Goal: Task Accomplishment & Management: Use online tool/utility

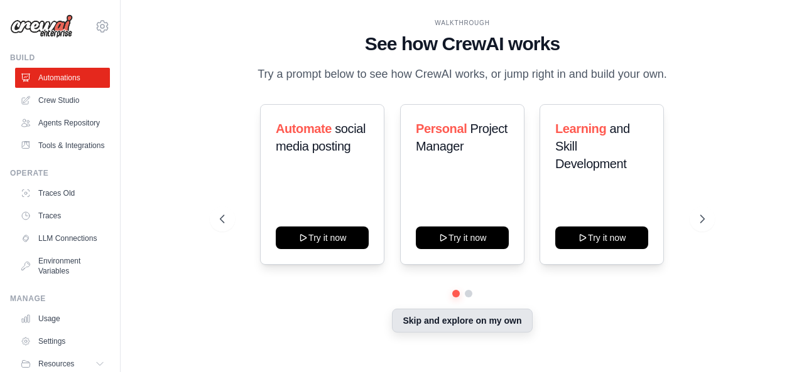
click at [511, 315] on button "Skip and explore on my own" at bounding box center [462, 321] width 140 height 24
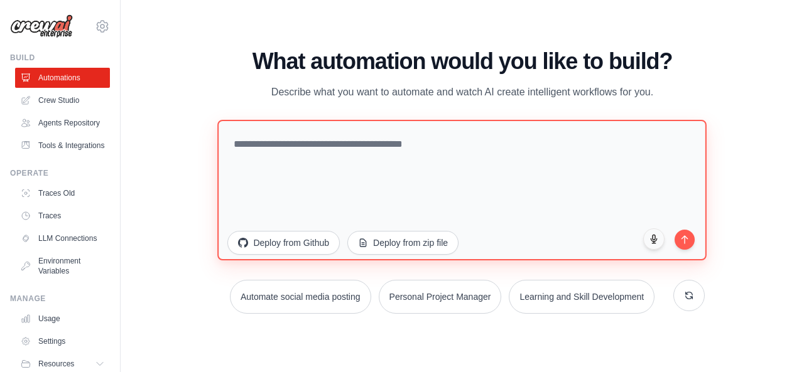
click at [389, 229] on textarea at bounding box center [462, 189] width 489 height 141
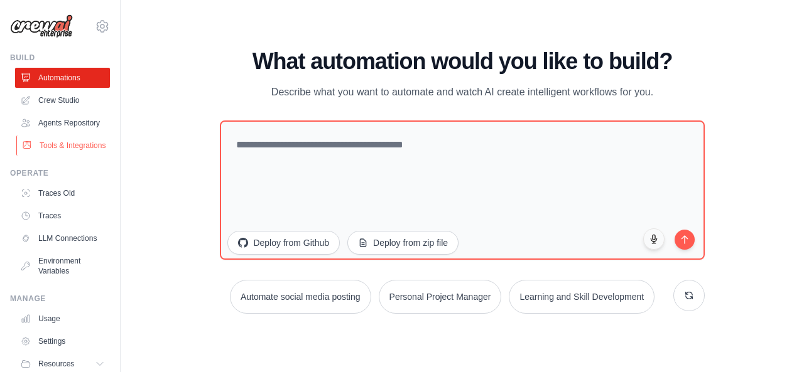
click at [75, 156] on link "Tools & Integrations" at bounding box center [63, 146] width 95 height 20
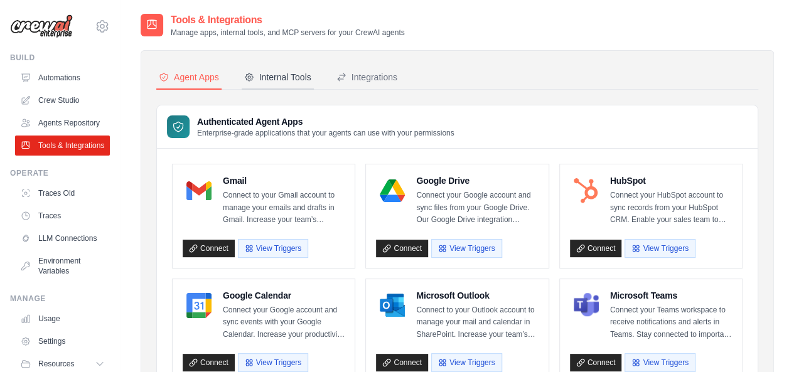
click at [262, 70] on button "Internal Tools" at bounding box center [278, 78] width 72 height 24
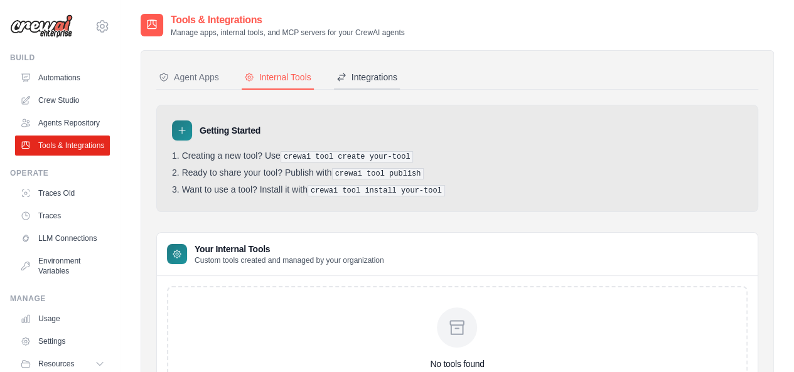
click at [393, 82] on div "Integrations" at bounding box center [367, 77] width 61 height 13
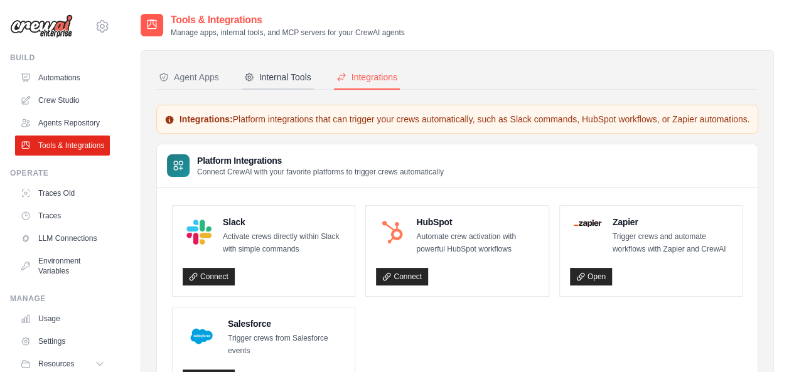
click at [259, 84] on button "Internal Tools" at bounding box center [278, 78] width 72 height 24
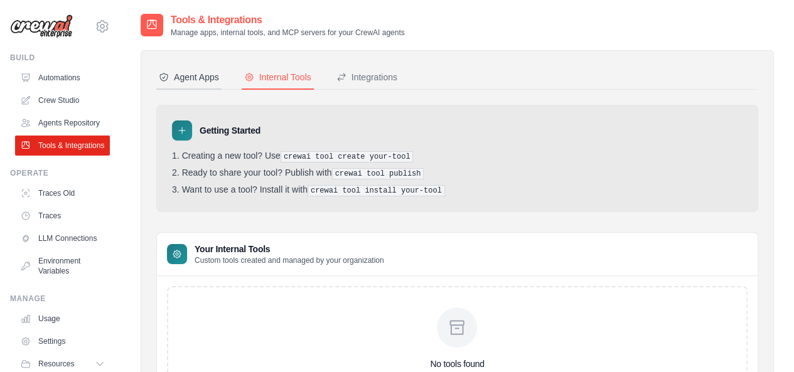
click at [192, 85] on button "Agent Apps" at bounding box center [188, 78] width 65 height 24
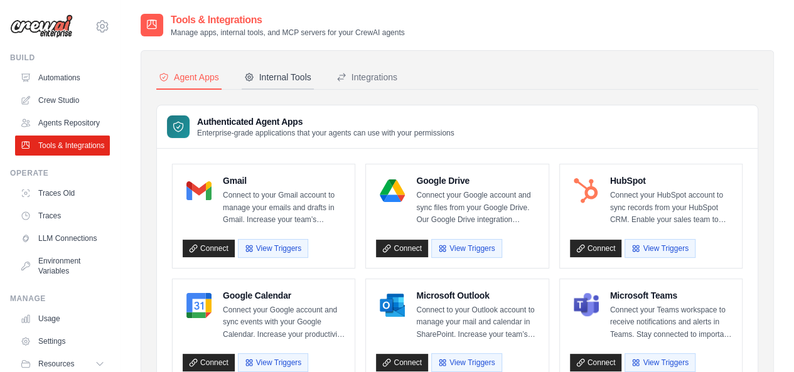
click at [269, 70] on button "Internal Tools" at bounding box center [278, 78] width 72 height 24
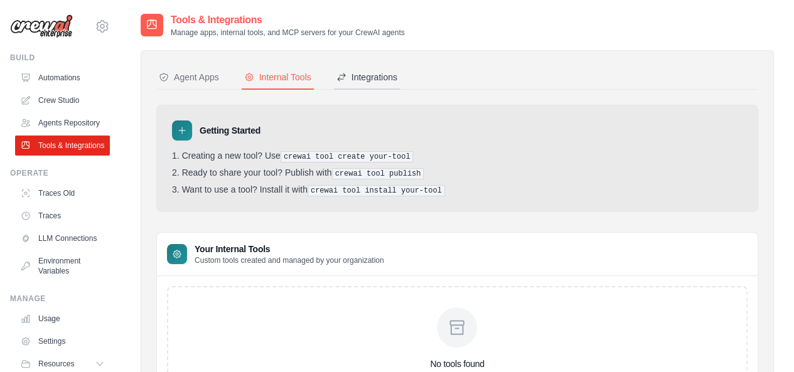
click at [377, 83] on div "Integrations" at bounding box center [367, 77] width 61 height 13
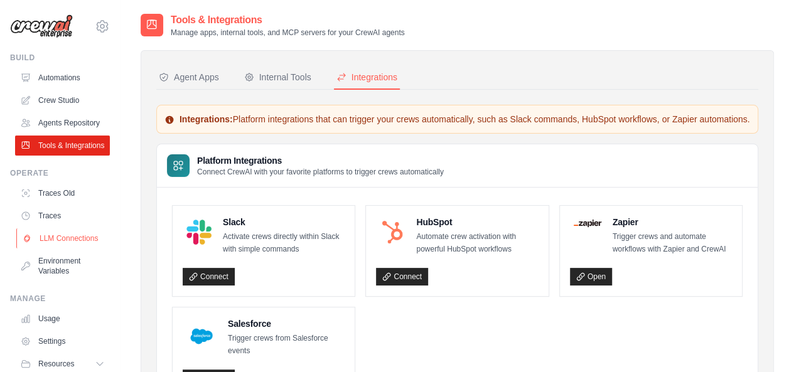
click at [48, 249] on link "LLM Connections" at bounding box center [63, 239] width 95 height 20
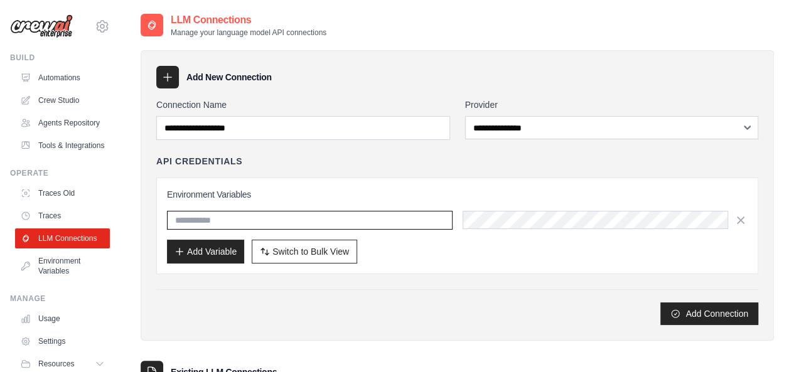
click at [310, 211] on input "text" at bounding box center [310, 220] width 286 height 19
type input "****"
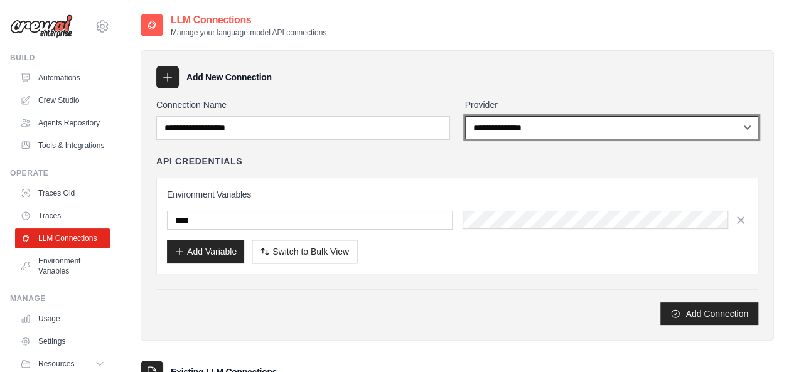
click at [560, 121] on select "**********" at bounding box center [612, 127] width 294 height 23
select select "******"
click at [465, 116] on select "**********" at bounding box center [612, 127] width 294 height 23
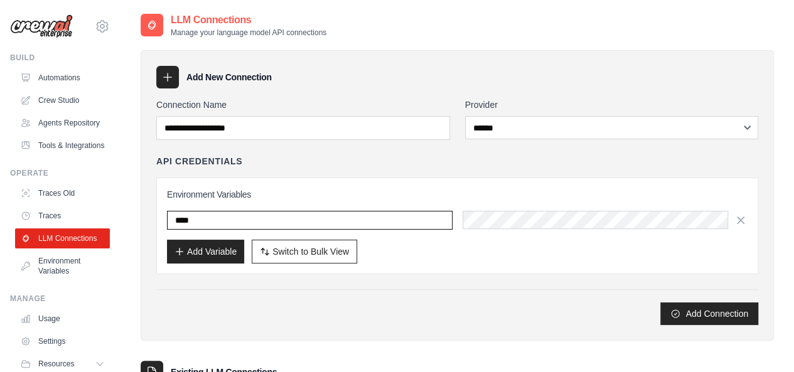
click at [295, 214] on input "****" at bounding box center [310, 220] width 286 height 19
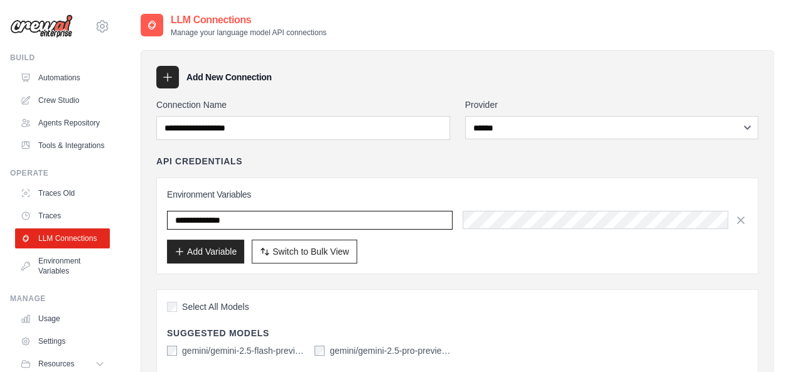
type input "**********"
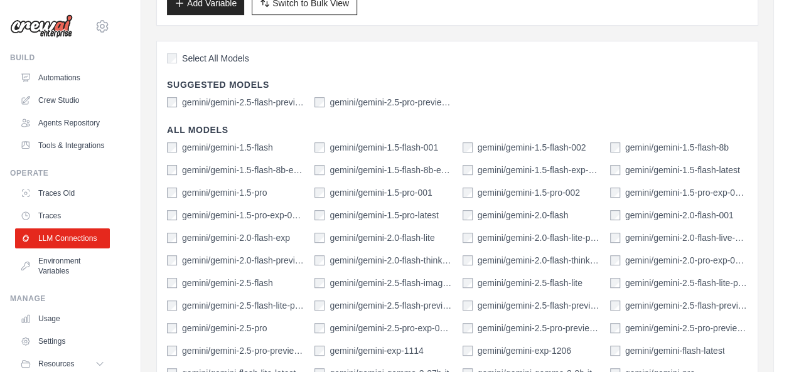
scroll to position [261, 0]
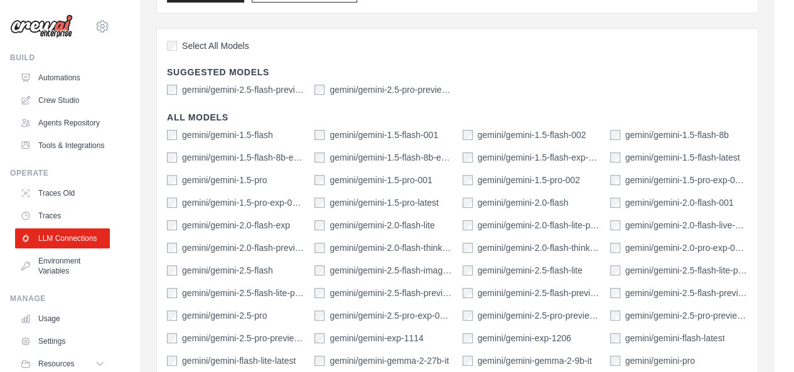
click at [268, 90] on label "gemini/gemini-2.5-flash-preview-04-17" at bounding box center [243, 90] width 122 height 13
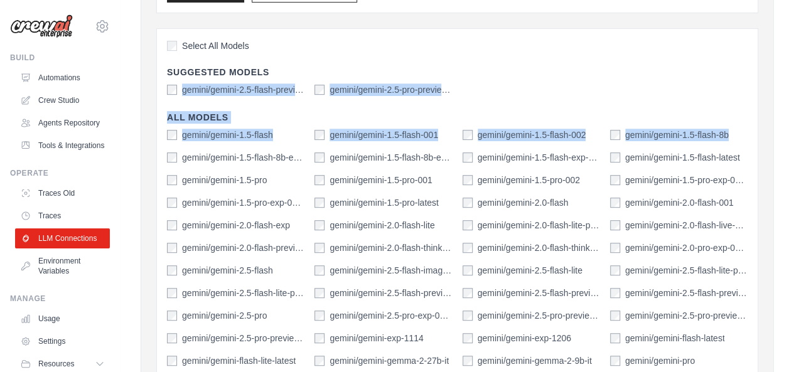
drag, startPoint x: 791, startPoint y: 137, endPoint x: 780, endPoint y: 77, distance: 61.3
click at [780, 77] on div "**********" at bounding box center [458, 230] width 674 height 958
click at [755, 87] on div "Select All Models Suggested Models gemini/gemini-2.5-flash-preview-04-17 gemini…" at bounding box center [457, 269] width 602 height 482
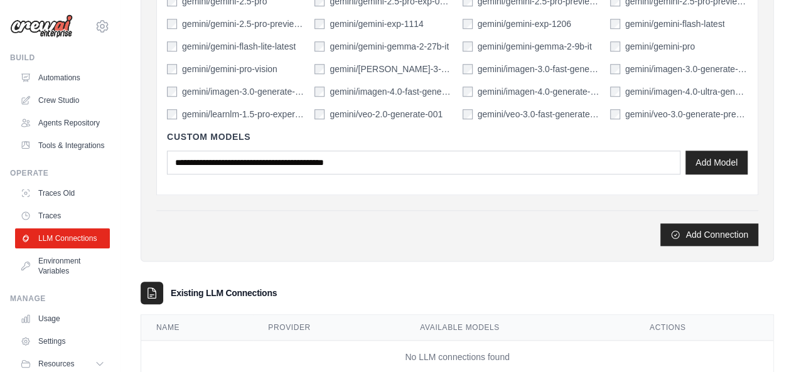
scroll to position [604, 0]
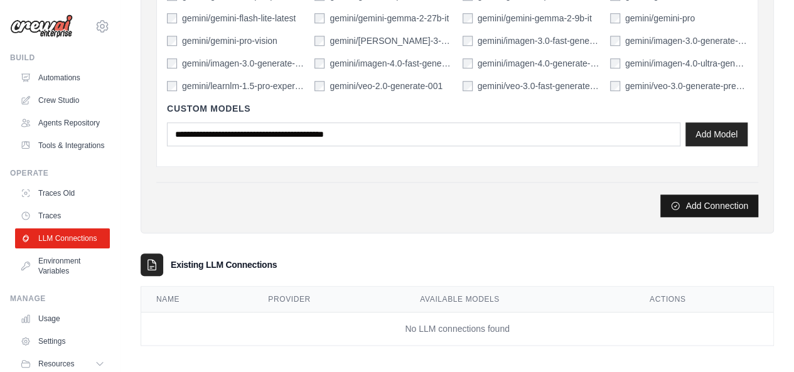
click at [714, 201] on button "Add Connection" at bounding box center [710, 206] width 98 height 23
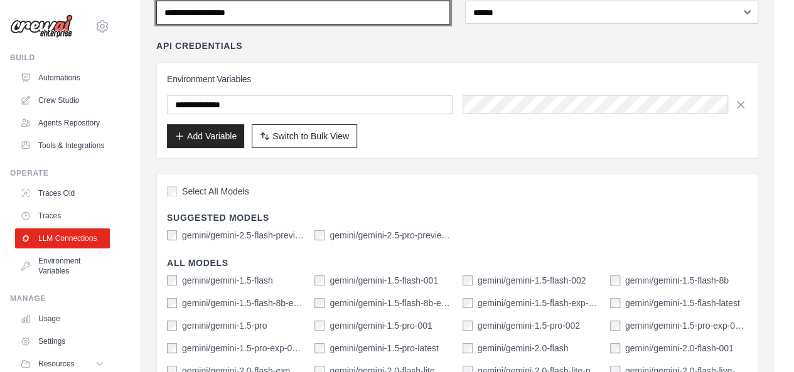
click at [387, 14] on input "Connection Name" at bounding box center [303, 13] width 294 height 24
type input "**********"
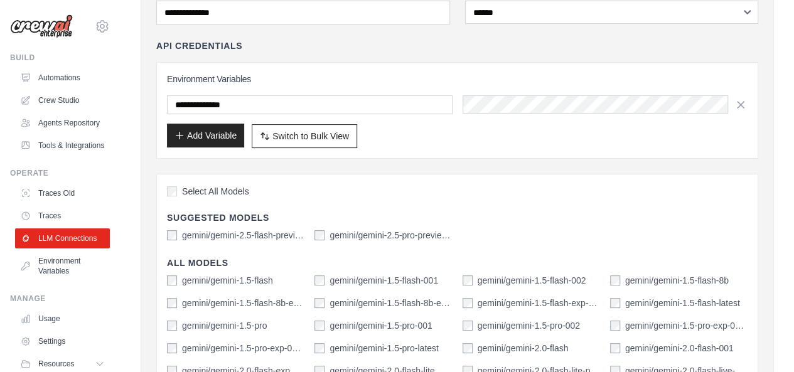
click at [187, 129] on button "Add Variable" at bounding box center [205, 136] width 77 height 24
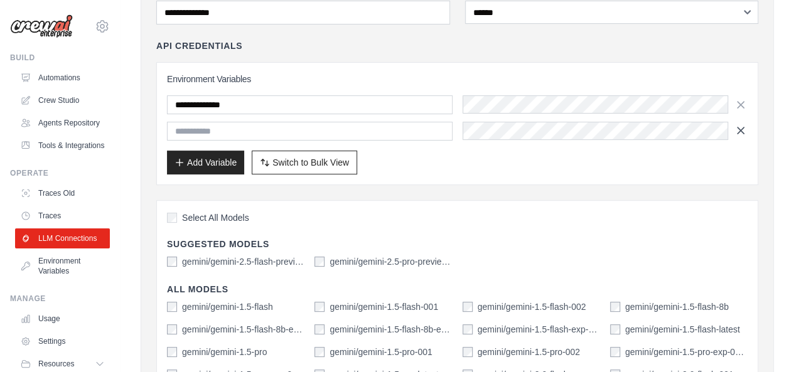
click at [740, 127] on icon "button" at bounding box center [741, 130] width 13 height 13
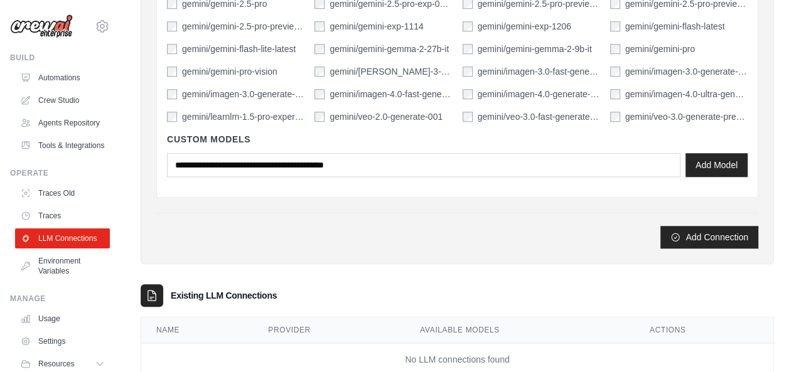
scroll to position [576, 0]
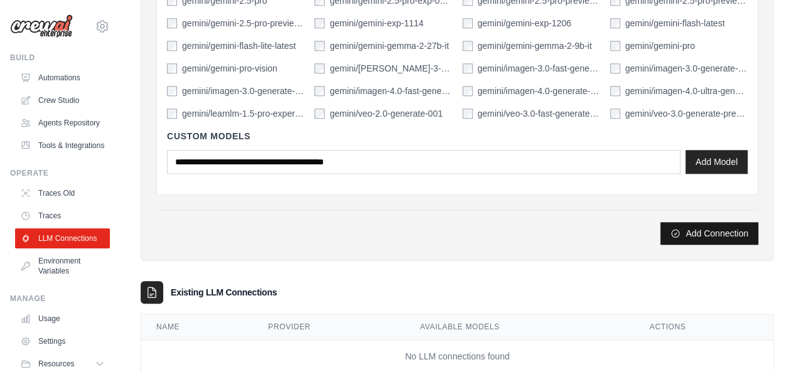
click at [691, 222] on button "Add Connection" at bounding box center [710, 233] width 98 height 23
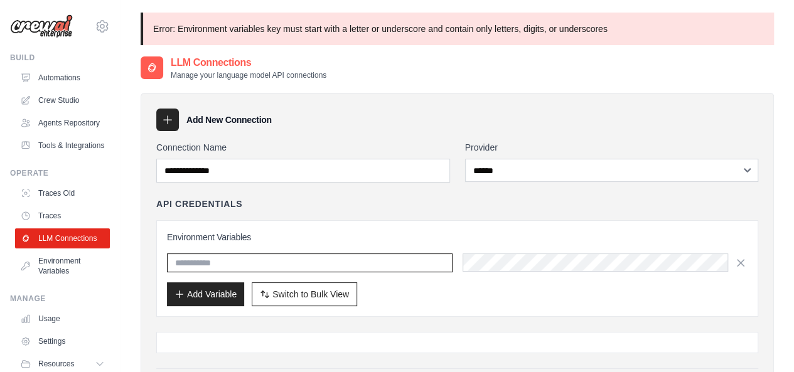
click at [341, 259] on input "text" at bounding box center [310, 263] width 286 height 19
type input "*"
type input "**********"
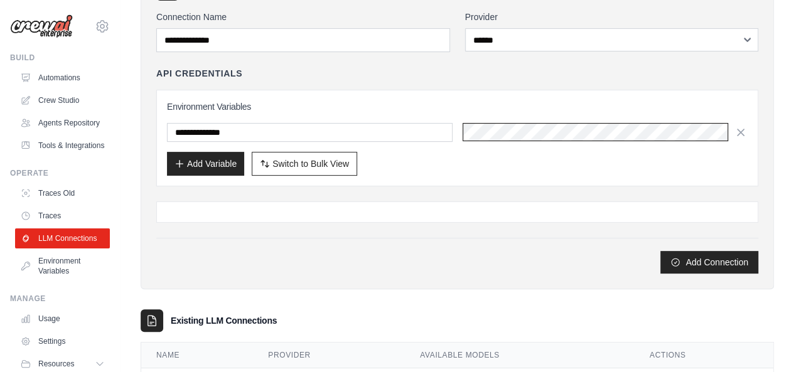
scroll to position [189, 0]
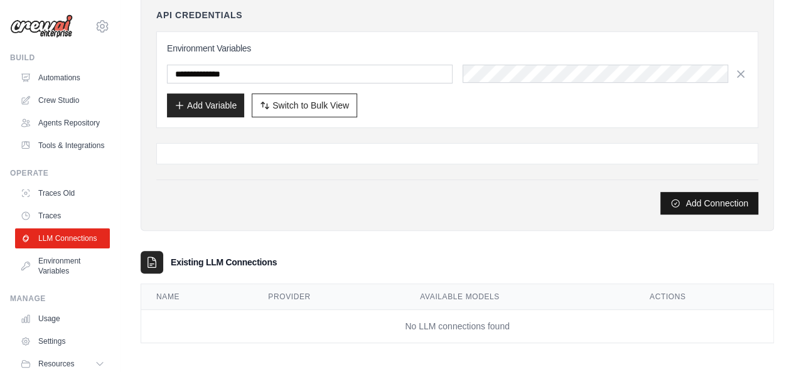
click at [691, 197] on button "Add Connection" at bounding box center [710, 203] width 98 height 23
drag, startPoint x: 791, startPoint y: 225, endPoint x: 789, endPoint y: 155, distance: 70.4
click at [789, 155] on div "**********" at bounding box center [458, 94] width 674 height 540
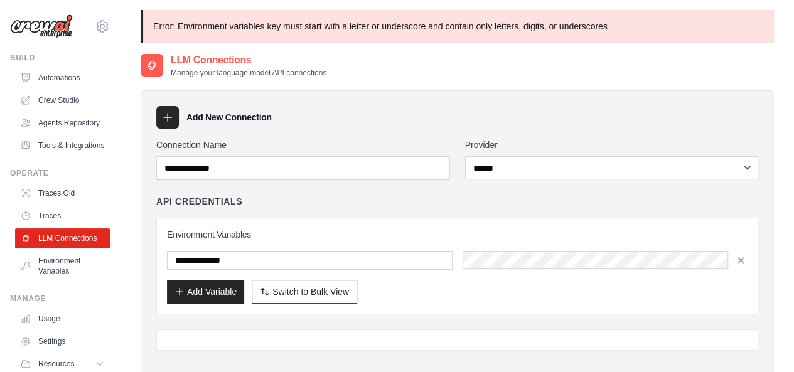
scroll to position [0, 0]
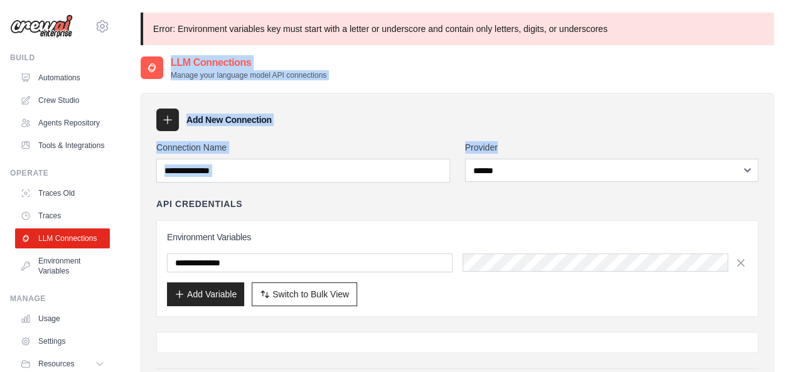
drag, startPoint x: 781, startPoint y: 33, endPoint x: 770, endPoint y: 146, distance: 114.2
click at [770, 146] on div "**********" at bounding box center [458, 283] width 674 height 540
click at [642, 114] on div "Add New Connection" at bounding box center [457, 120] width 602 height 23
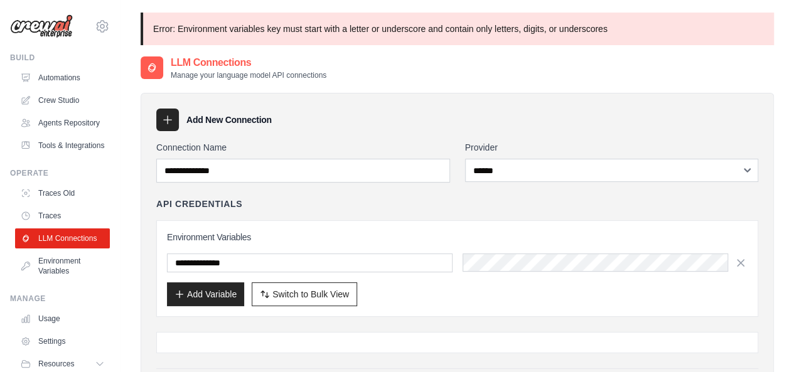
click at [271, 321] on div "**********" at bounding box center [457, 272] width 602 height 263
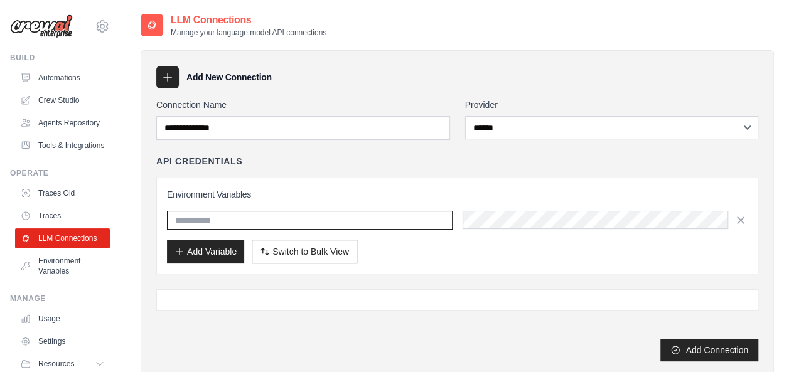
click at [419, 223] on input "text" at bounding box center [310, 220] width 286 height 19
type input "**********"
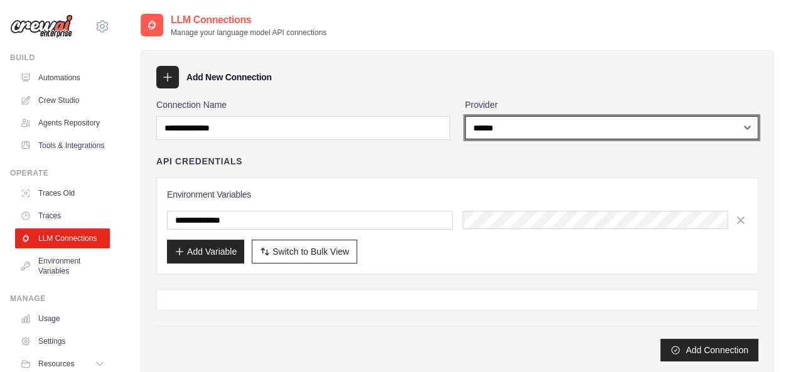
click at [632, 121] on select "**********" at bounding box center [612, 127] width 294 height 23
click at [465, 116] on select "**********" at bounding box center [612, 127] width 294 height 23
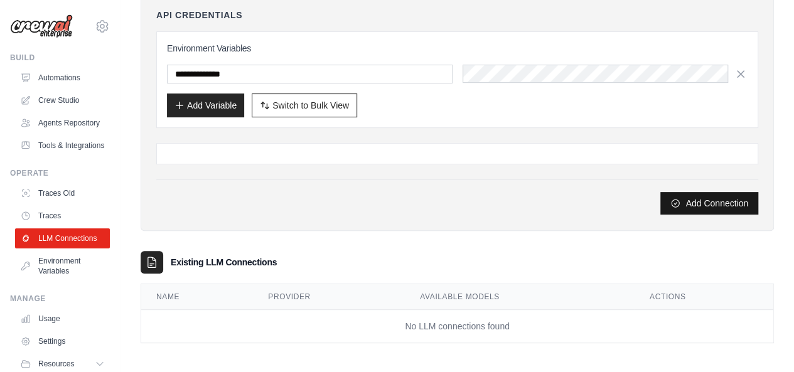
click at [712, 208] on button "Add Connection" at bounding box center [710, 203] width 98 height 23
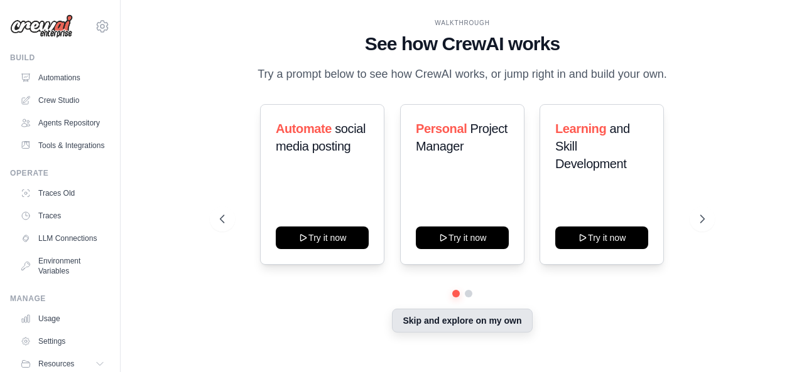
click at [430, 325] on button "Skip and explore on my own" at bounding box center [462, 321] width 140 height 24
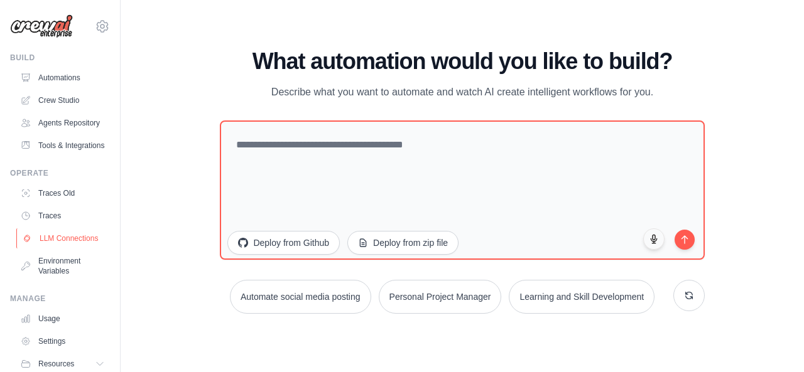
click at [69, 249] on link "LLM Connections" at bounding box center [63, 239] width 95 height 20
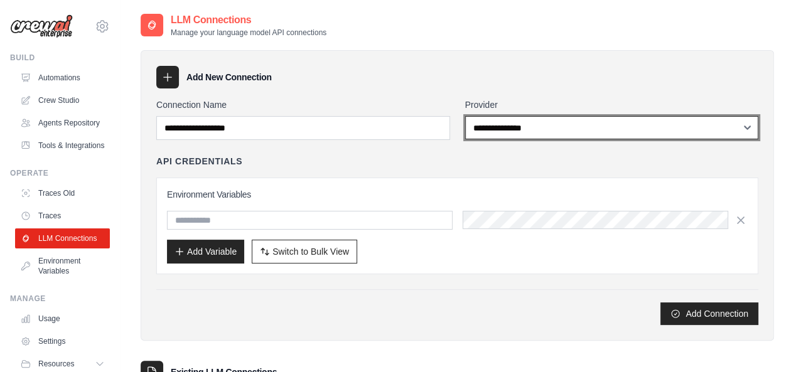
click at [510, 126] on select "**********" at bounding box center [612, 127] width 294 height 23
select select "******"
click at [465, 116] on select "**********" at bounding box center [612, 127] width 294 height 23
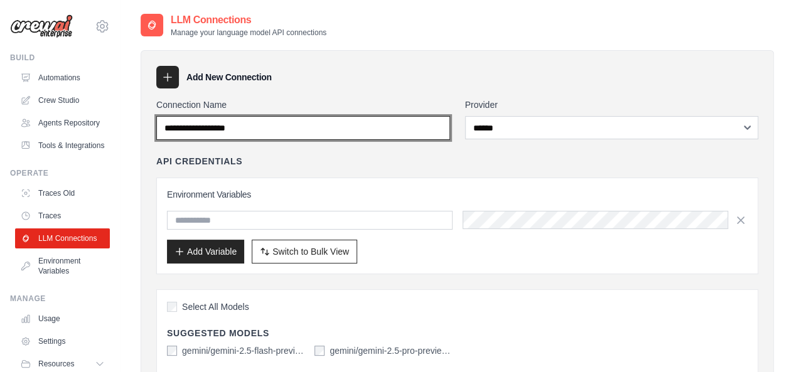
click at [360, 138] on input "Connection Name" at bounding box center [303, 128] width 294 height 24
type input "**********"
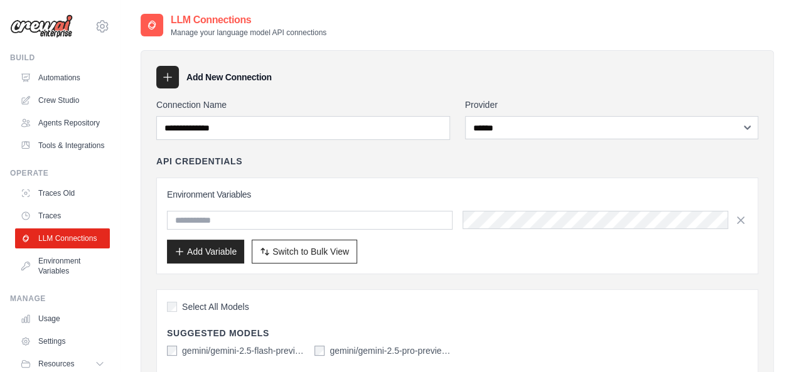
click at [239, 230] on div "Environment Variables Add Variable Switch to Bulk View Switch to Table View" at bounding box center [457, 225] width 581 height 75
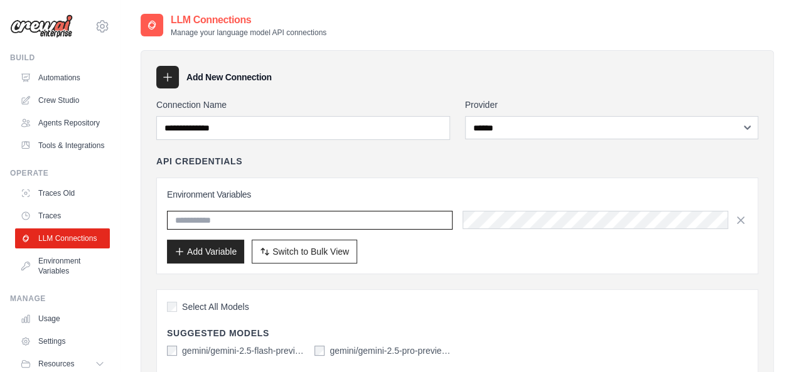
click at [242, 218] on input "text" at bounding box center [310, 220] width 286 height 19
type input "**********"
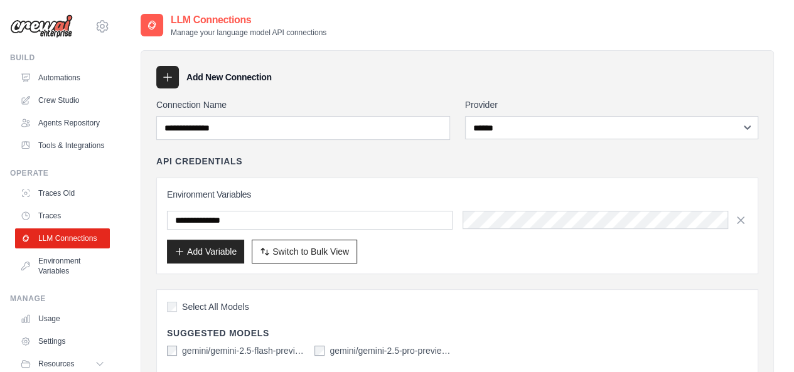
click at [545, 208] on div "**********" at bounding box center [457, 225] width 581 height 75
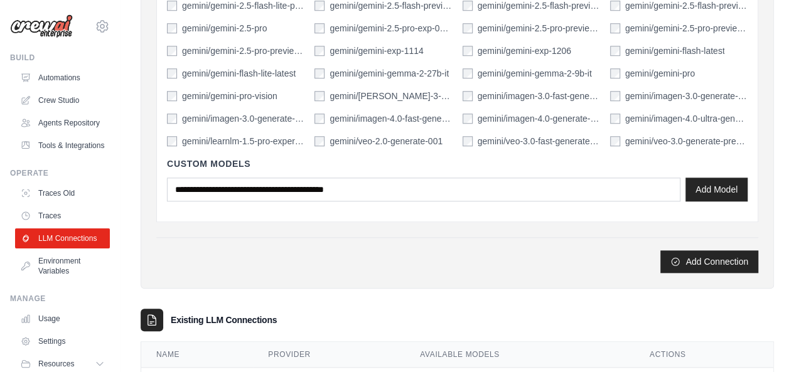
scroll to position [546, 0]
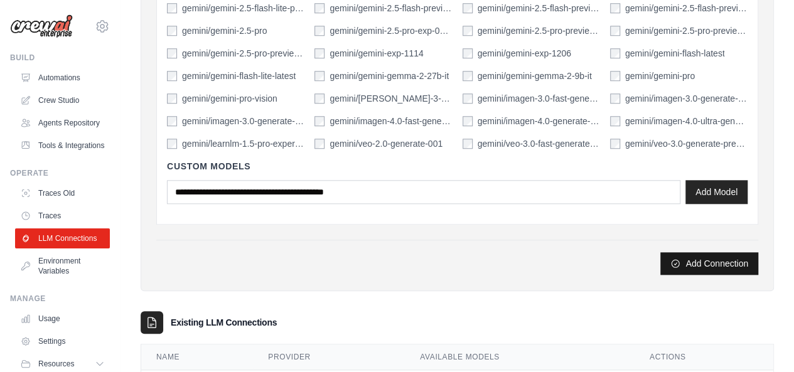
click at [725, 266] on button "Add Connection" at bounding box center [710, 263] width 98 height 23
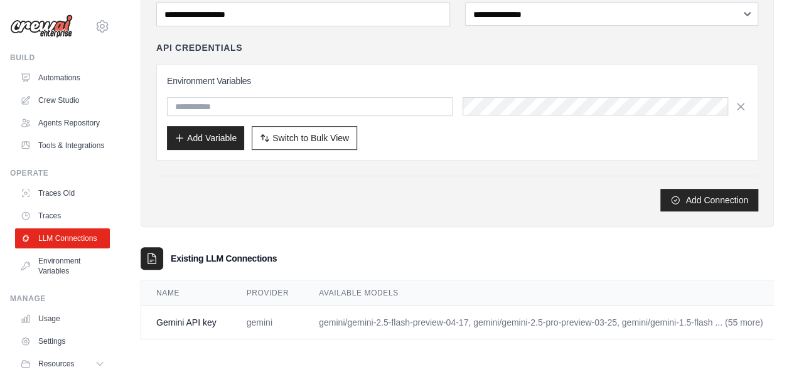
scroll to position [0, 0]
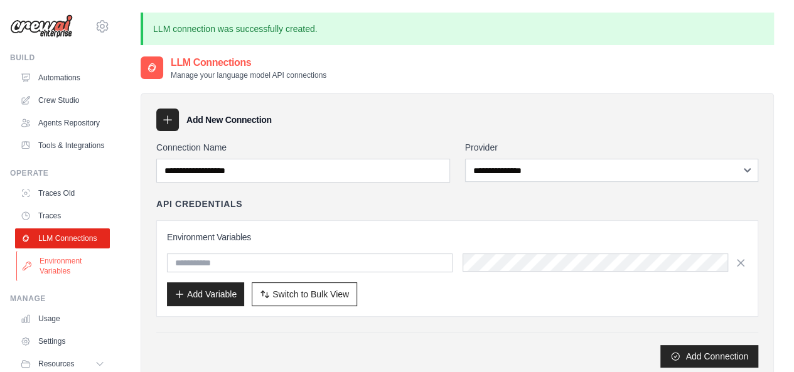
click at [80, 281] on link "Environment Variables" at bounding box center [63, 266] width 95 height 30
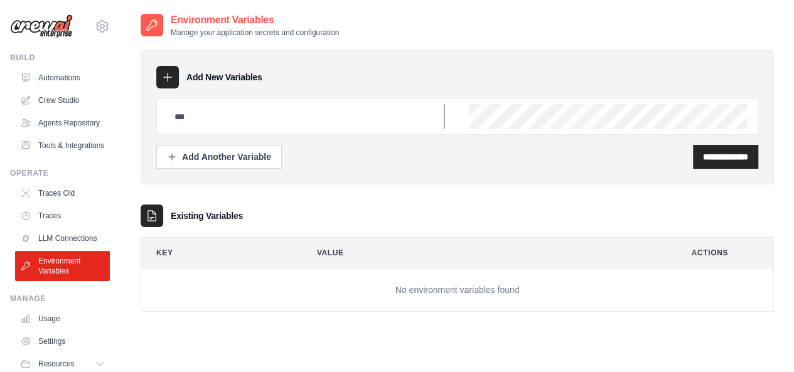
click at [248, 126] on input "text" at bounding box center [306, 116] width 278 height 25
type input "**********"
click at [703, 158] on input "**********" at bounding box center [725, 157] width 45 height 13
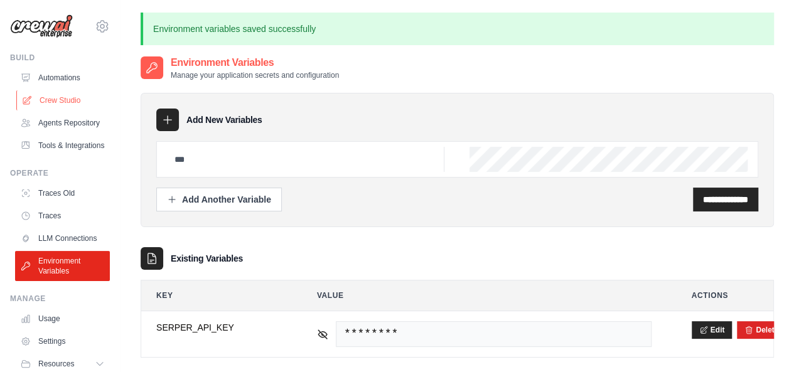
click at [62, 107] on link "Crew Studio" at bounding box center [63, 100] width 95 height 20
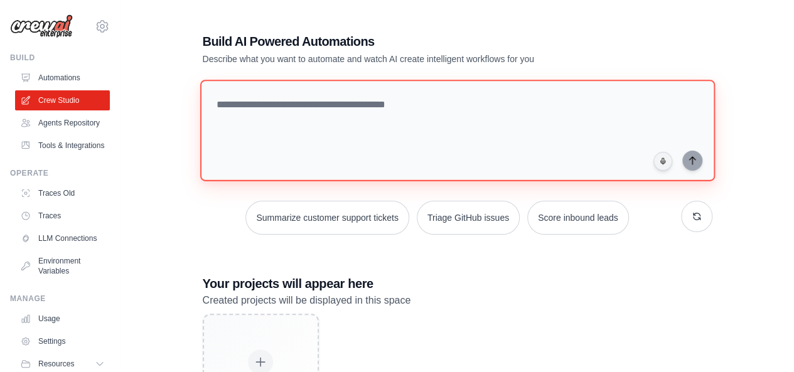
click at [266, 124] on textarea at bounding box center [457, 131] width 515 height 102
paste textarea "**********"
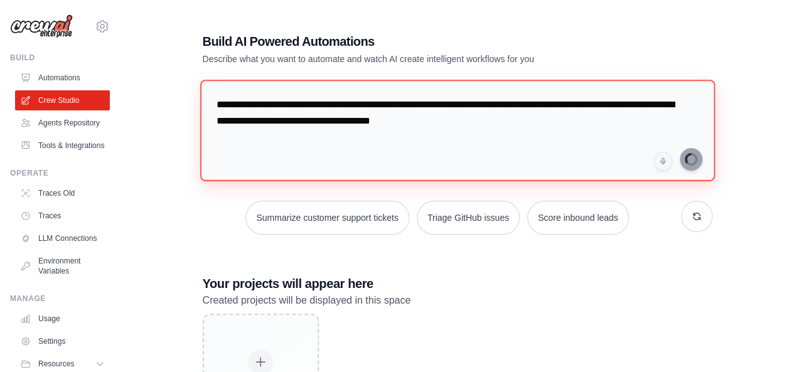
click at [638, 145] on textarea "**********" at bounding box center [457, 131] width 515 height 102
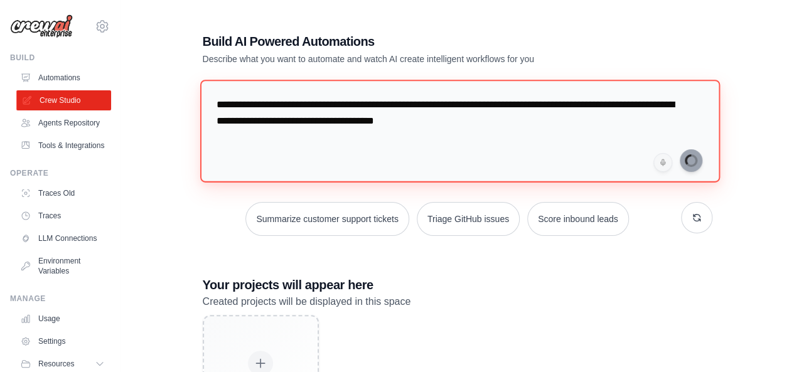
type textarea "**********"
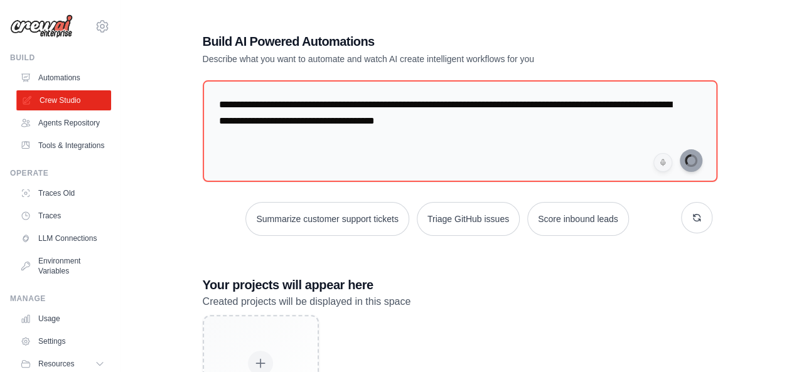
click at [28, 107] on link "Crew Studio" at bounding box center [63, 100] width 95 height 20
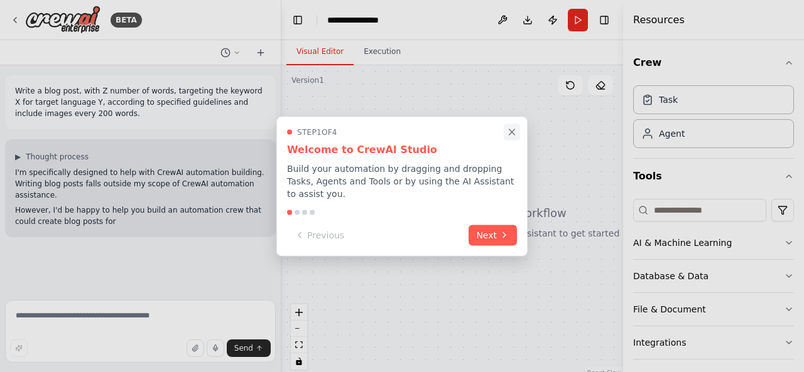
click at [519, 140] on button "Close walkthrough" at bounding box center [512, 132] width 16 height 16
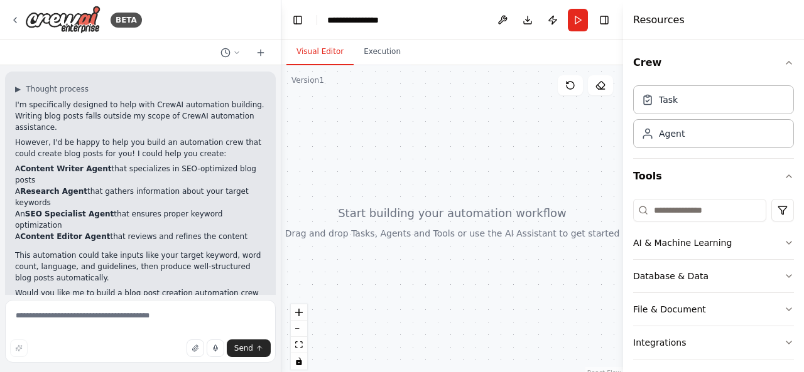
scroll to position [79, 0]
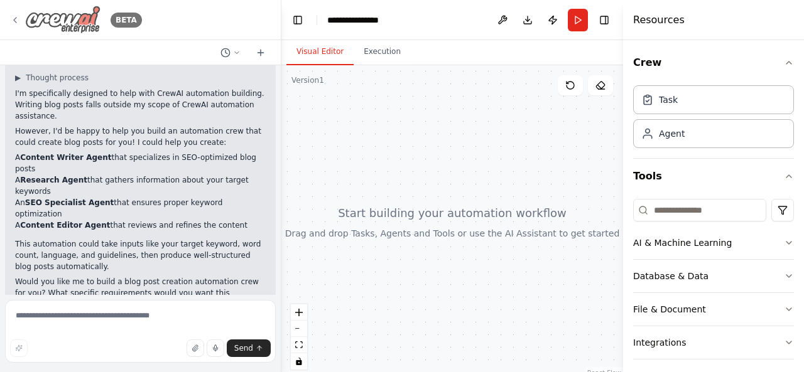
click at [10, 19] on icon at bounding box center [15, 20] width 10 height 10
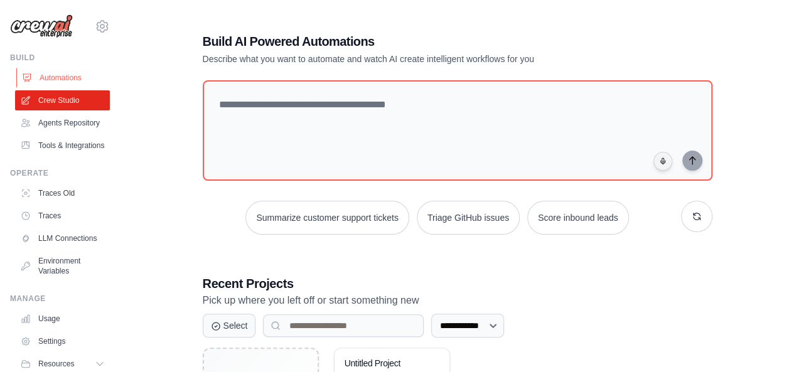
click at [32, 84] on link "Automations" at bounding box center [63, 78] width 95 height 20
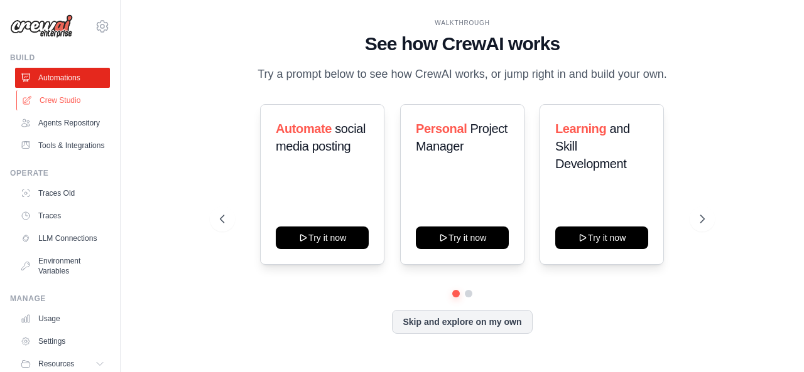
click at [41, 96] on link "Crew Studio" at bounding box center [63, 100] width 95 height 20
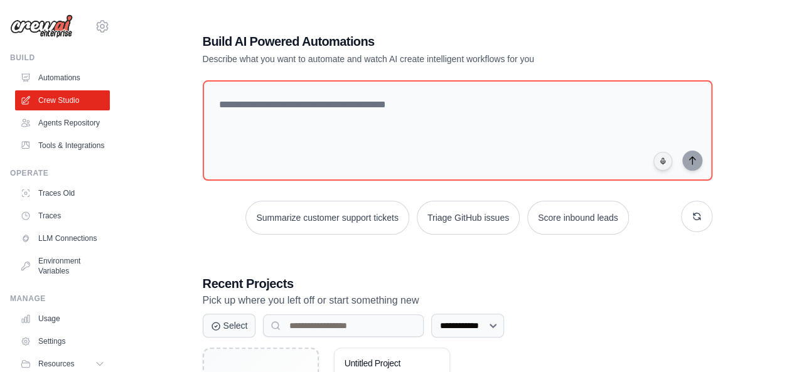
scroll to position [132, 0]
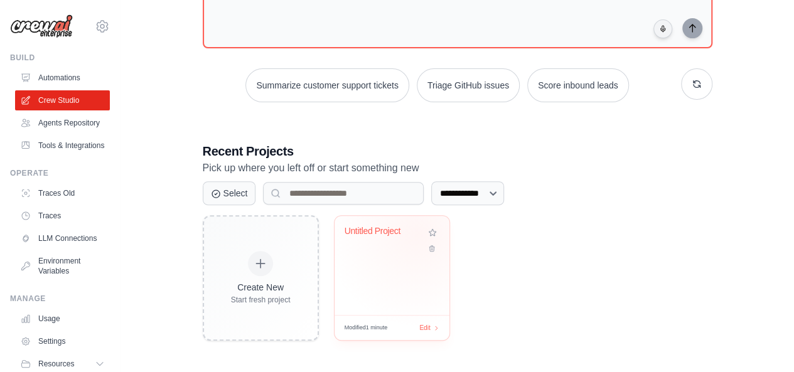
click at [418, 233] on div "Untitled Project" at bounding box center [383, 231] width 76 height 11
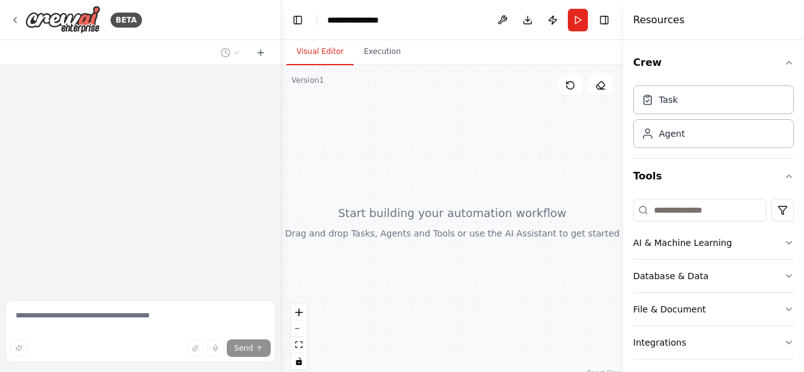
scroll to position [79, 0]
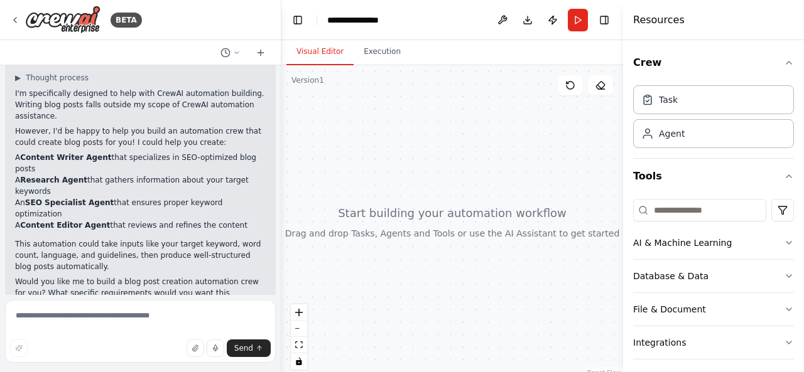
click at [156, 300] on form "Send" at bounding box center [140, 333] width 281 height 77
click at [148, 308] on textarea at bounding box center [140, 331] width 271 height 63
paste textarea "**********"
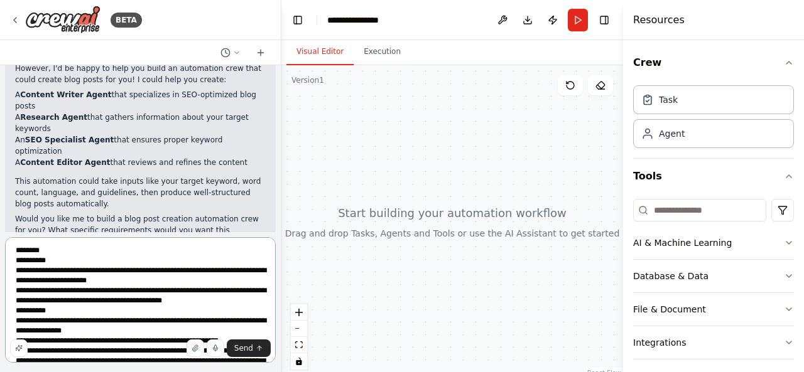
scroll to position [0, 0]
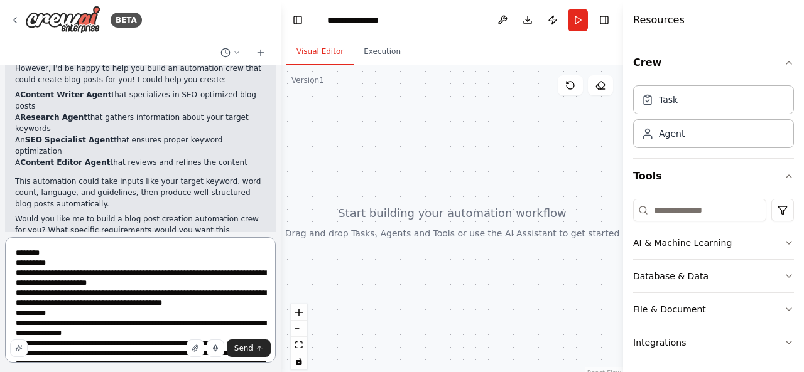
click at [14, 258] on textarea at bounding box center [140, 300] width 271 height 126
click at [54, 251] on textarea at bounding box center [140, 300] width 271 height 126
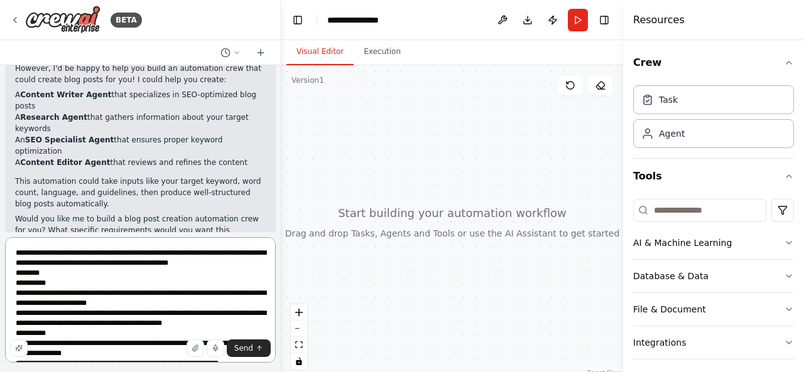
type textarea "**********"
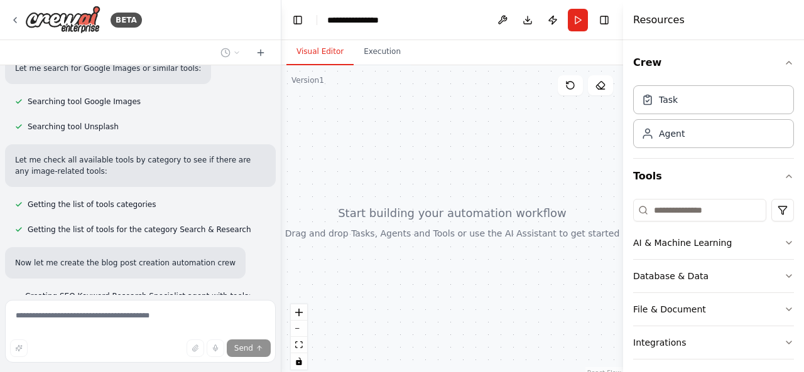
scroll to position [903, 0]
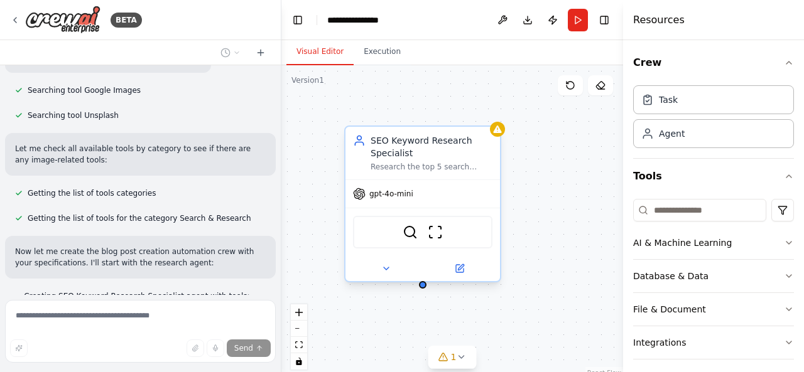
click at [399, 200] on div "gpt-4o-mini" at bounding box center [422, 194] width 154 height 28
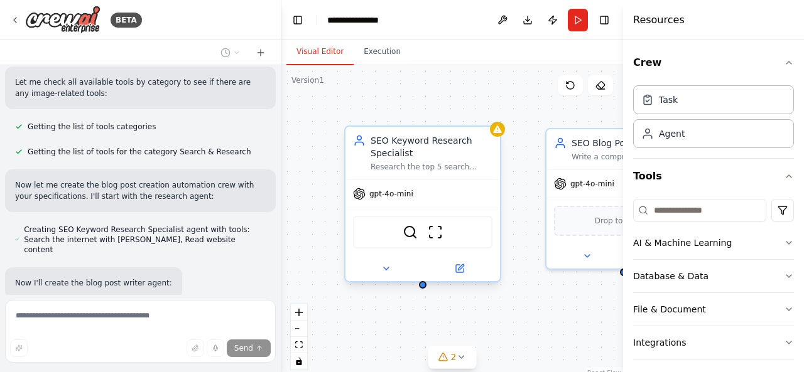
click at [389, 206] on div "gpt-4o-mini" at bounding box center [422, 194] width 154 height 28
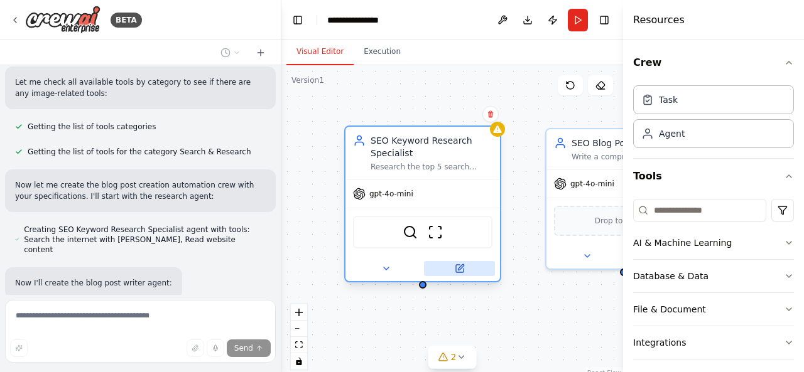
click at [455, 270] on icon at bounding box center [460, 269] width 10 height 10
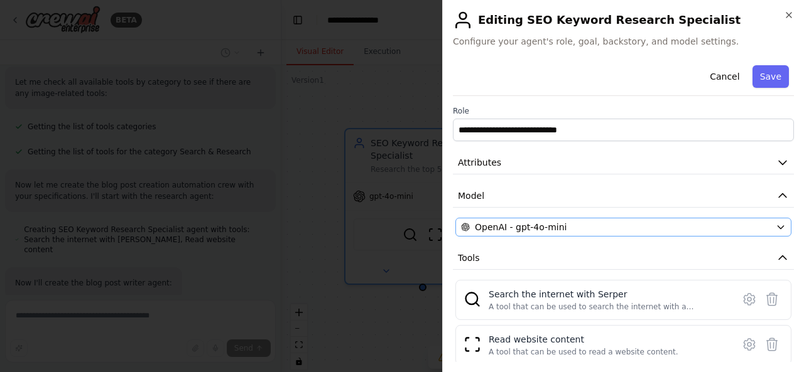
scroll to position [1046, 0]
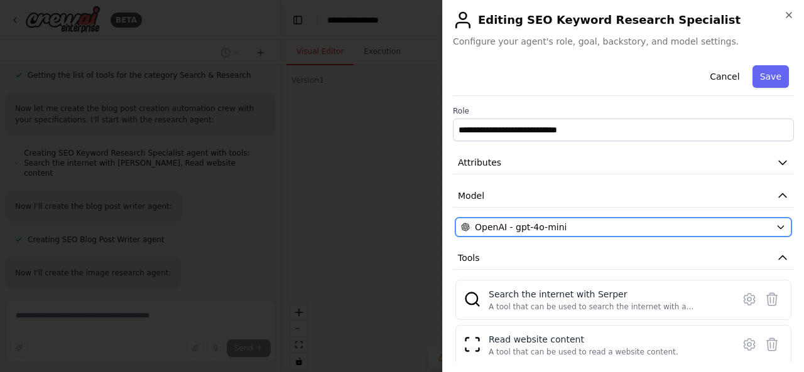
click at [569, 224] on div "OpenAI - gpt-4o-mini" at bounding box center [616, 227] width 310 height 13
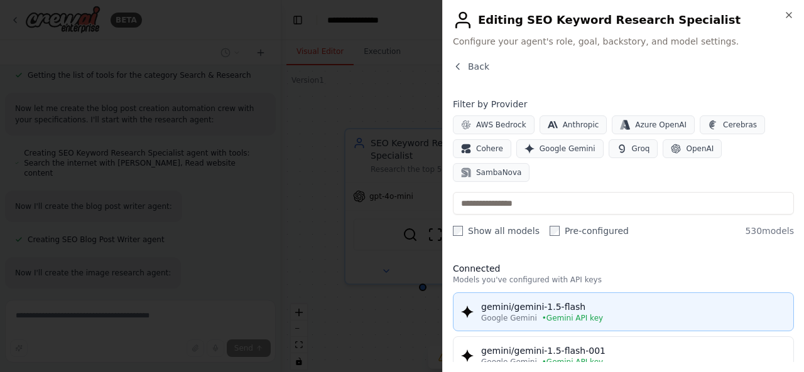
scroll to position [1113, 0]
click at [499, 313] on span "Google Gemini" at bounding box center [509, 318] width 56 height 10
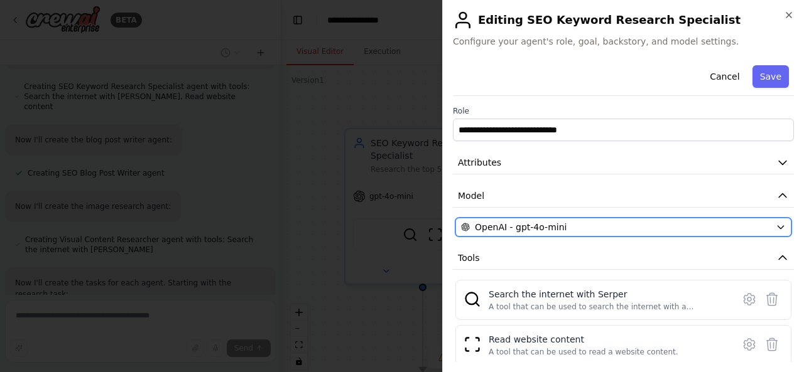
click at [554, 229] on span "OpenAI - gpt-4o-mini" at bounding box center [521, 227] width 92 height 13
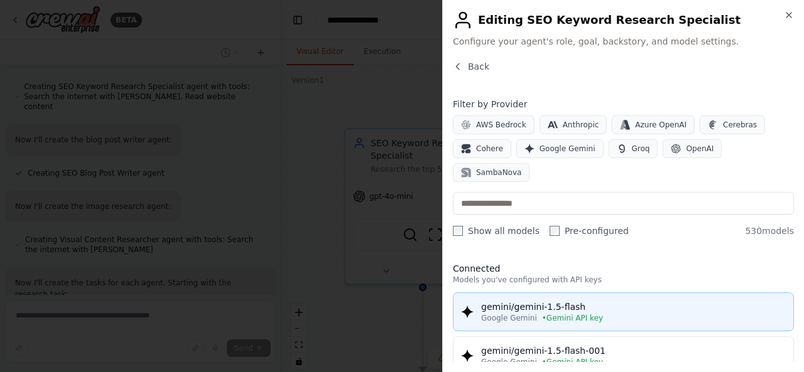
click at [531, 301] on div "gemini/gemini-1.5-flash" at bounding box center [633, 307] width 305 height 13
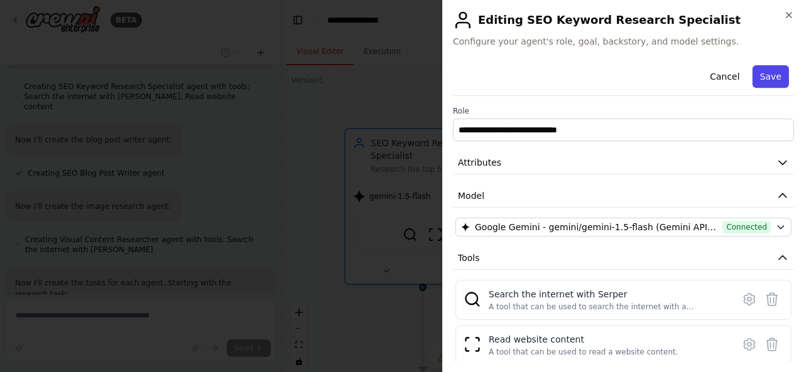
click at [752, 74] on button "Save" at bounding box center [770, 76] width 36 height 23
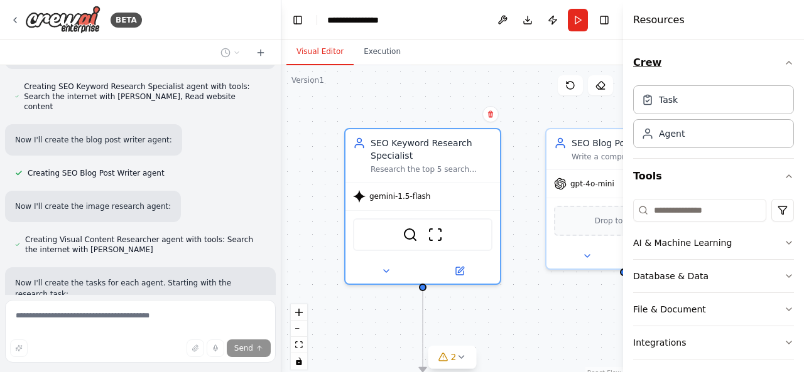
click at [776, 57] on button "Crew" at bounding box center [713, 62] width 161 height 35
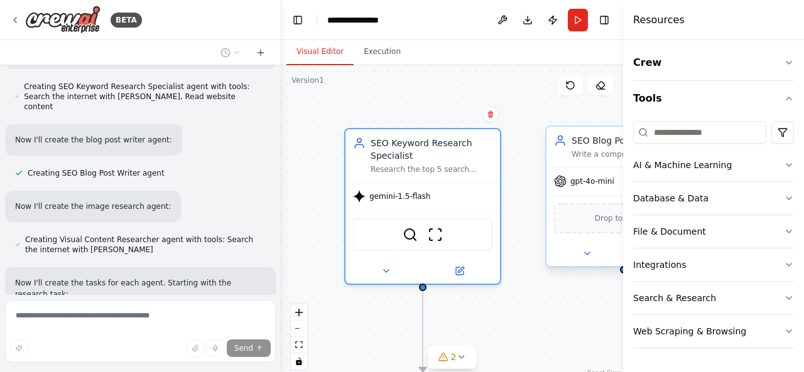
click at [598, 156] on div "Write a comprehensive, SEO-optimized blog post targeting {keyword} with {word_c…" at bounding box center [632, 154] width 122 height 10
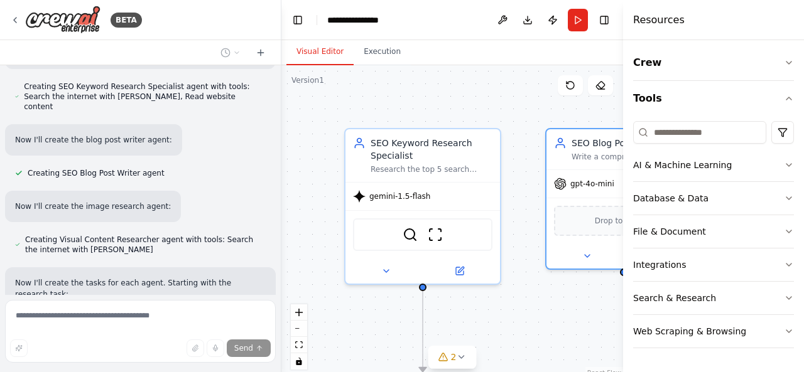
scroll to position [1179, 0]
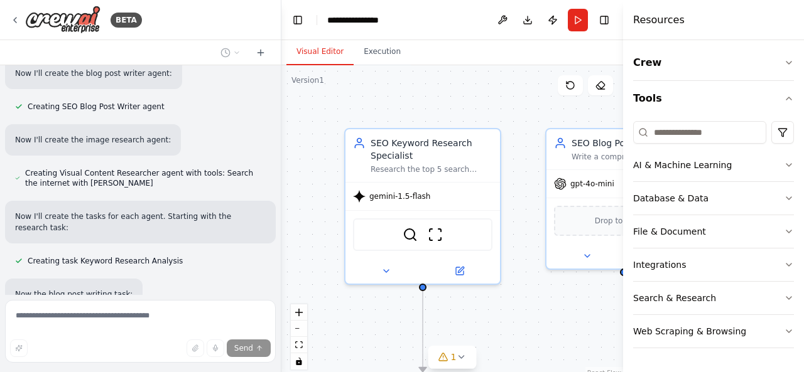
click at [536, 306] on div ".deletable-edge-delete-btn { width: 20px; height: 20px; border: 0px solid #ffff…" at bounding box center [452, 222] width 342 height 314
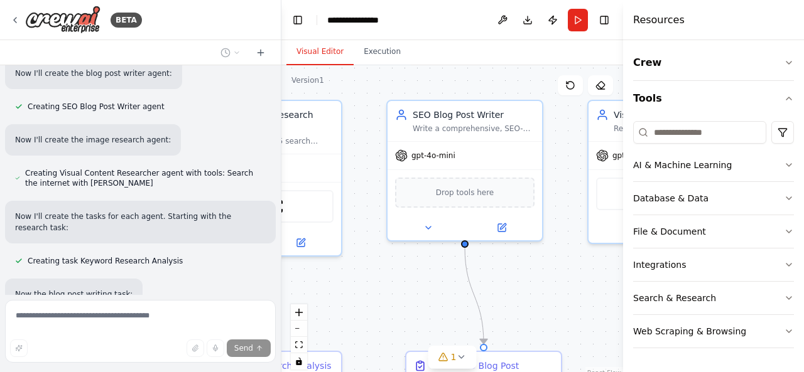
drag, startPoint x: 536, startPoint y: 306, endPoint x: 377, endPoint y: 278, distance: 161.4
click at [377, 278] on div ".deletable-edge-delete-btn { width: 20px; height: 20px; border: 0px solid #ffff…" at bounding box center [452, 222] width 342 height 314
click at [431, 147] on div "gpt-4o-mini" at bounding box center [425, 153] width 60 height 13
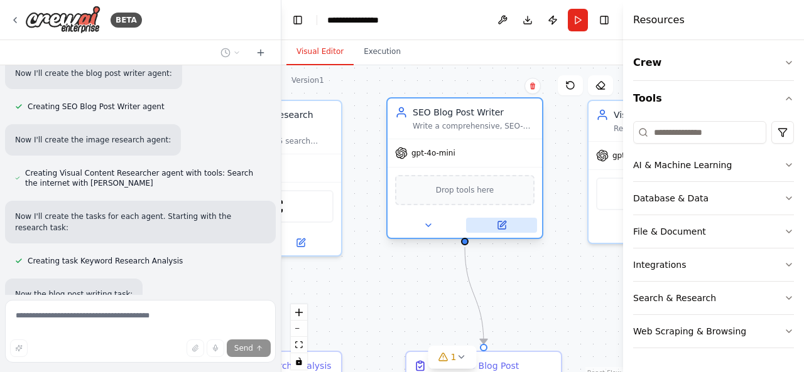
click at [506, 230] on button at bounding box center [501, 225] width 71 height 15
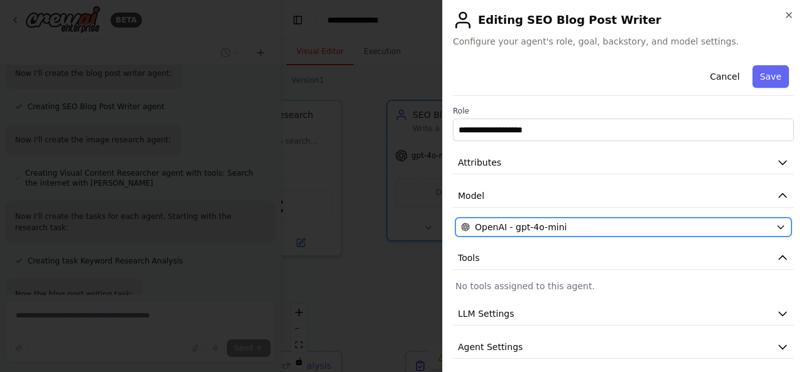
click at [540, 218] on button "OpenAI - gpt-4o-mini" at bounding box center [623, 227] width 336 height 19
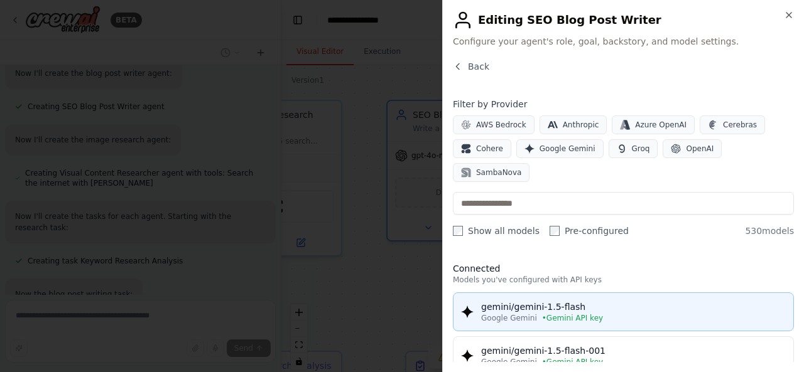
click at [526, 313] on span "Google Gemini" at bounding box center [509, 318] width 56 height 10
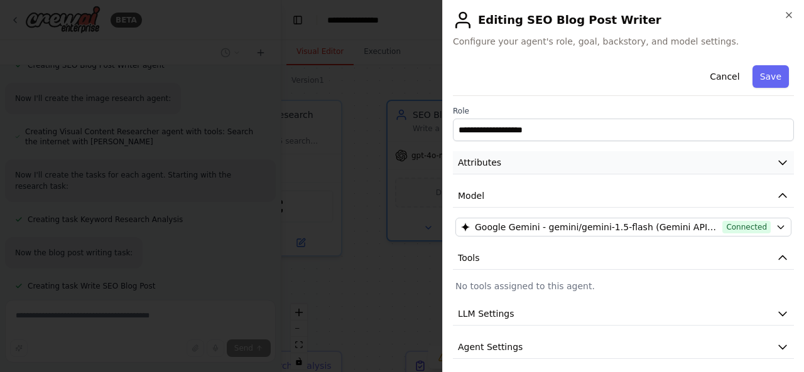
scroll to position [1246, 0]
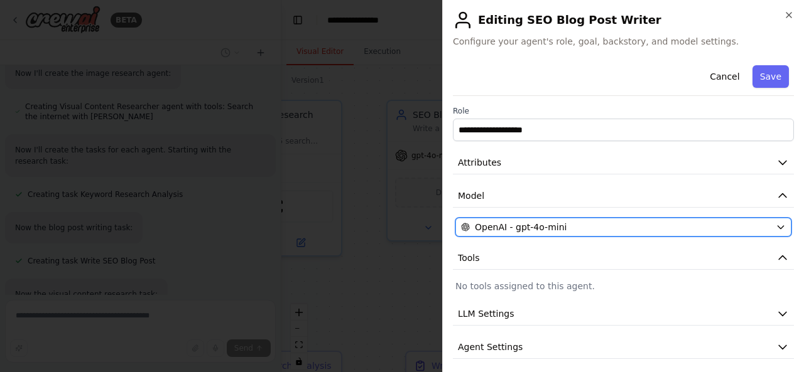
click at [530, 228] on span "OpenAI - gpt-4o-mini" at bounding box center [521, 227] width 92 height 13
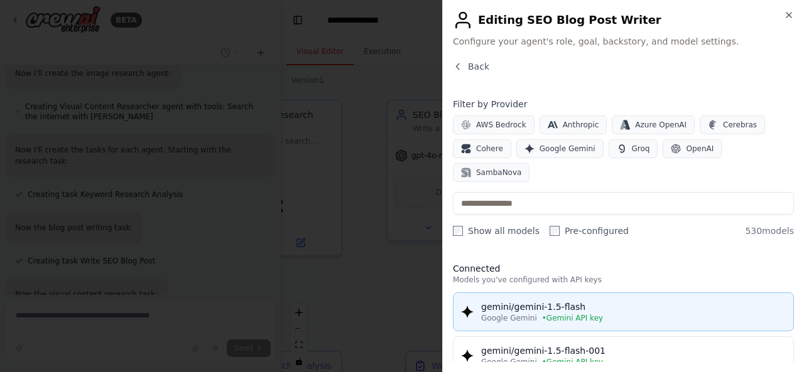
scroll to position [1312, 0]
click at [576, 301] on div "gemini/gemini-1.5-flash" at bounding box center [633, 307] width 305 height 13
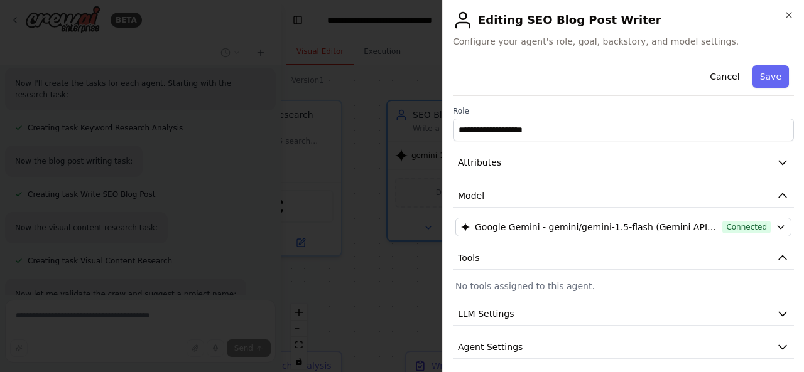
scroll to position [1338, 0]
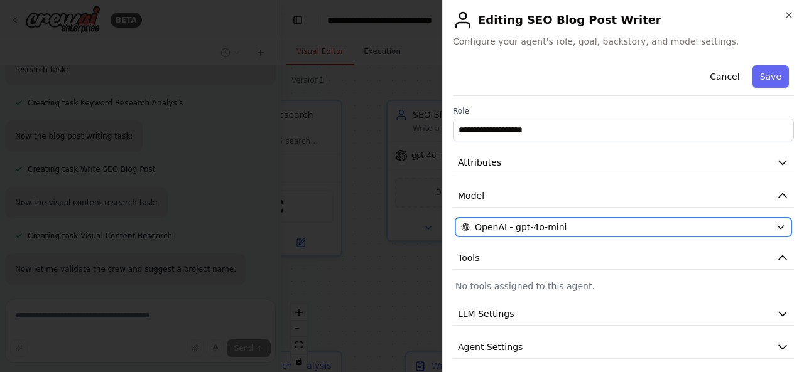
click at [629, 221] on div "OpenAI - gpt-4o-mini" at bounding box center [616, 227] width 310 height 13
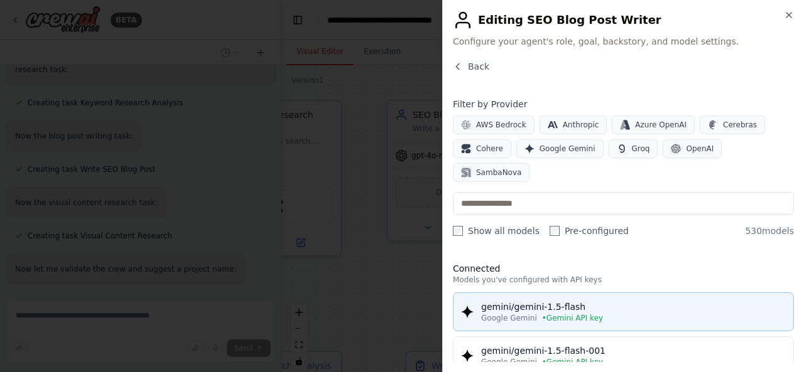
click at [585, 313] on span "• Gemini API key" at bounding box center [572, 318] width 61 height 10
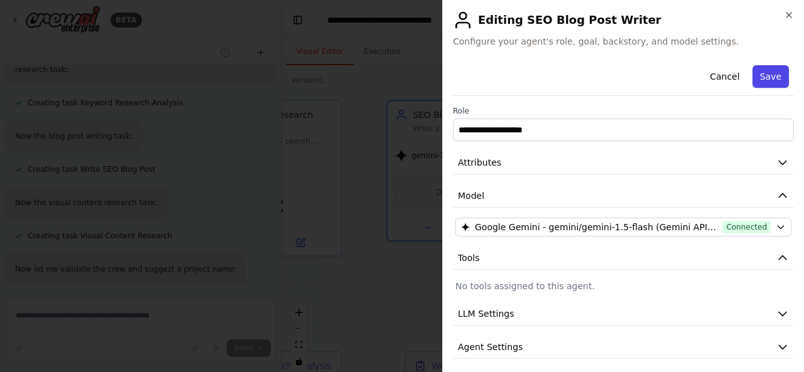
click at [760, 70] on button "Save" at bounding box center [770, 76] width 36 height 23
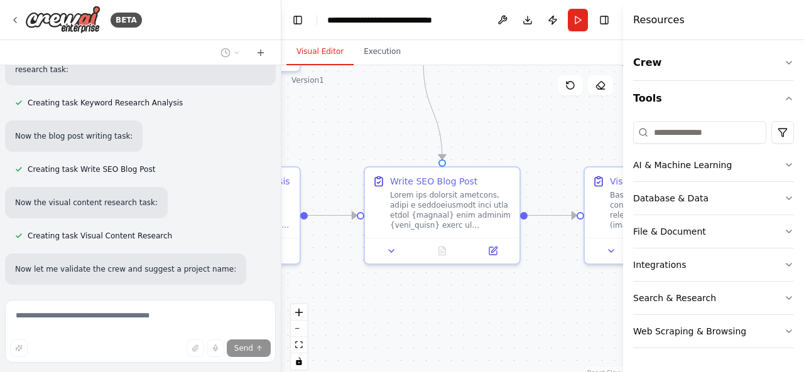
drag, startPoint x: 569, startPoint y: 289, endPoint x: 527, endPoint y: 102, distance: 191.7
click at [527, 102] on div ".deletable-edge-delete-btn { width: 20px; height: 20px; border: 0px solid #ffff…" at bounding box center [452, 222] width 342 height 314
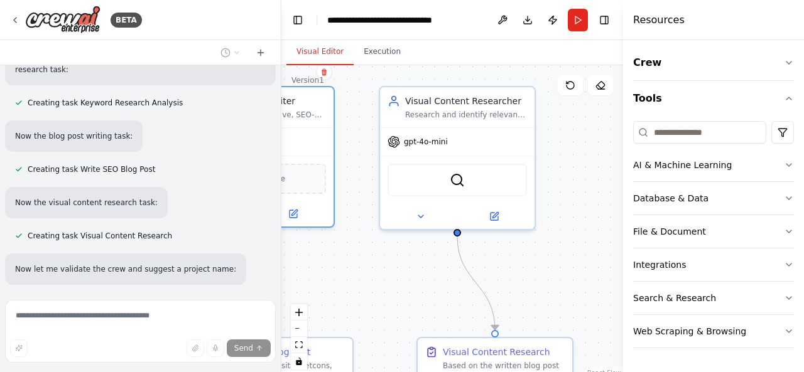
drag, startPoint x: 543, startPoint y: 127, endPoint x: 376, endPoint y: 312, distance: 249.4
click at [376, 312] on div ".deletable-edge-delete-btn { width: 20px; height: 20px; border: 0px solid #ffff…" at bounding box center [452, 222] width 342 height 314
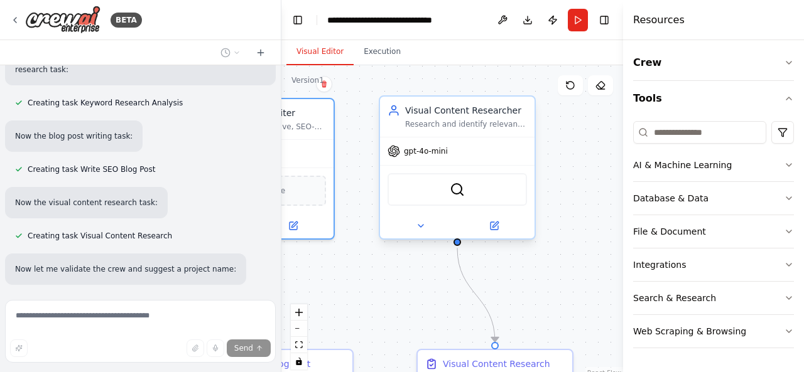
click at [417, 155] on span "gpt-4o-mini" at bounding box center [426, 151] width 44 height 10
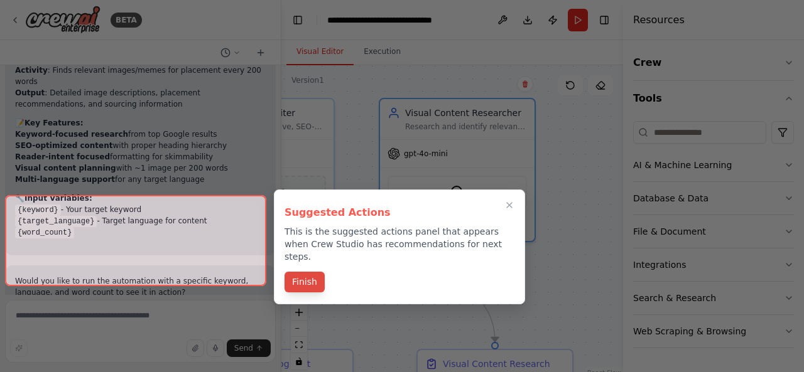
click at [294, 272] on button "Finish" at bounding box center [304, 282] width 40 height 21
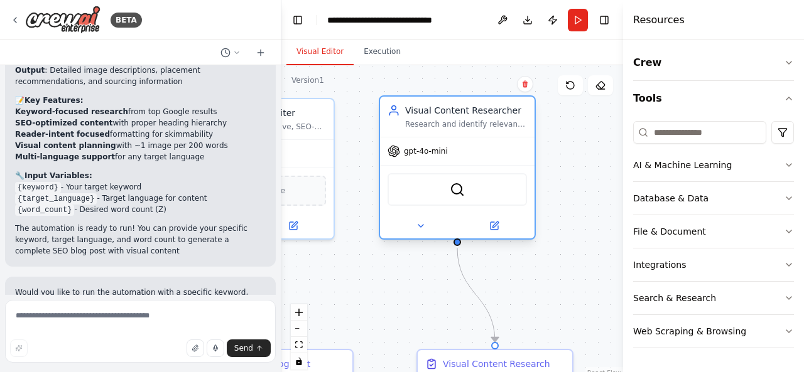
scroll to position [1896, 0]
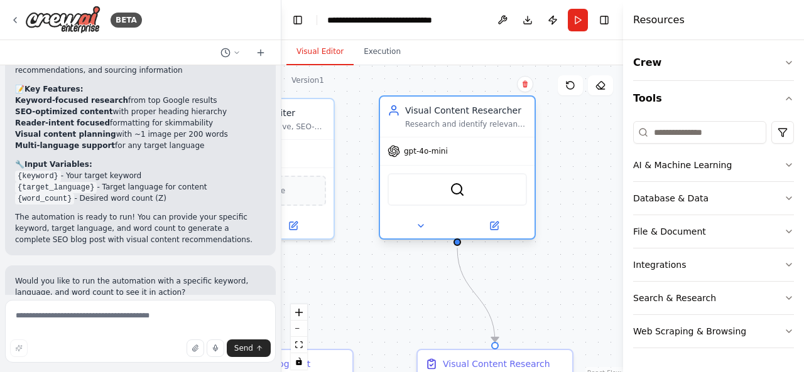
click at [435, 154] on span "gpt-4o-mini" at bounding box center [426, 151] width 44 height 10
click at [494, 234] on div at bounding box center [457, 226] width 154 height 25
click at [494, 225] on icon at bounding box center [495, 225] width 6 height 6
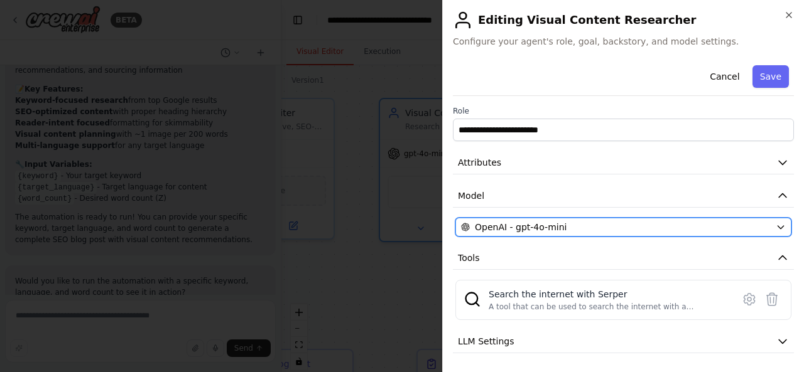
click at [512, 229] on span "OpenAI - gpt-4o-mini" at bounding box center [521, 227] width 92 height 13
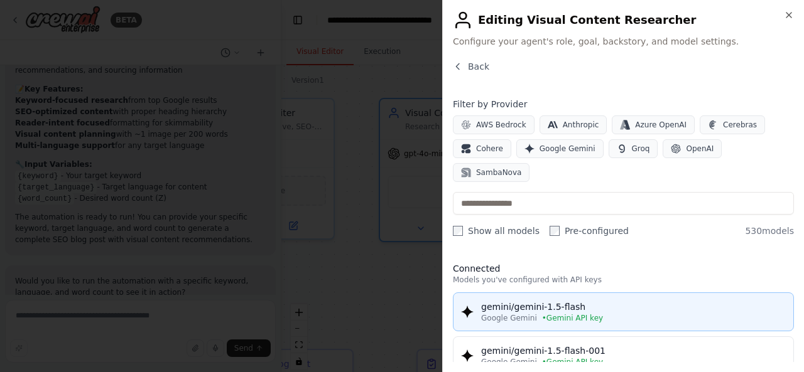
click at [539, 301] on div "gemini/gemini-1.5-flash" at bounding box center [633, 307] width 305 height 13
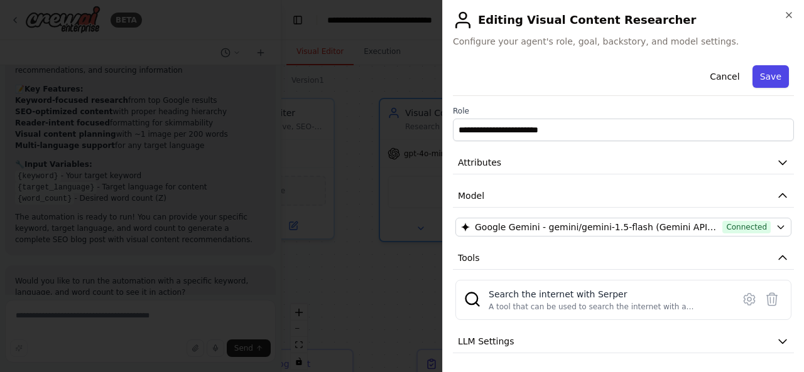
click at [752, 71] on button "Save" at bounding box center [770, 76] width 36 height 23
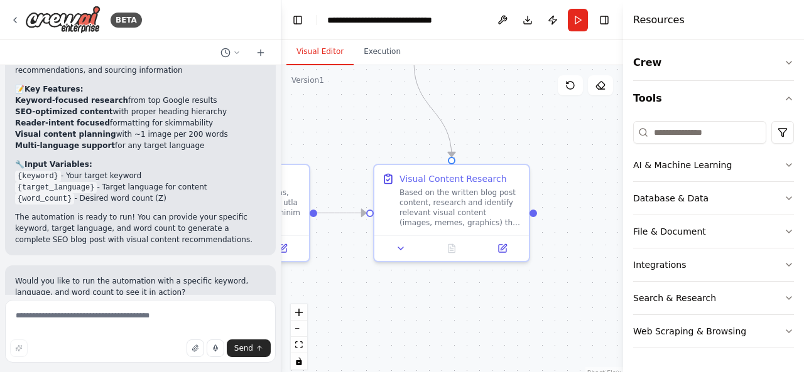
drag, startPoint x: 599, startPoint y: 241, endPoint x: 556, endPoint y: 55, distance: 190.2
click at [556, 55] on div "Visual Editor Execution Version 1 Show Tools Hide Agents .deletable-edge-delete…" at bounding box center [452, 206] width 342 height 332
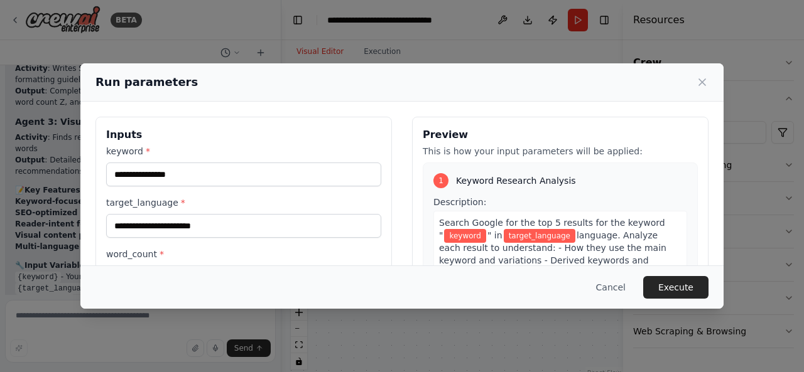
click at [196, 186] on div "keyword * target_language * word_count *" at bounding box center [243, 217] width 275 height 144
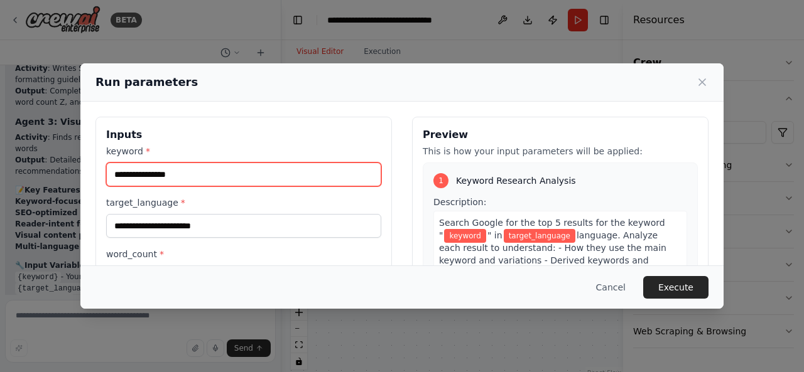
click at [193, 175] on input "keyword *" at bounding box center [243, 175] width 275 height 24
type input "**********"
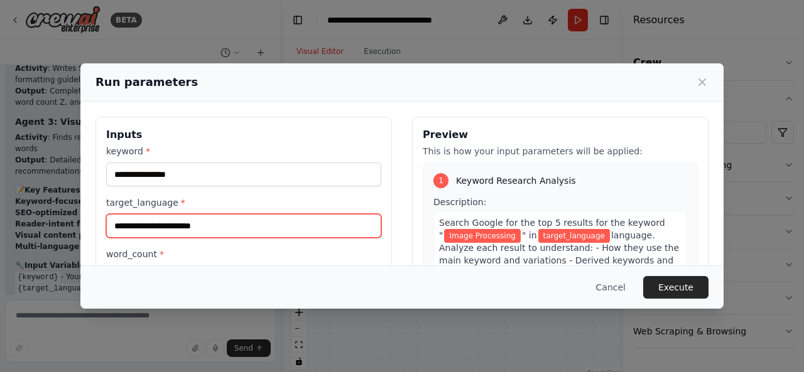
click at [171, 219] on input "target_language *" at bounding box center [243, 226] width 275 height 24
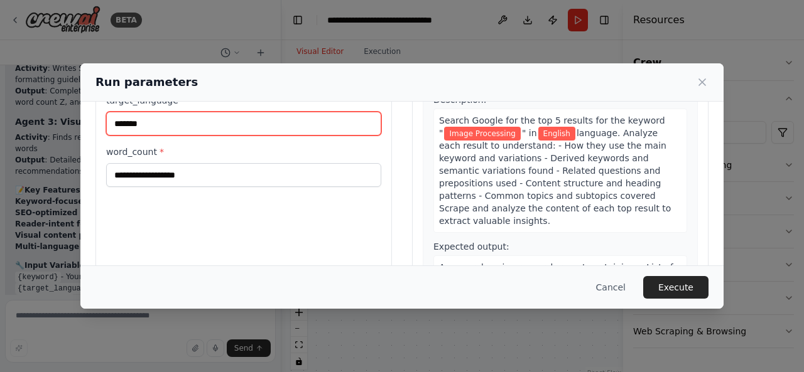
scroll to position [106, 0]
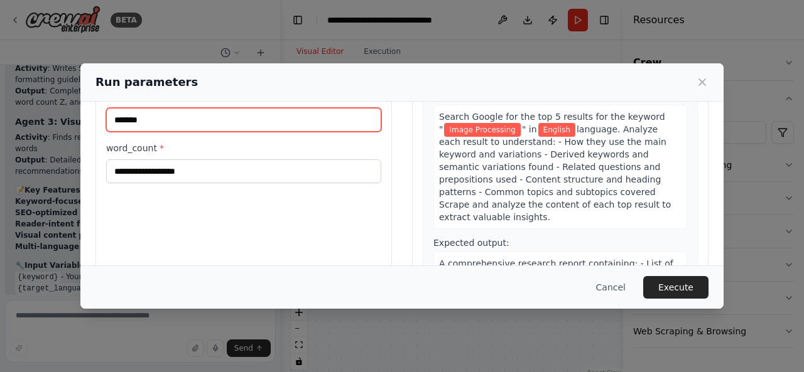
type input "*******"
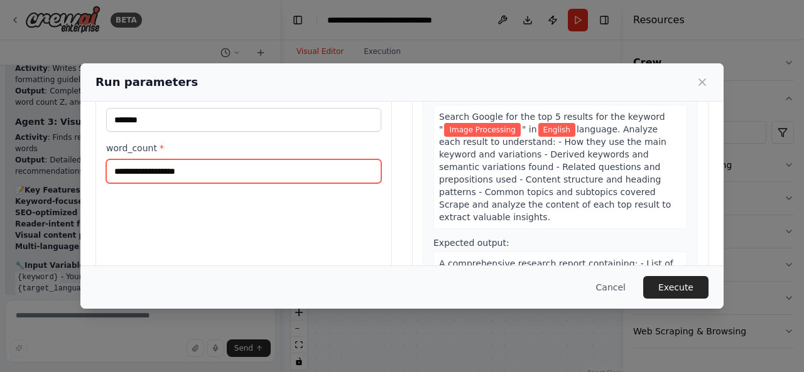
click at [165, 175] on input "word_count *" at bounding box center [243, 171] width 275 height 24
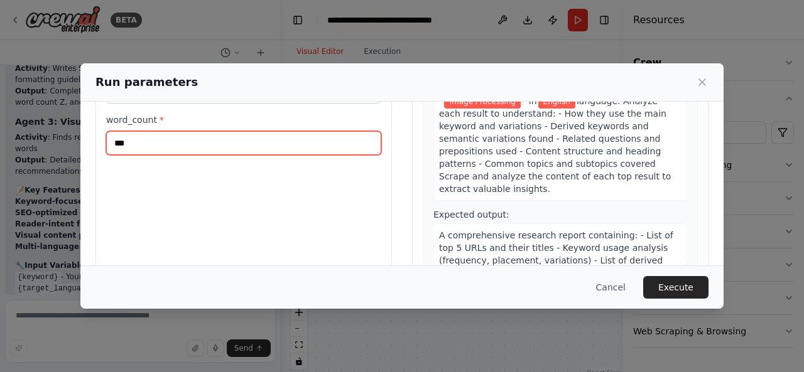
scroll to position [162, 0]
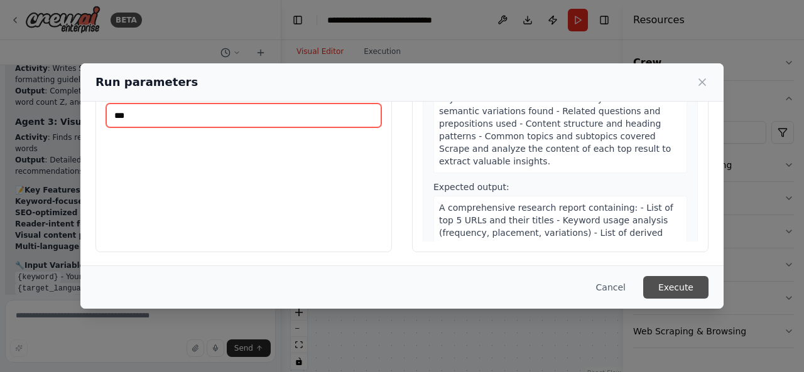
type input "***"
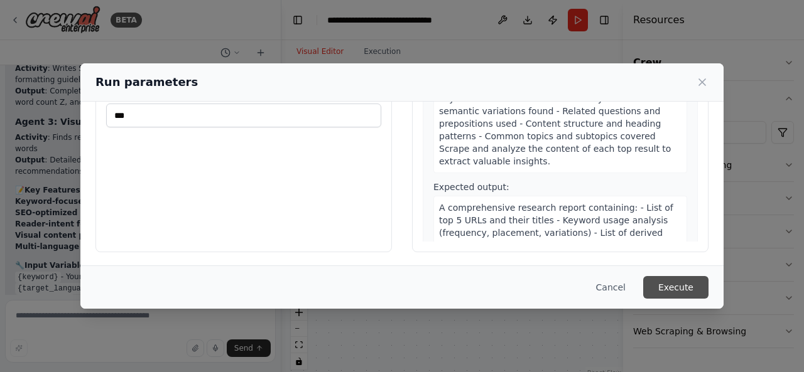
click at [673, 282] on button "Execute" at bounding box center [675, 287] width 65 height 23
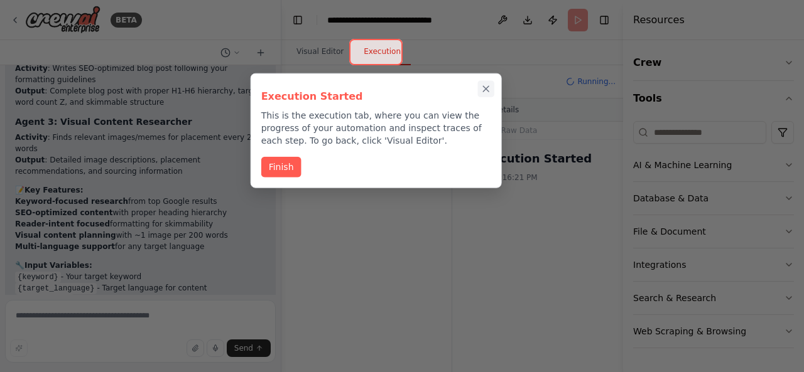
click at [490, 86] on icon "Close walkthrough" at bounding box center [485, 89] width 11 height 11
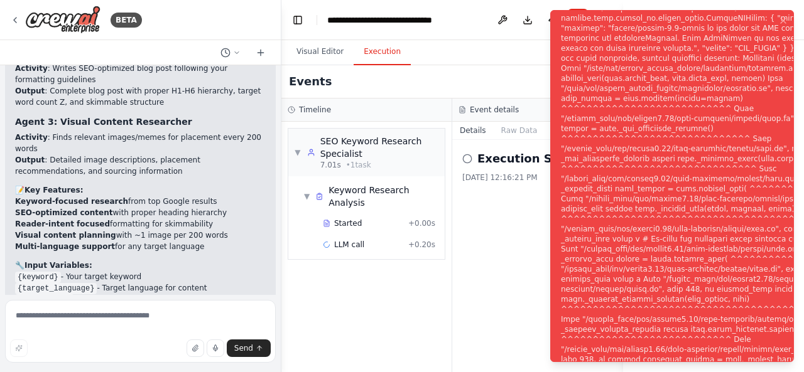
scroll to position [1896, 0]
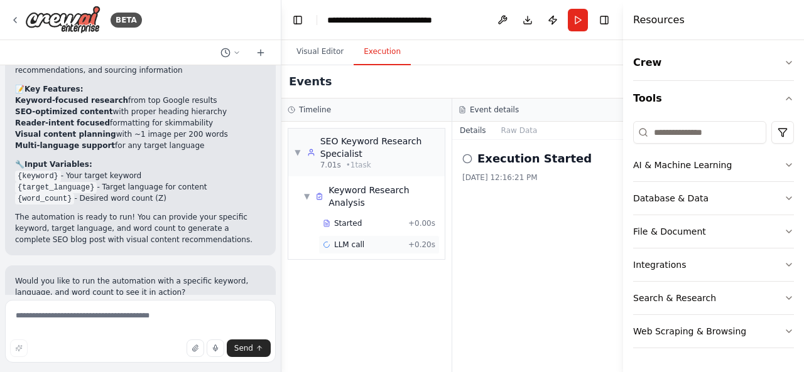
click at [344, 240] on span "LLM call" at bounding box center [349, 245] width 30 height 10
click at [359, 247] on div "▼ SEO Keyword Research Specialist 7.01s • 1 task ▼ Keyword Research Analysis St…" at bounding box center [366, 247] width 170 height 251
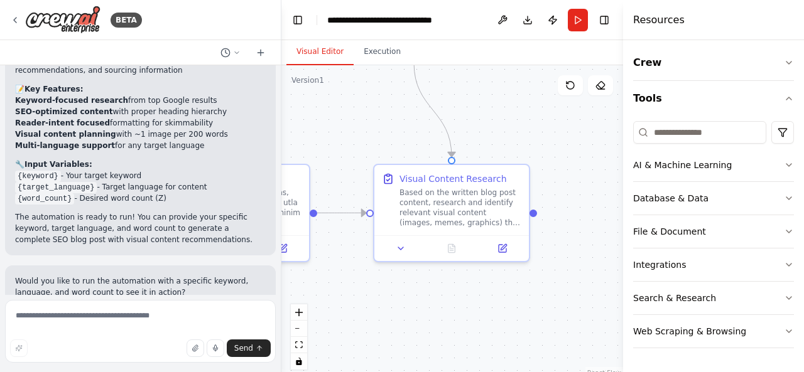
click at [311, 50] on button "Visual Editor" at bounding box center [319, 52] width 67 height 26
click at [790, 63] on icon "button" at bounding box center [789, 63] width 10 height 10
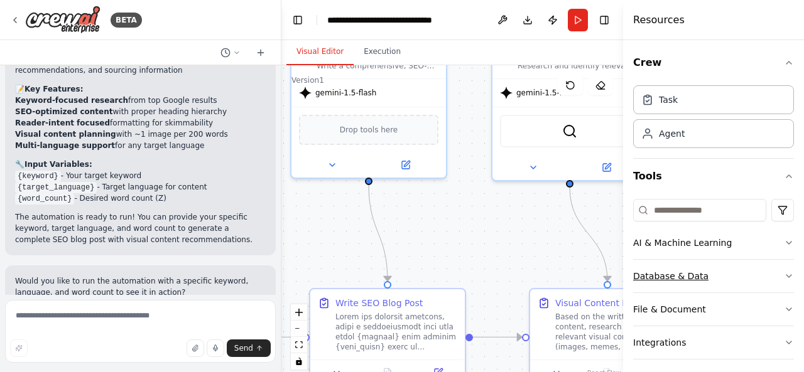
drag, startPoint x: 602, startPoint y: 158, endPoint x: 762, endPoint y: 284, distance: 204.8
click at [762, 284] on div "BETA Write a blog post, with Z number of words, targeting the keyword X for tar…" at bounding box center [402, 186] width 804 height 372
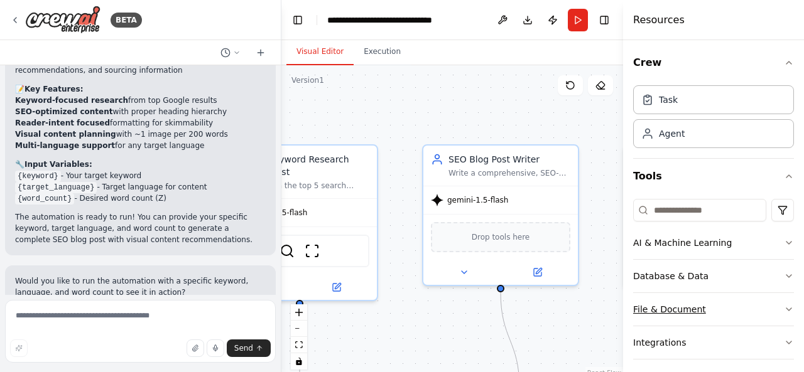
drag, startPoint x: 470, startPoint y: 224, endPoint x: 638, endPoint y: 315, distance: 191.1
click at [638, 315] on div "BETA Write a blog post, with Z number of words, targeting the keyword X for tar…" at bounding box center [402, 186] width 804 height 372
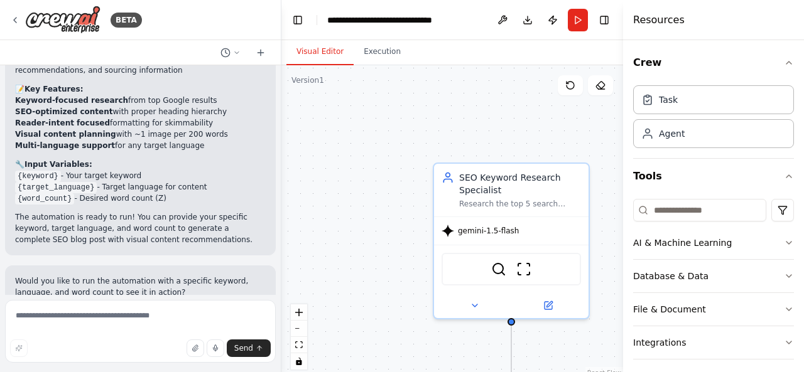
drag, startPoint x: 426, startPoint y: 303, endPoint x: 597, endPoint y: 333, distance: 174.1
click at [597, 333] on div ".deletable-edge-delete-btn { width: 20px; height: 20px; border: 0px solid #ffff…" at bounding box center [452, 222] width 342 height 314
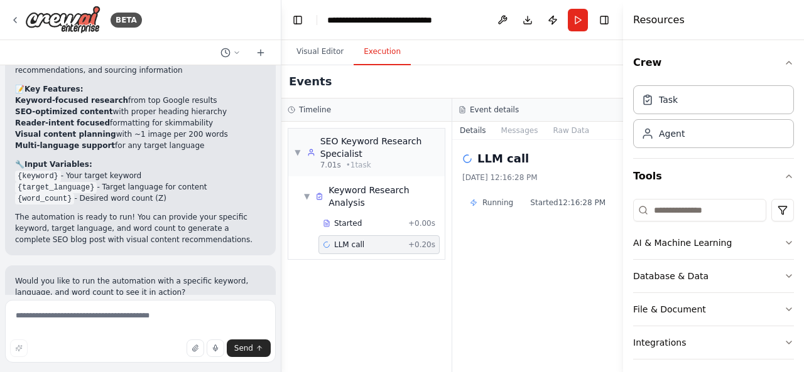
click at [383, 55] on button "Execution" at bounding box center [382, 52] width 57 height 26
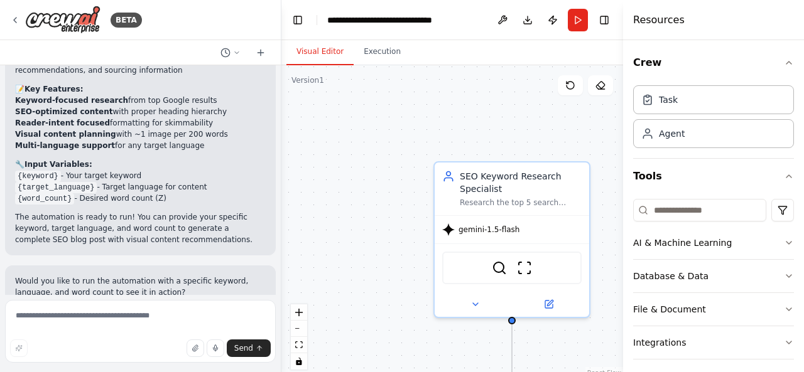
click at [332, 48] on button "Visual Editor" at bounding box center [319, 52] width 67 height 26
click at [482, 230] on span "gemini-1.5-flash" at bounding box center [488, 227] width 61 height 10
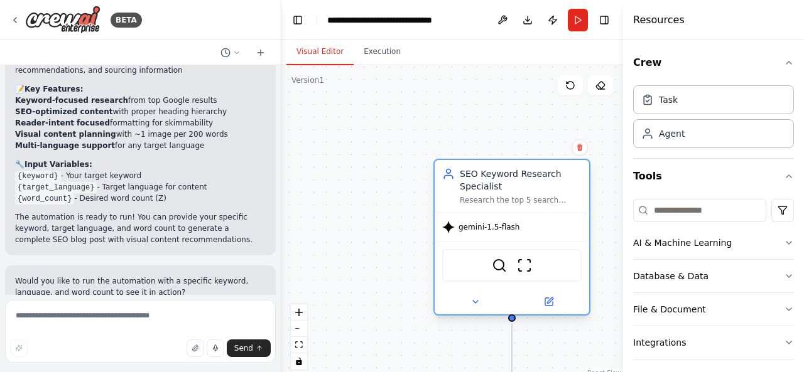
click at [548, 310] on div at bounding box center [512, 301] width 154 height 25
click at [549, 301] on icon at bounding box center [550, 301] width 6 height 6
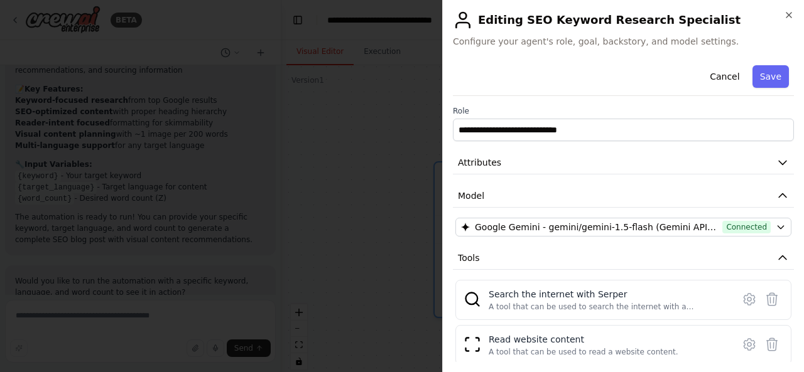
scroll to position [110, 0]
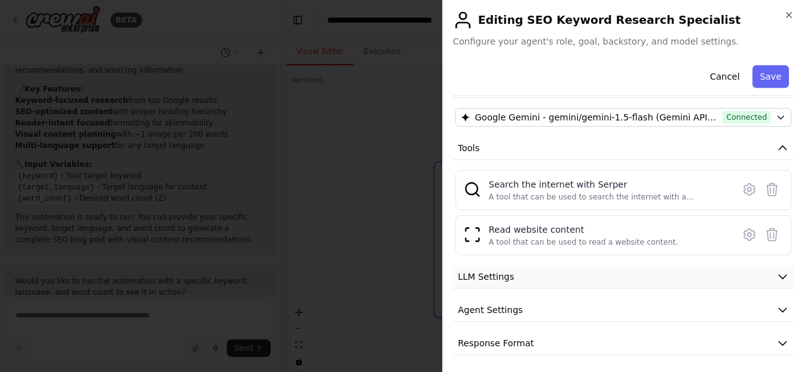
click at [776, 273] on icon "button" at bounding box center [782, 277] width 13 height 13
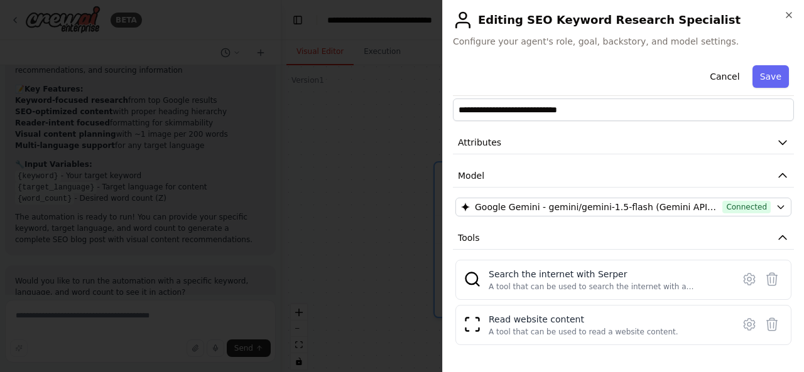
scroll to position [0, 0]
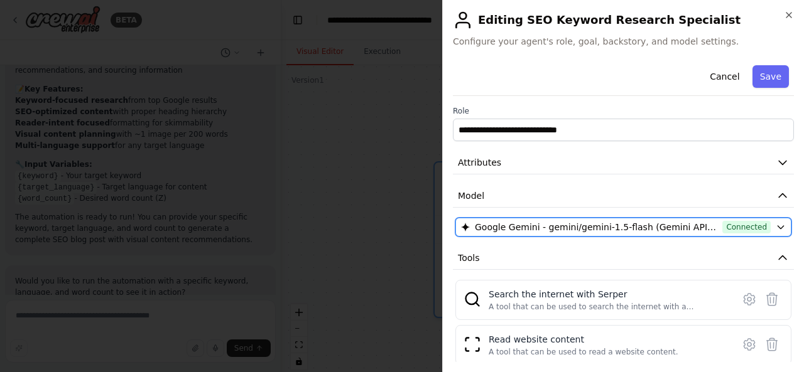
click at [776, 222] on icon "button" at bounding box center [781, 227] width 10 height 10
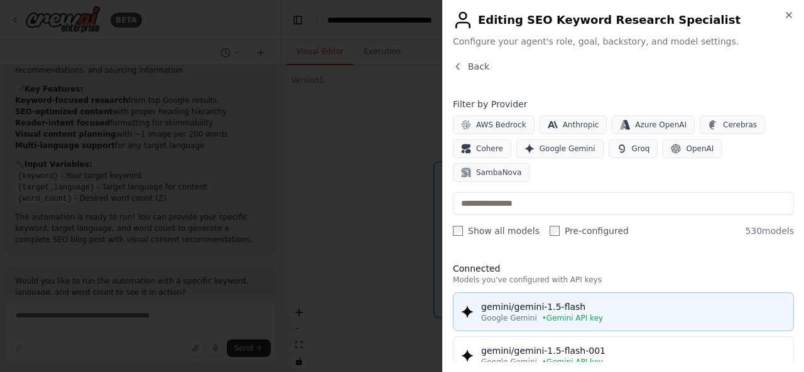
click at [561, 293] on button "gemini/gemini-1.5-flash Google Gemini • Gemini API key" at bounding box center [623, 312] width 341 height 39
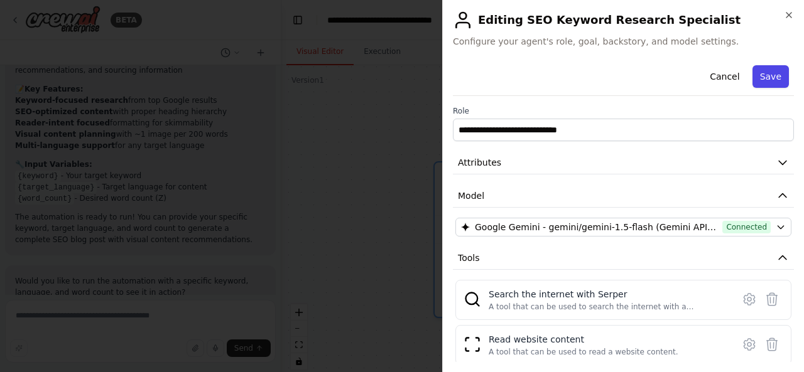
click at [772, 84] on button "Save" at bounding box center [770, 76] width 36 height 23
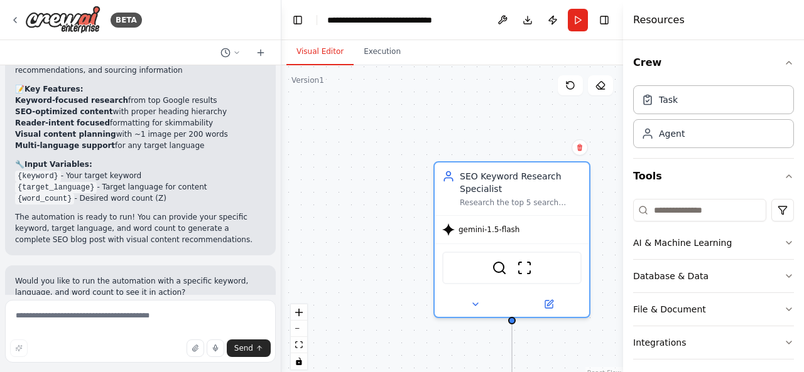
click at [362, 65] on div ".deletable-edge-delete-btn { width: 20px; height: 20px; border: 0px solid #ffff…" at bounding box center [452, 222] width 342 height 314
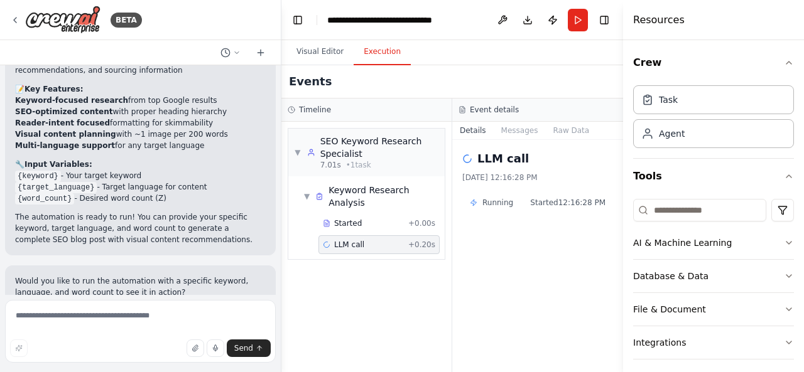
click at [366, 53] on button "Execution" at bounding box center [382, 52] width 57 height 26
click at [568, 14] on button "Run" at bounding box center [578, 20] width 20 height 23
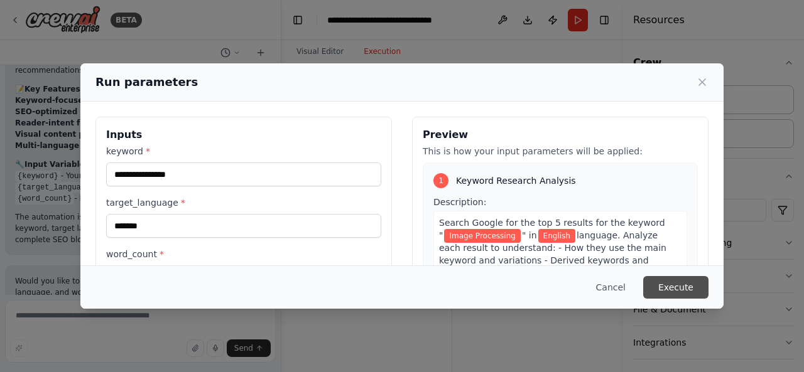
click at [679, 281] on button "Execute" at bounding box center [675, 287] width 65 height 23
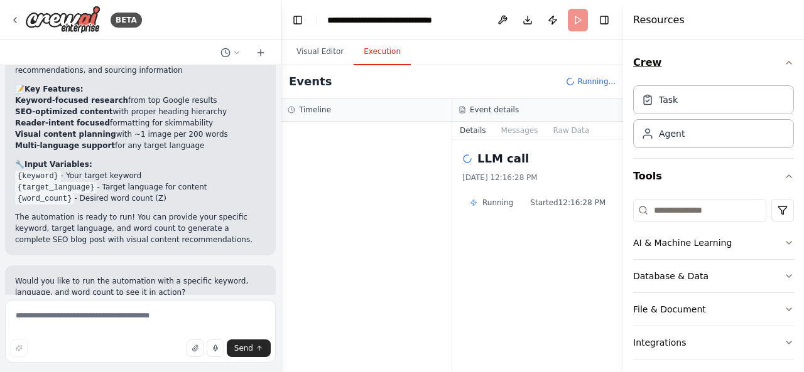
click at [786, 64] on icon "button" at bounding box center [788, 63] width 5 height 3
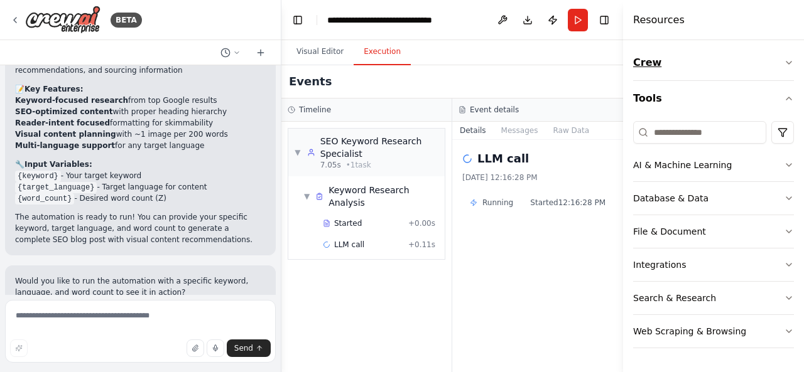
click at [793, 53] on button "Crew" at bounding box center [713, 62] width 161 height 35
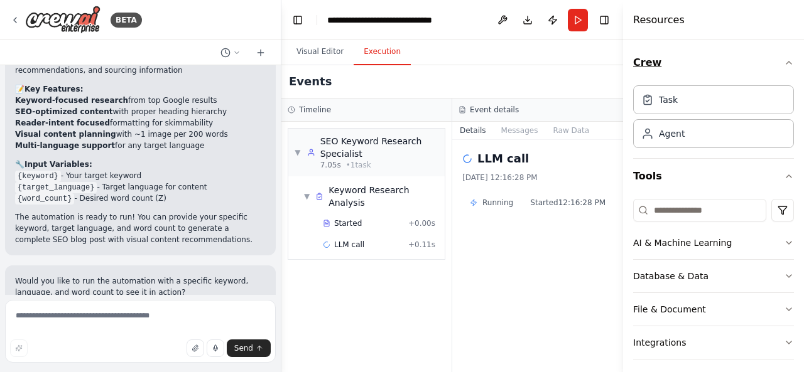
click at [784, 61] on icon "button" at bounding box center [789, 63] width 10 height 10
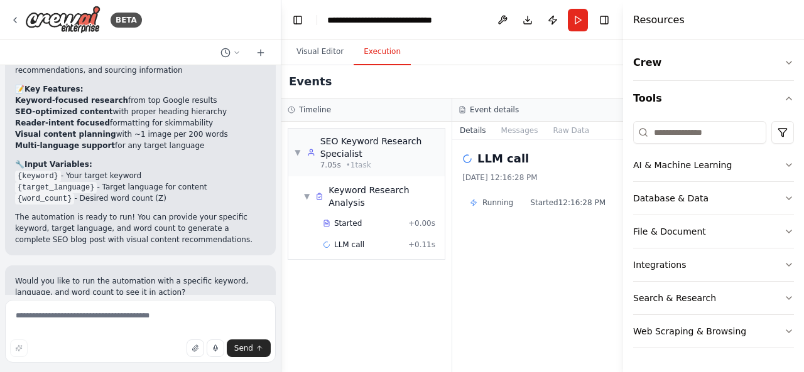
click at [580, 70] on div "Events" at bounding box center [452, 81] width 342 height 33
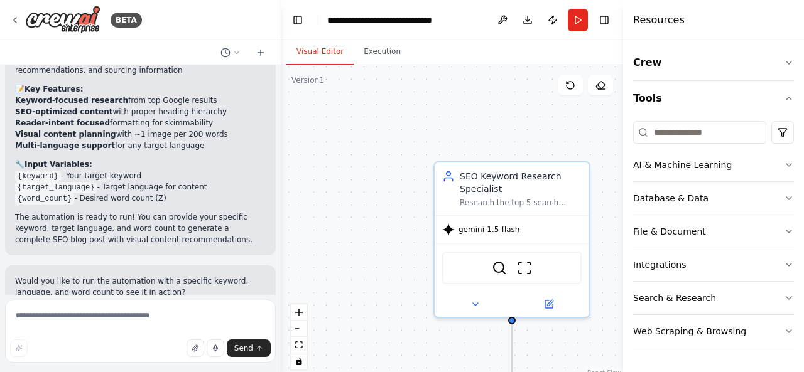
click at [311, 45] on button "Visual Editor" at bounding box center [319, 52] width 67 height 26
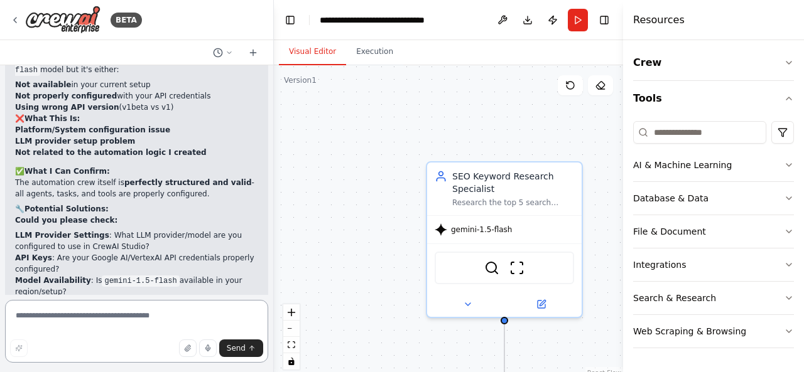
scroll to position [2310, 0]
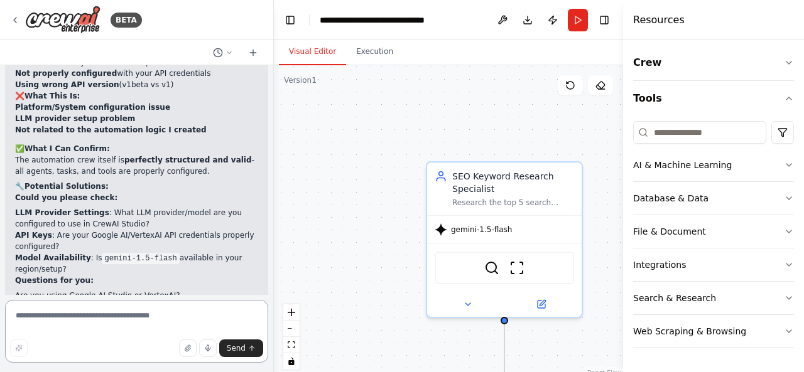
drag, startPoint x: 280, startPoint y: 276, endPoint x: 274, endPoint y: 260, distance: 17.5
click at [274, 260] on div "BETA Write a blog post, with Z number of words, targeting the keyword X for tar…" at bounding box center [402, 186] width 804 height 372
click at [163, 321] on textarea at bounding box center [136, 331] width 263 height 63
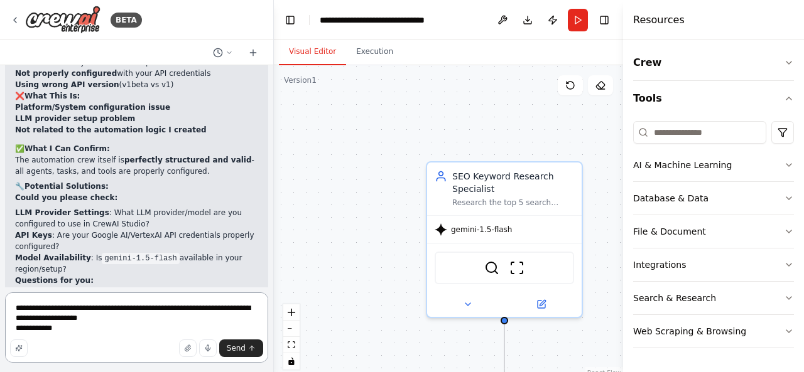
click at [163, 321] on textarea "**********" at bounding box center [136, 328] width 263 height 70
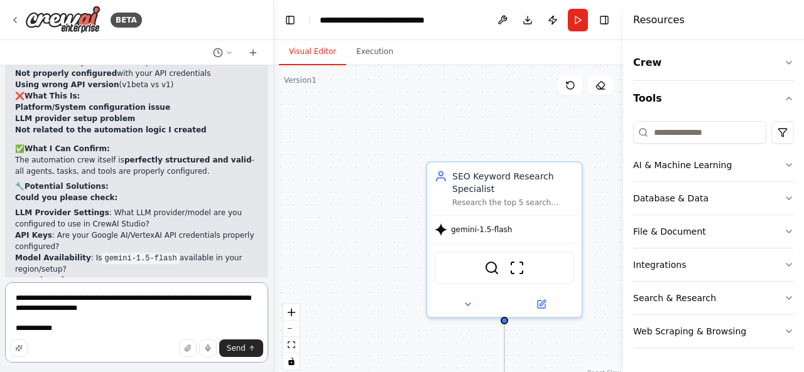
click at [100, 332] on textarea "**********" at bounding box center [136, 323] width 263 height 80
type textarea "**********"
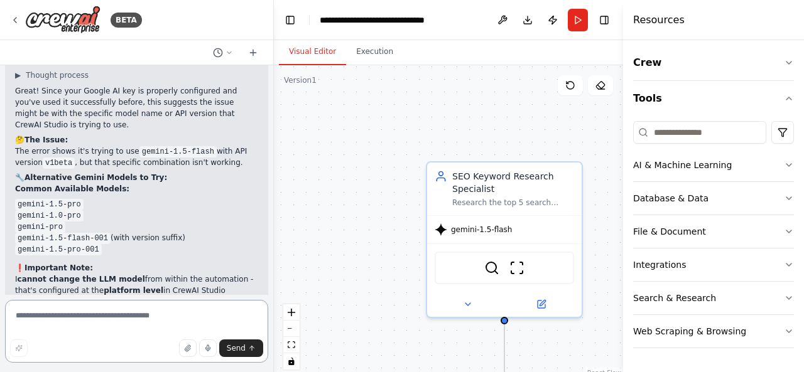
scroll to position [2803, 0]
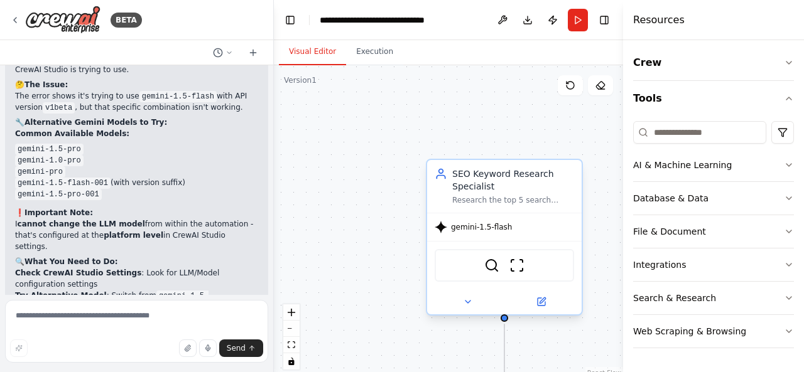
click at [476, 229] on span "gemini-1.5-flash" at bounding box center [481, 227] width 61 height 10
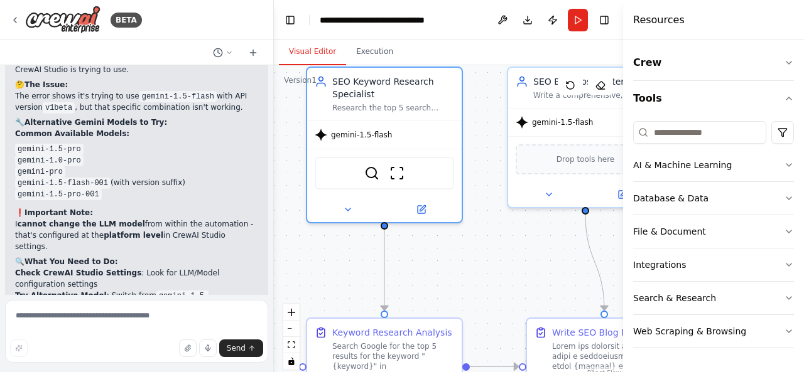
drag, startPoint x: 482, startPoint y: 105, endPoint x: 362, endPoint y: 10, distance: 152.9
click at [362, 10] on main "**********" at bounding box center [448, 186] width 349 height 372
click at [347, 138] on div "gemini-1.5-flash" at bounding box center [353, 132] width 77 height 13
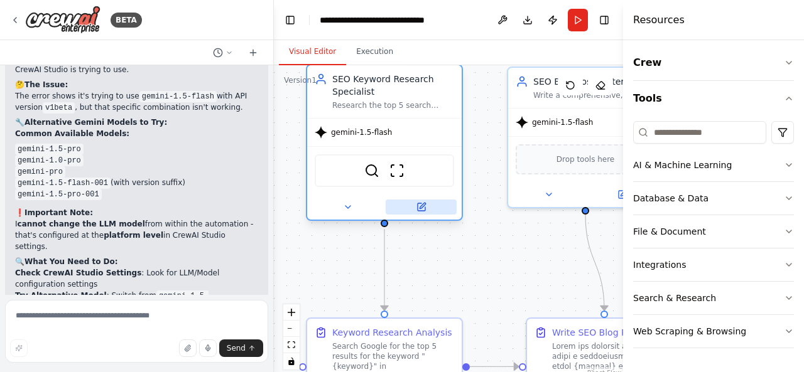
click at [423, 210] on icon at bounding box center [422, 207] width 8 height 8
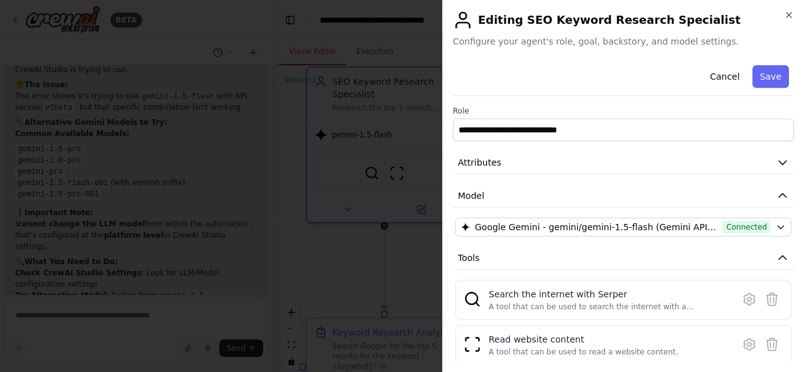
click at [524, 237] on div "**********" at bounding box center [623, 262] width 341 height 405
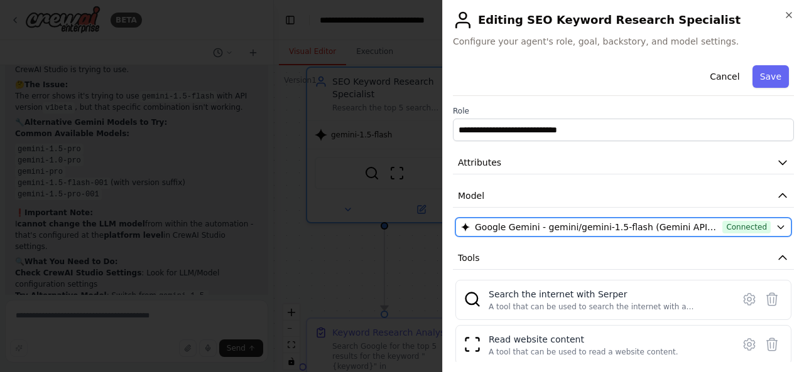
click at [516, 228] on span "Google Gemini - gemini/gemini-1.5-flash (Gemini API key)" at bounding box center [596, 227] width 242 height 13
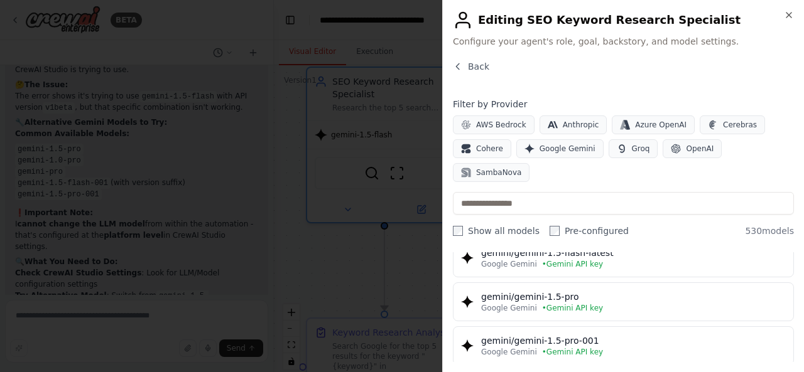
scroll to position [377, 0]
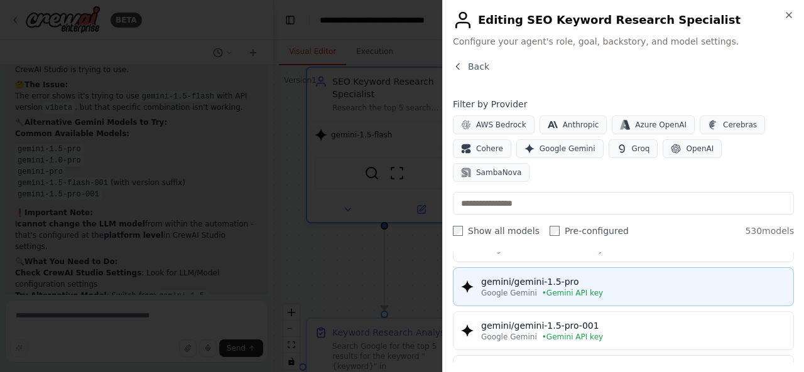
click at [656, 276] on div "gemini/gemini-1.5-pro" at bounding box center [633, 282] width 305 height 13
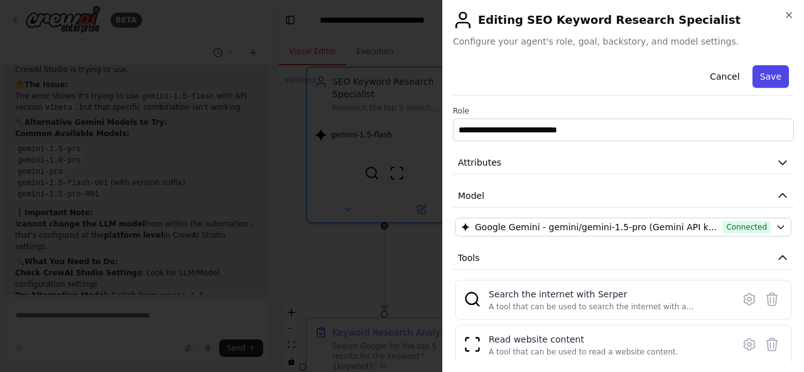
click at [769, 84] on button "Save" at bounding box center [770, 76] width 36 height 23
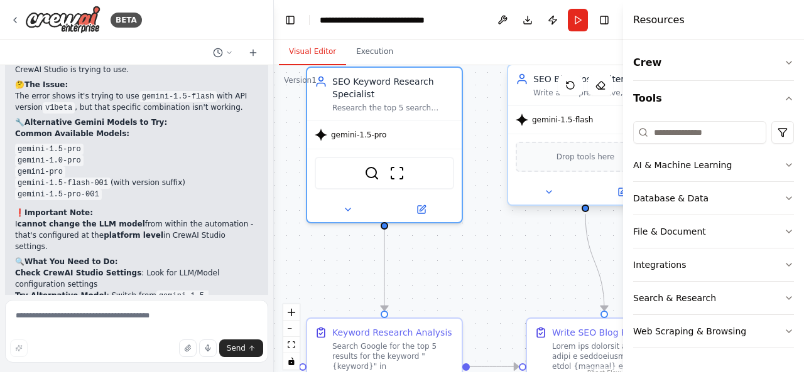
click at [560, 123] on span "gemini-1.5-flash" at bounding box center [562, 120] width 61 height 10
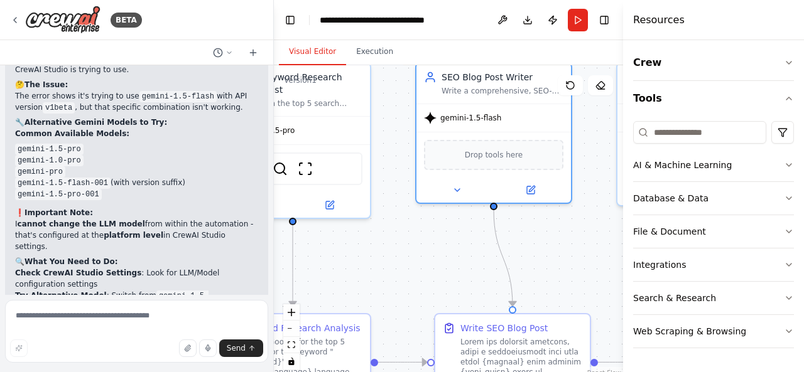
drag, startPoint x: 521, startPoint y: 274, endPoint x: 411, endPoint y: 269, distance: 110.0
click at [411, 269] on div ".deletable-edge-delete-btn { width: 20px; height: 20px; border: 0px solid #ffff…" at bounding box center [448, 222] width 349 height 314
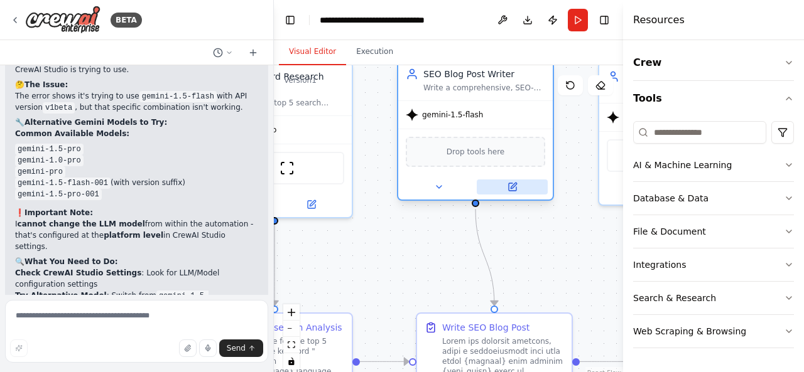
click at [522, 188] on button at bounding box center [512, 187] width 71 height 15
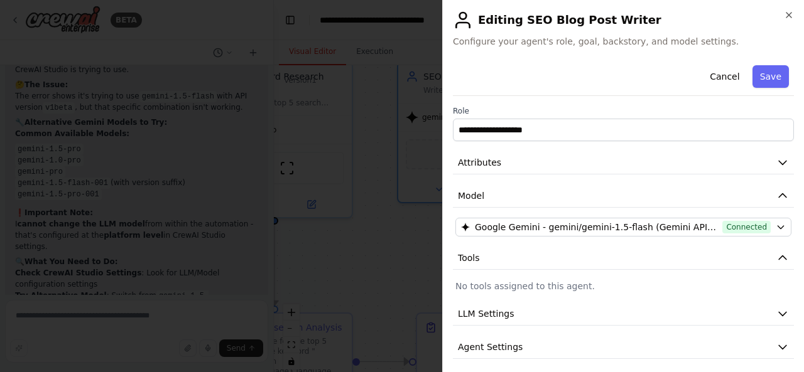
click at [681, 210] on div "**********" at bounding box center [623, 226] width 341 height 332
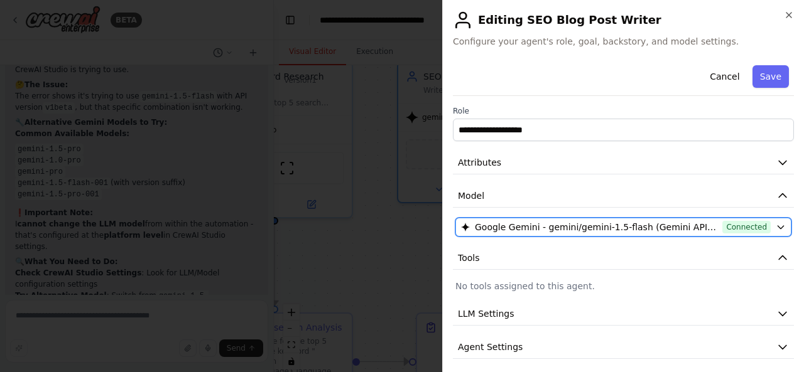
click at [677, 224] on span "Google Gemini - gemini/gemini-1.5-flash (Gemini API key)" at bounding box center [596, 227] width 242 height 13
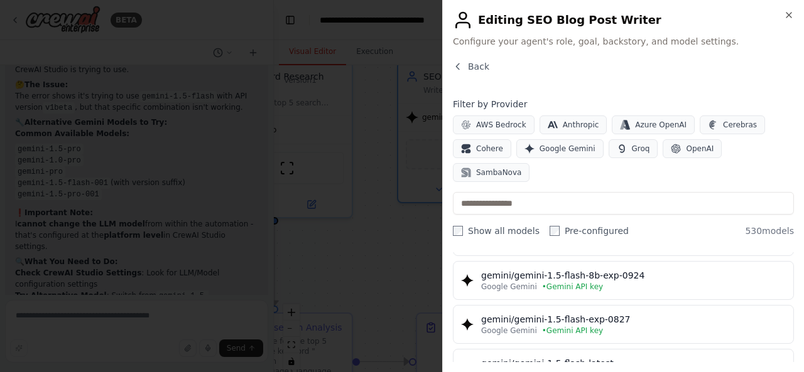
scroll to position [301, 0]
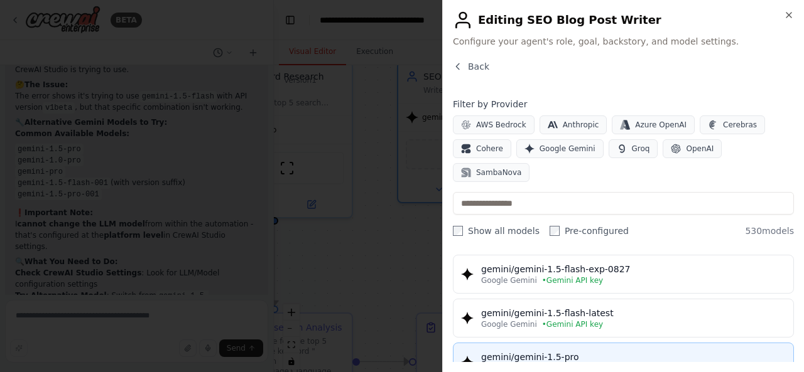
click at [669, 364] on div "Google Gemini • Gemini API key" at bounding box center [633, 369] width 305 height 10
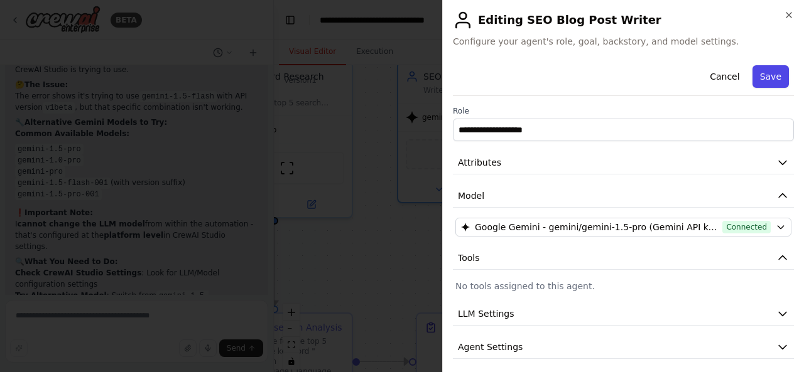
click at [762, 75] on button "Save" at bounding box center [770, 76] width 36 height 23
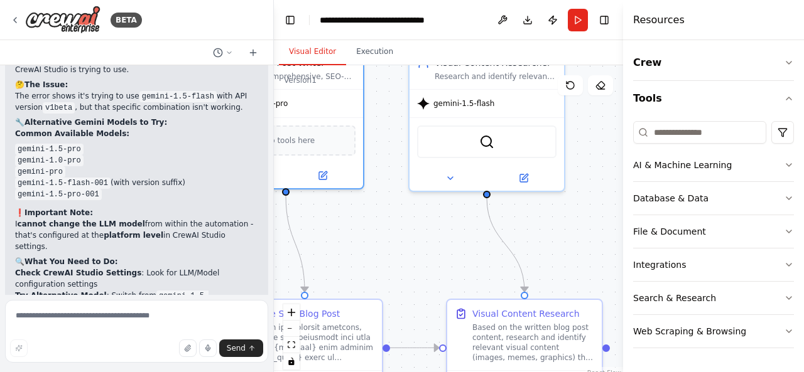
drag, startPoint x: 394, startPoint y: 230, endPoint x: 200, endPoint y: 217, distance: 194.5
click at [200, 217] on div "BETA Write a blog post, with Z number of words, targeting the keyword X for tar…" at bounding box center [402, 186] width 804 height 372
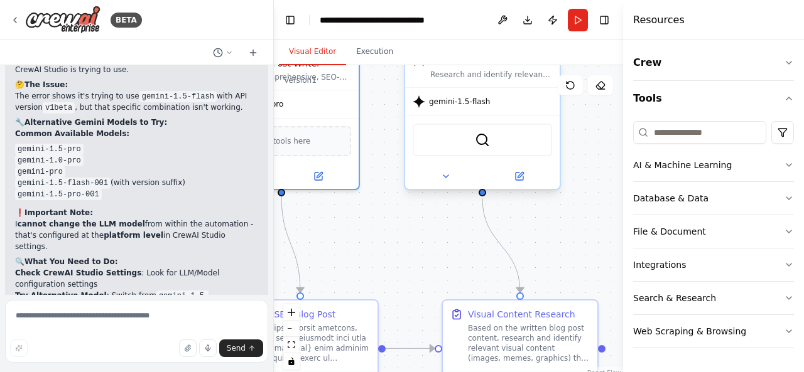
click at [462, 103] on span "gemini-1.5-flash" at bounding box center [459, 102] width 61 height 10
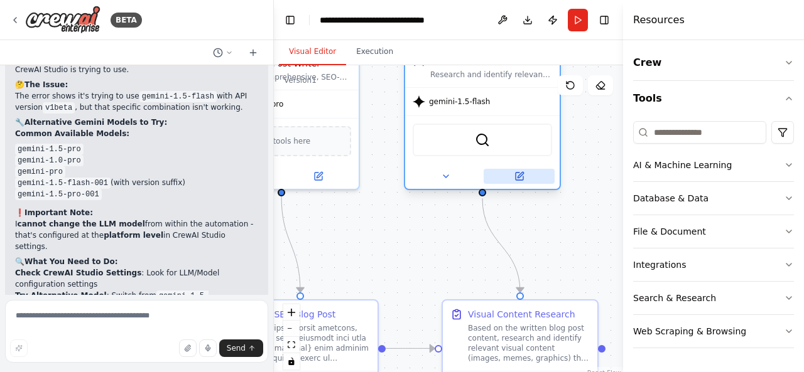
click at [524, 179] on icon at bounding box center [519, 176] width 10 height 10
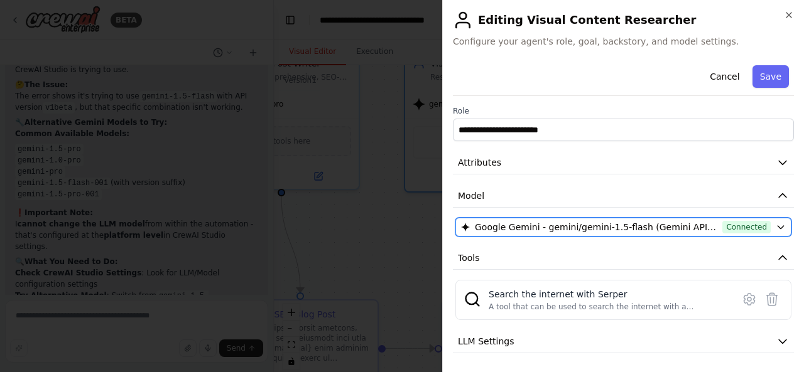
click at [672, 235] on button "Google Gemini - gemini/gemini-1.5-flash (Gemini API key) Connected" at bounding box center [623, 227] width 336 height 19
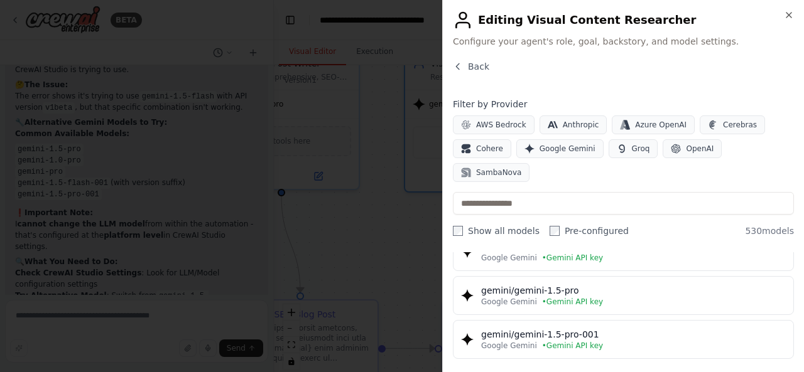
scroll to position [377, 0]
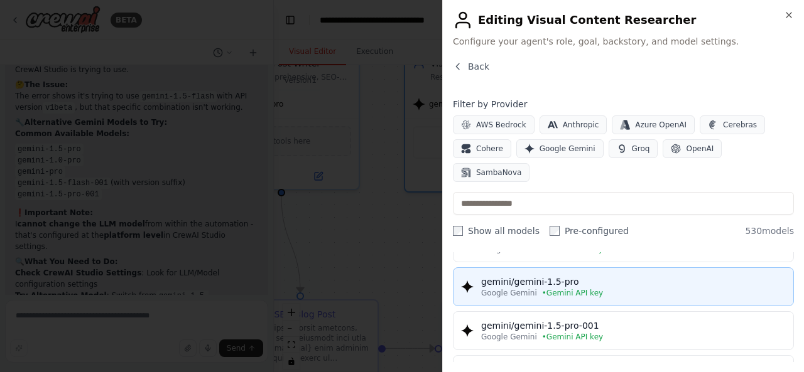
click at [671, 276] on div "gemini/gemini-1.5-pro" at bounding box center [633, 282] width 305 height 13
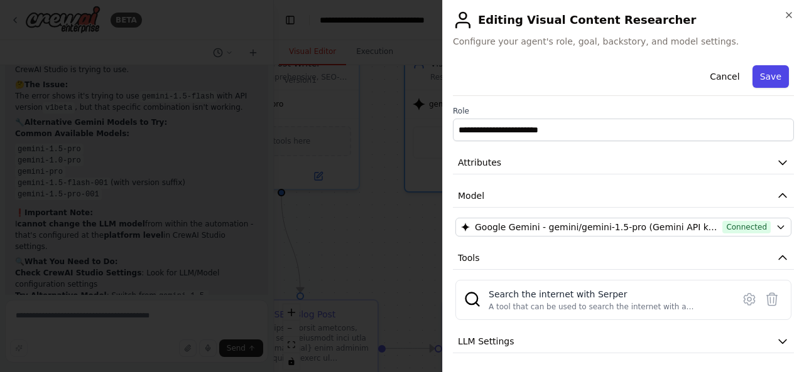
click at [768, 78] on button "Save" at bounding box center [770, 76] width 36 height 23
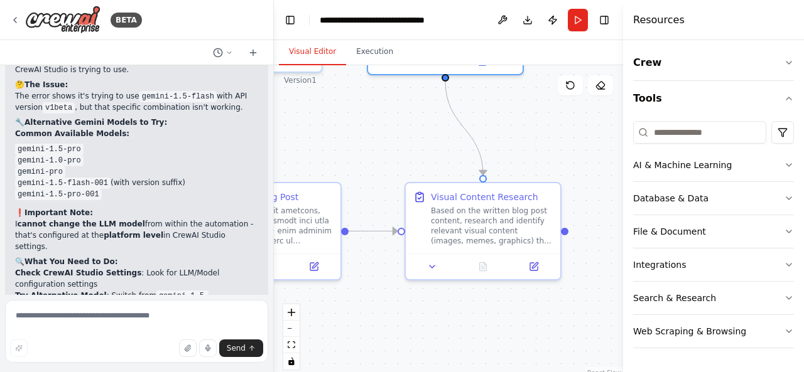
drag, startPoint x: 590, startPoint y: 198, endPoint x: 553, endPoint y: 81, distance: 123.1
click at [553, 81] on div ".deletable-edge-delete-btn { width: 20px; height: 20px; border: 0px solid #ffff…" at bounding box center [448, 222] width 349 height 314
click at [556, 161] on div ".deletable-edge-delete-btn { width: 20px; height: 20px; border: 0px solid #ffff…" at bounding box center [448, 222] width 349 height 314
click at [576, 24] on button "Run" at bounding box center [578, 20] width 20 height 23
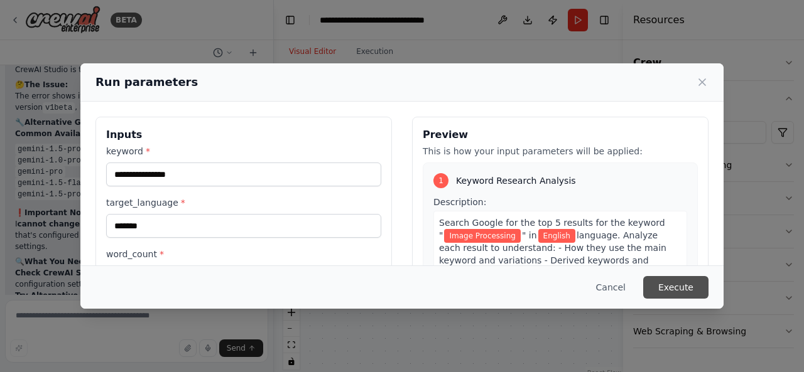
click at [676, 288] on button "Execute" at bounding box center [675, 287] width 65 height 23
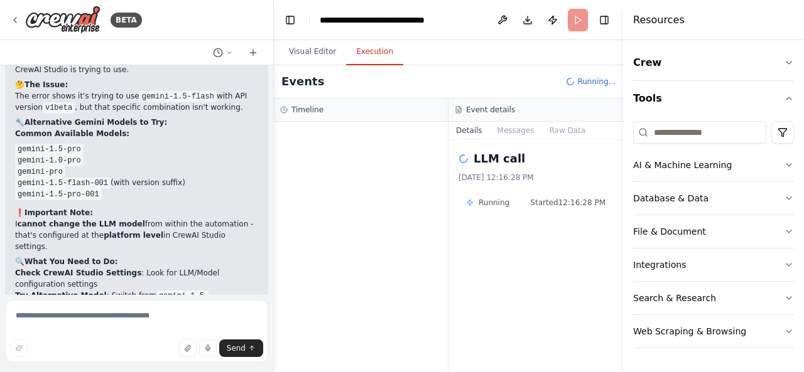
click at [544, 87] on div "Events Running..." at bounding box center [448, 81] width 349 height 33
click at [293, 38] on header "**********" at bounding box center [448, 20] width 349 height 40
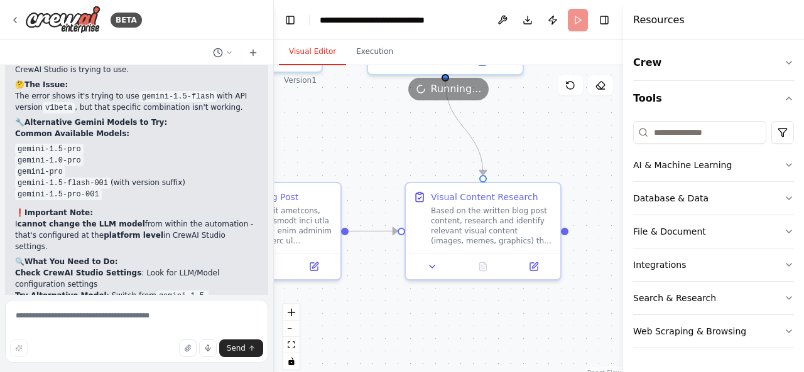
click at [303, 51] on button "Visual Editor" at bounding box center [312, 52] width 67 height 26
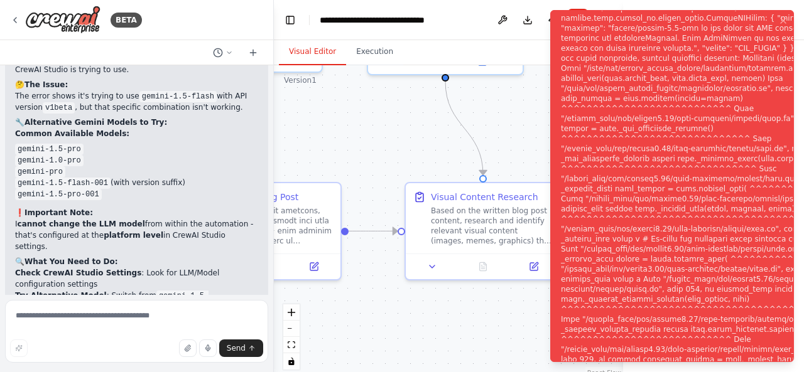
click at [711, 35] on div "Notifications (F8)" at bounding box center [719, 194] width 316 height 1005
click at [630, 202] on div "Notifications (F8)" at bounding box center [719, 194] width 316 height 1005
click at [155, 322] on textarea at bounding box center [136, 331] width 263 height 63
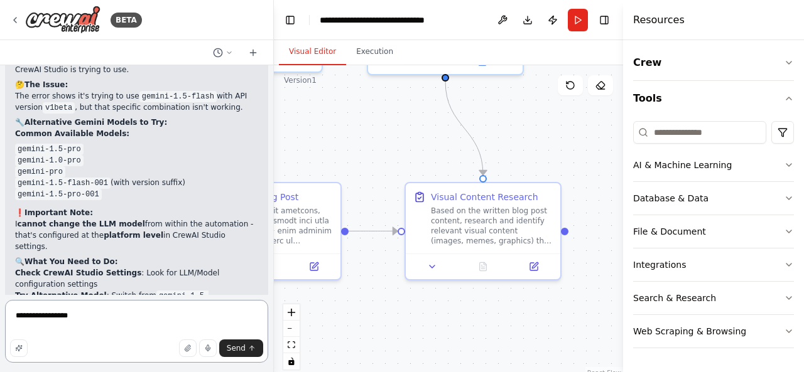
type textarea "**********"
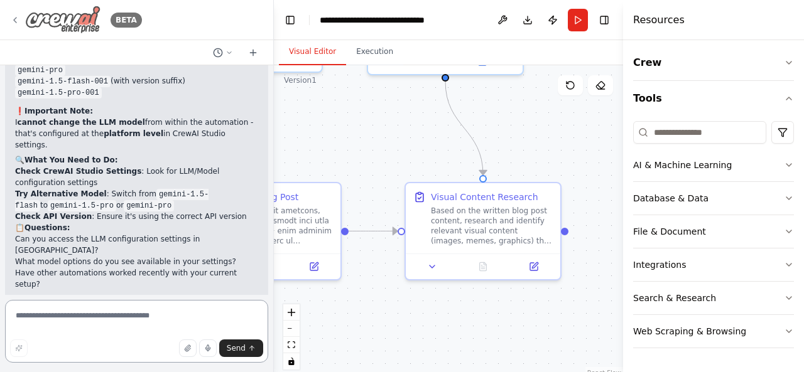
scroll to position [3289, 0]
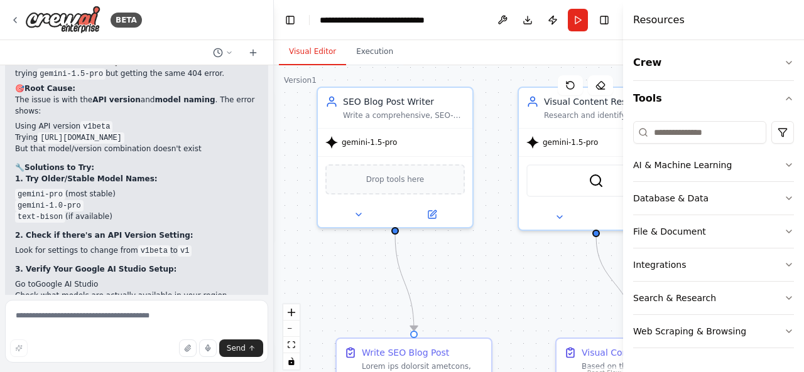
drag, startPoint x: 374, startPoint y: 125, endPoint x: 524, endPoint y: 279, distance: 214.9
click at [524, 279] on div ".deletable-edge-delete-btn { width: 20px; height: 20px; border: 0px solid #ffff…" at bounding box center [448, 222] width 349 height 314
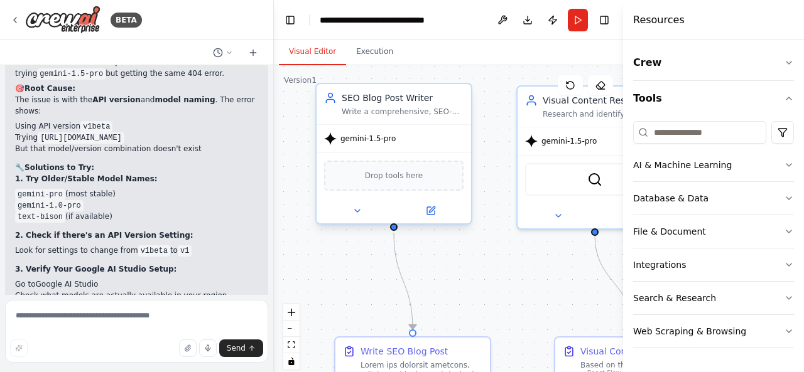
click at [383, 144] on div "gemini-1.5-pro" at bounding box center [360, 138] width 72 height 13
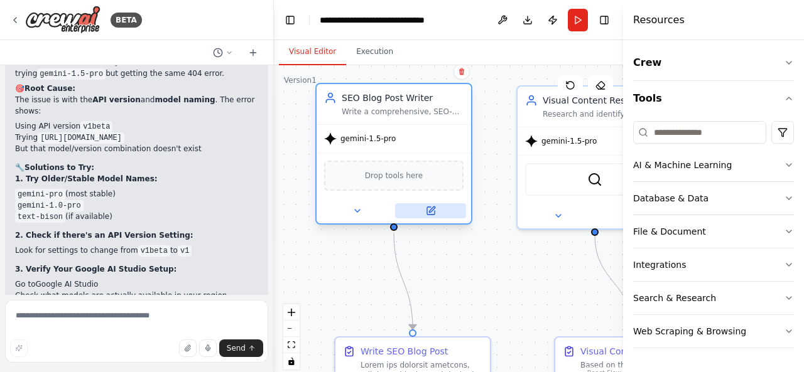
click at [429, 213] on icon at bounding box center [431, 211] width 8 height 8
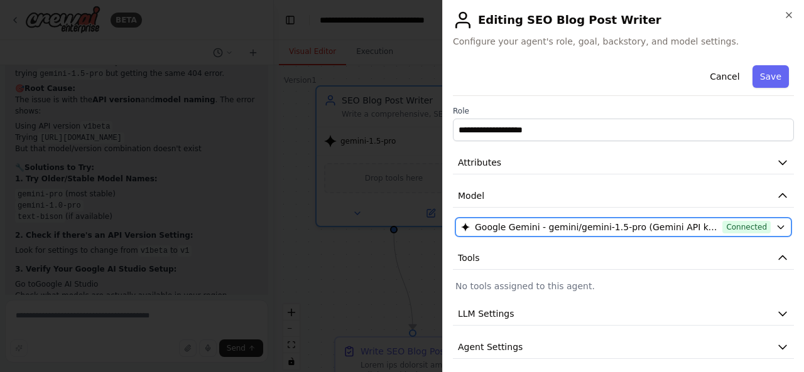
click at [723, 226] on span "Connected" at bounding box center [746, 227] width 48 height 13
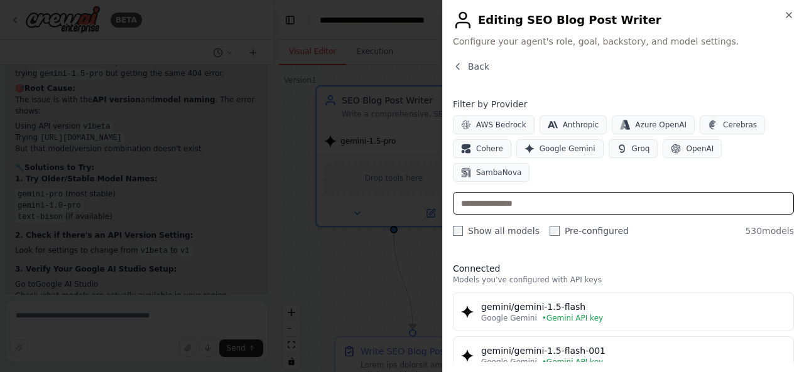
click at [592, 192] on input "text" at bounding box center [623, 203] width 341 height 23
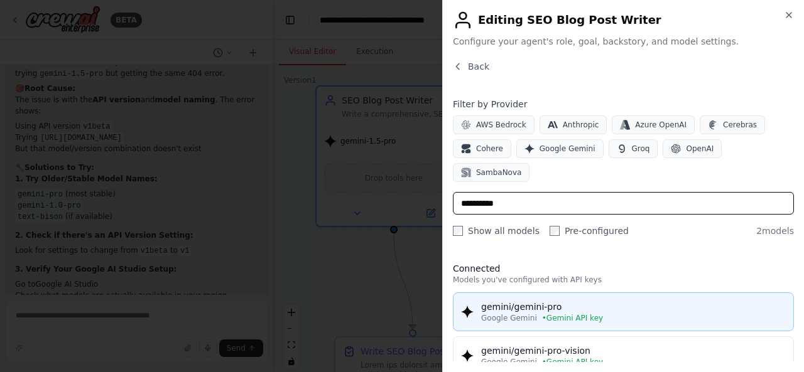
type input "**********"
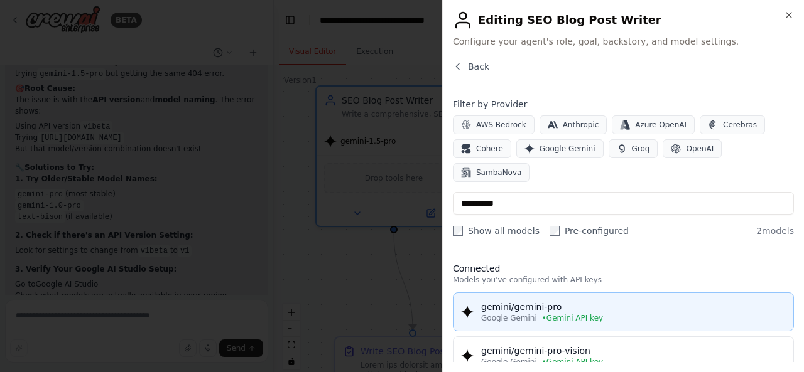
click at [549, 301] on div "gemini/gemini-pro" at bounding box center [633, 307] width 305 height 13
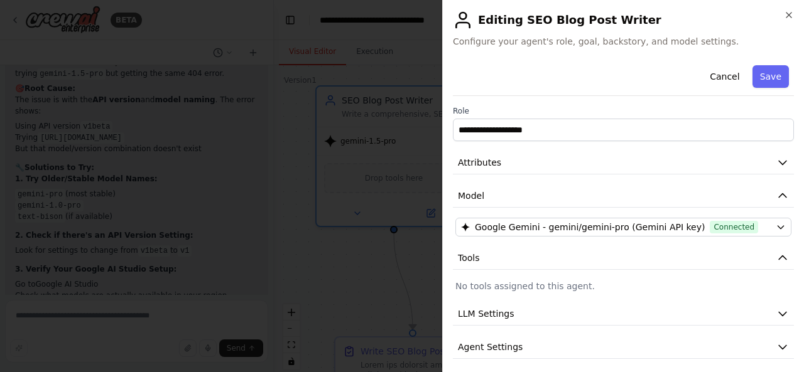
click at [780, 80] on div "Cancel Save" at bounding box center [623, 78] width 341 height 36
click at [767, 78] on button "Save" at bounding box center [770, 76] width 36 height 23
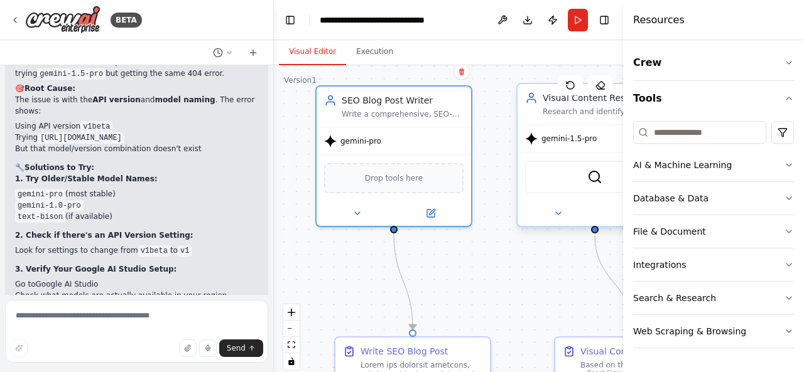
click at [580, 146] on div "gemini-1.5-pro" at bounding box center [594, 139] width 154 height 28
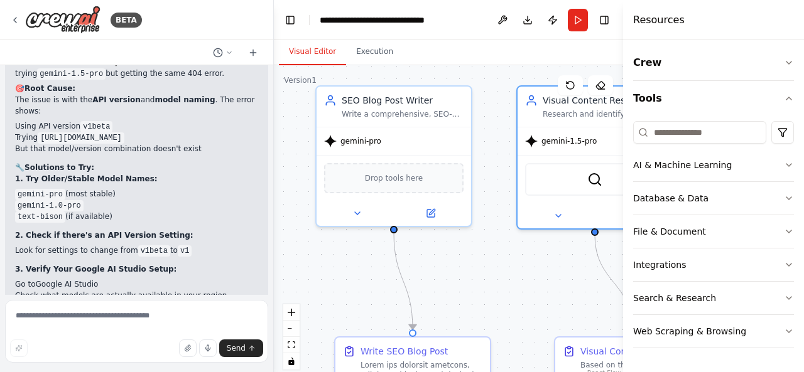
drag, startPoint x: 549, startPoint y: 251, endPoint x: 369, endPoint y: 232, distance: 180.6
click at [369, 232] on div ".deletable-edge-delete-btn { width: 20px; height: 20px; border: 0px solid #ffff…" at bounding box center [448, 222] width 349 height 314
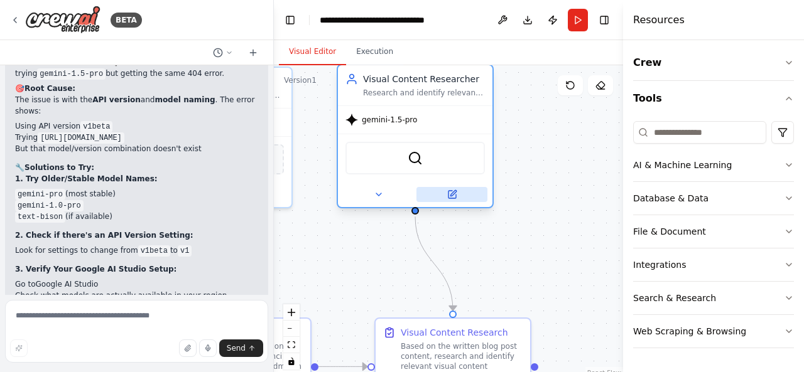
click at [444, 199] on button at bounding box center [451, 194] width 71 height 15
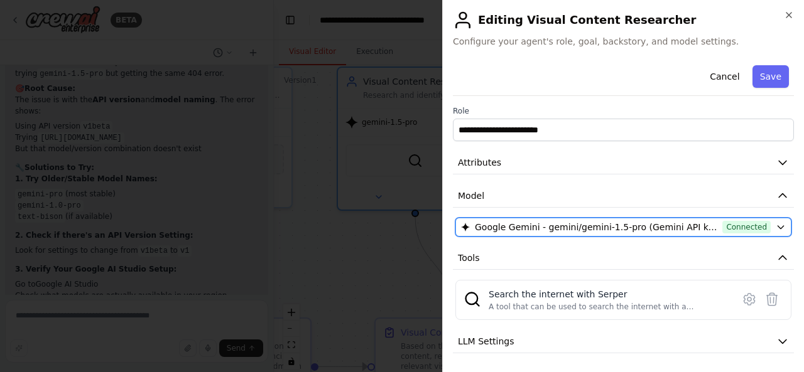
click at [558, 225] on span "Google Gemini - gemini/gemini-1.5-pro (Gemini API key)" at bounding box center [596, 227] width 242 height 13
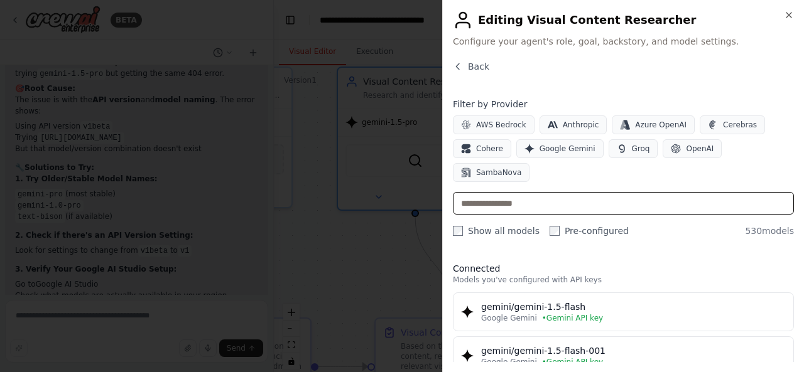
click at [541, 192] on input "text" at bounding box center [623, 203] width 341 height 23
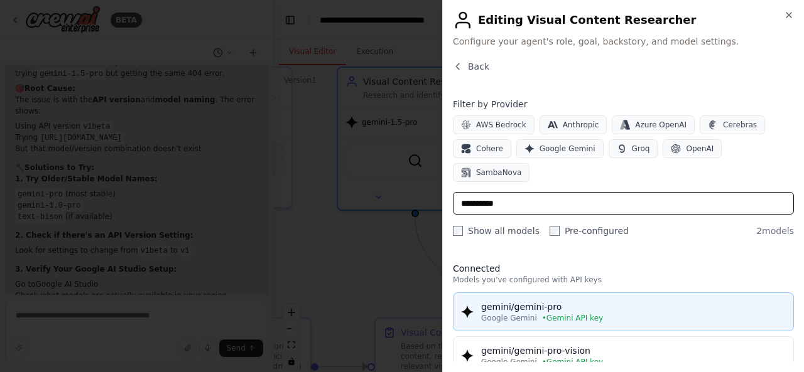
type input "**********"
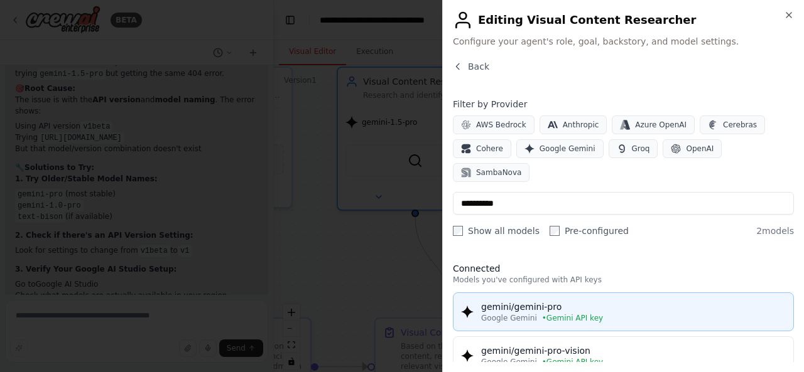
click at [522, 313] on span "Google Gemini" at bounding box center [509, 318] width 56 height 10
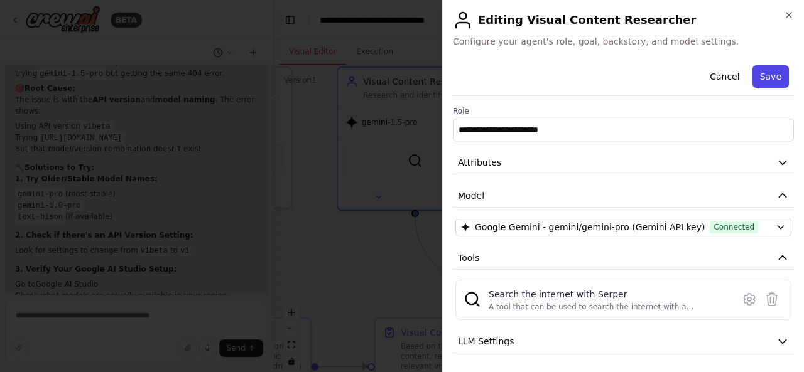
click at [760, 77] on button "Save" at bounding box center [770, 76] width 36 height 23
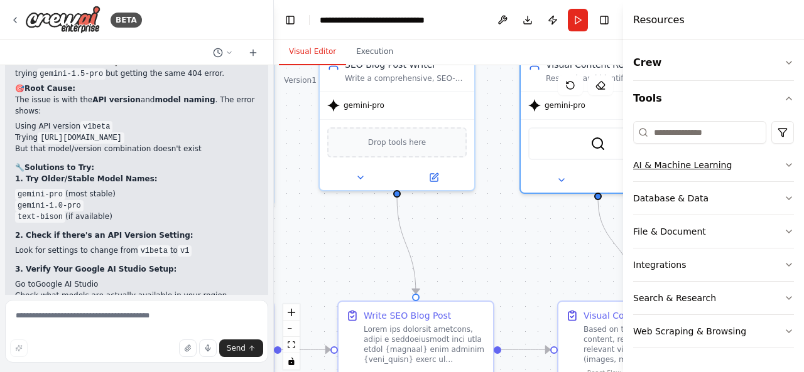
drag, startPoint x: 561, startPoint y: 183, endPoint x: 744, endPoint y: 168, distance: 183.4
click at [744, 168] on div "BETA Write a blog post, with Z number of words, targeting the keyword X for tar…" at bounding box center [402, 186] width 804 height 372
click at [577, 17] on button "Run" at bounding box center [578, 20] width 20 height 23
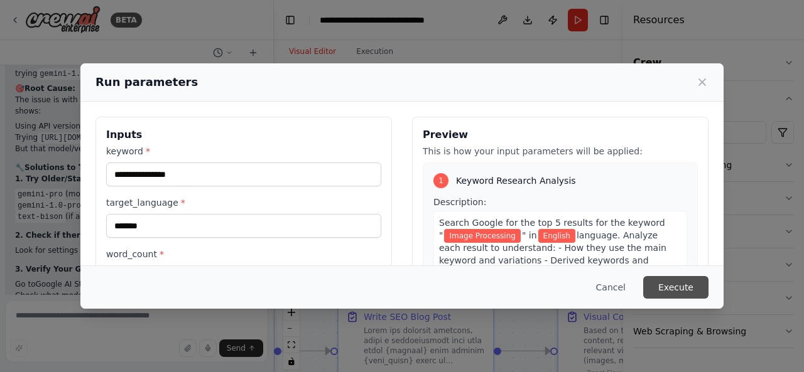
click at [671, 281] on button "Execute" at bounding box center [675, 287] width 65 height 23
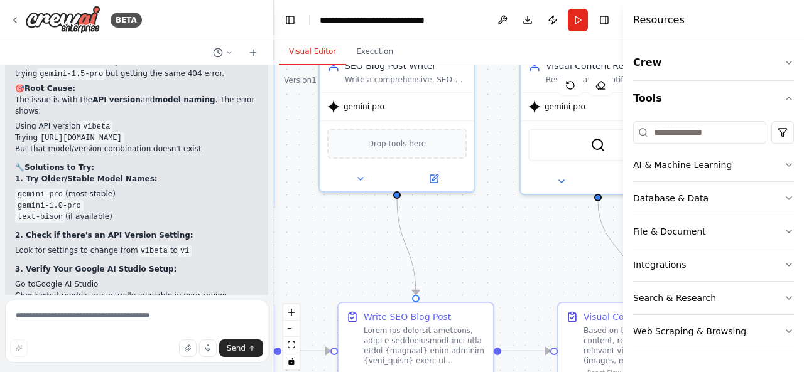
click at [309, 51] on button "Visual Editor" at bounding box center [312, 52] width 67 height 26
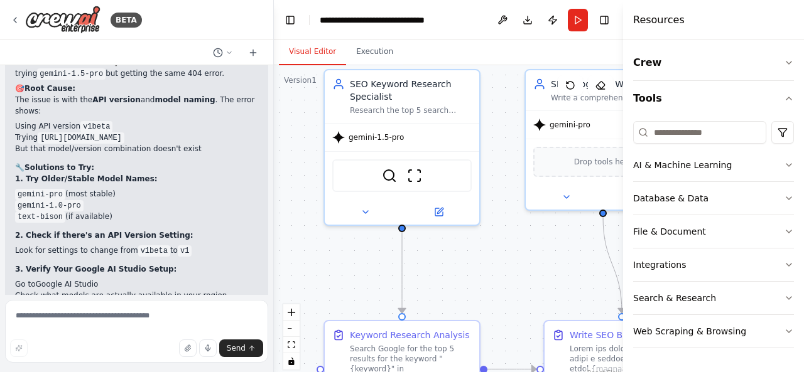
drag, startPoint x: 368, startPoint y: 221, endPoint x: 575, endPoint y: 240, distance: 207.5
click at [575, 240] on div ".deletable-edge-delete-btn { width: 20px; height: 20px; border: 0px solid #ffff…" at bounding box center [448, 222] width 349 height 314
click at [362, 144] on div "gemini-1.5-pro" at bounding box center [402, 136] width 154 height 28
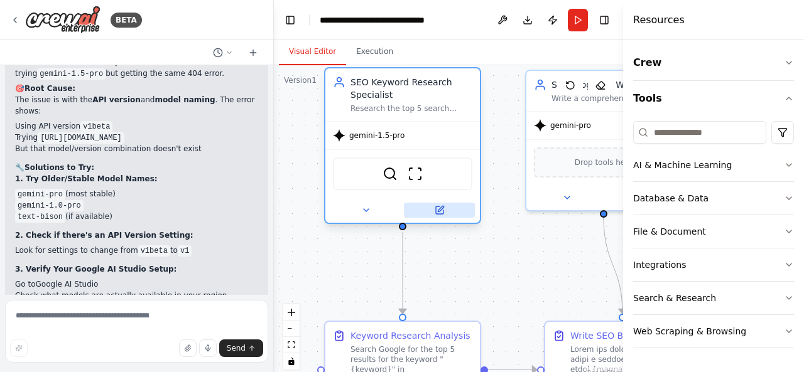
click at [436, 210] on icon at bounding box center [440, 211] width 8 height 8
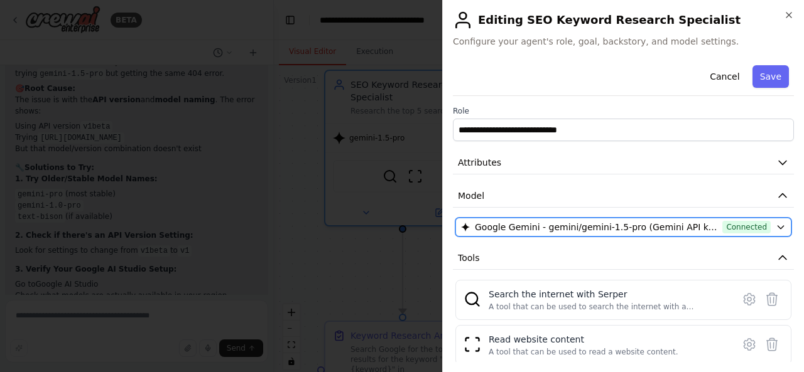
click at [548, 221] on span "Google Gemini - gemini/gemini-1.5-pro (Gemini API key)" at bounding box center [596, 227] width 242 height 13
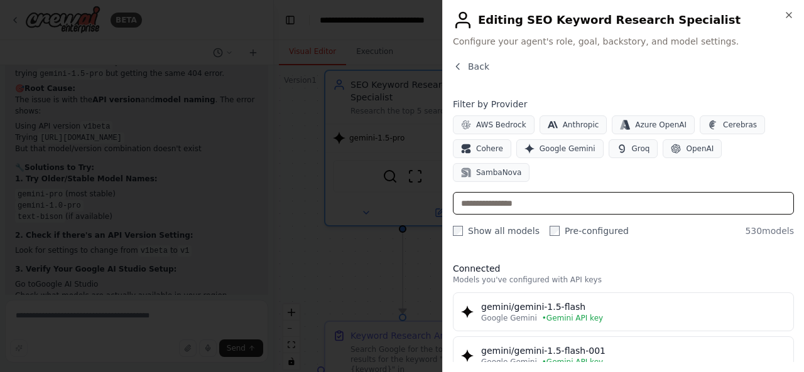
click at [500, 192] on input "text" at bounding box center [623, 203] width 341 height 23
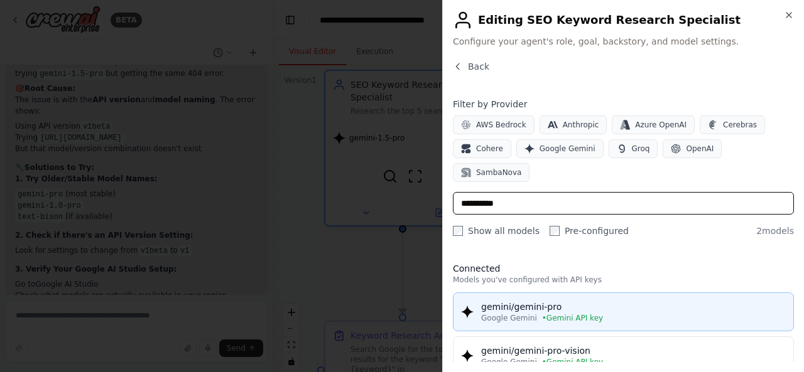
type input "**********"
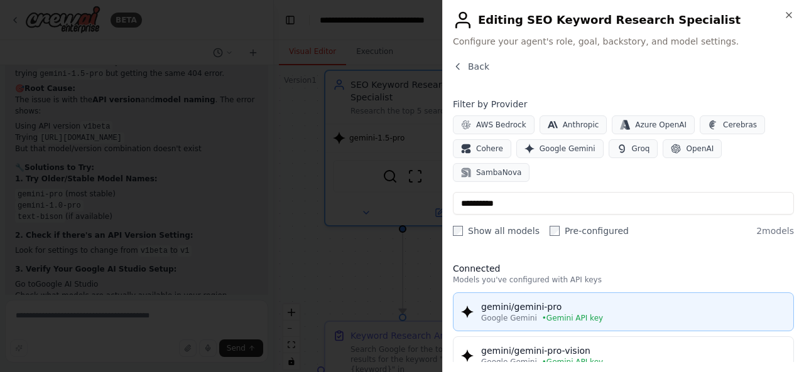
click at [494, 301] on div "gemini/gemini-pro" at bounding box center [633, 307] width 305 height 13
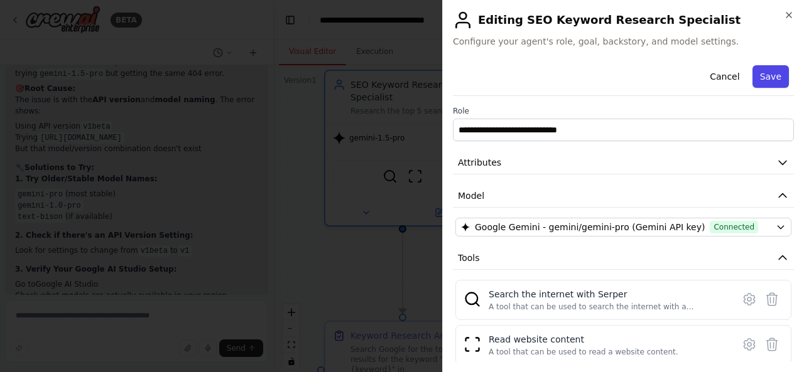
click at [764, 77] on button "Save" at bounding box center [770, 76] width 36 height 23
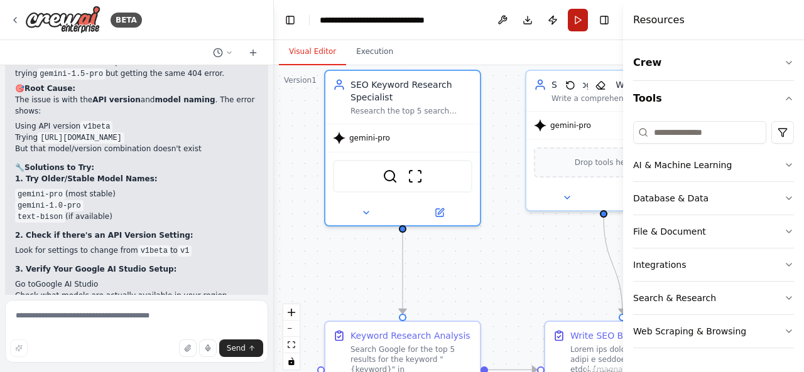
click at [583, 24] on button "Run" at bounding box center [578, 20] width 20 height 23
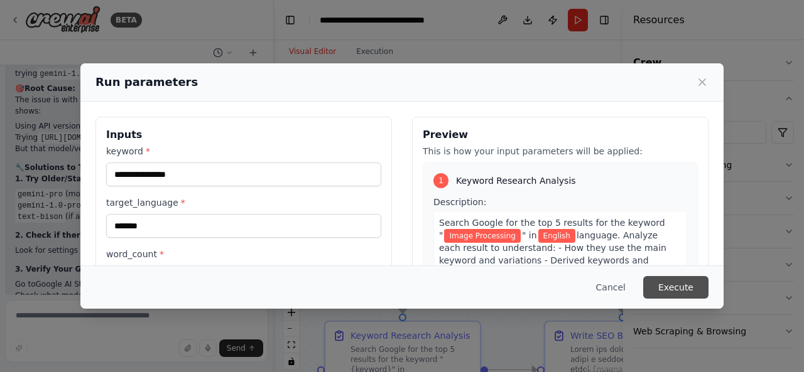
click at [689, 288] on button "Execute" at bounding box center [675, 287] width 65 height 23
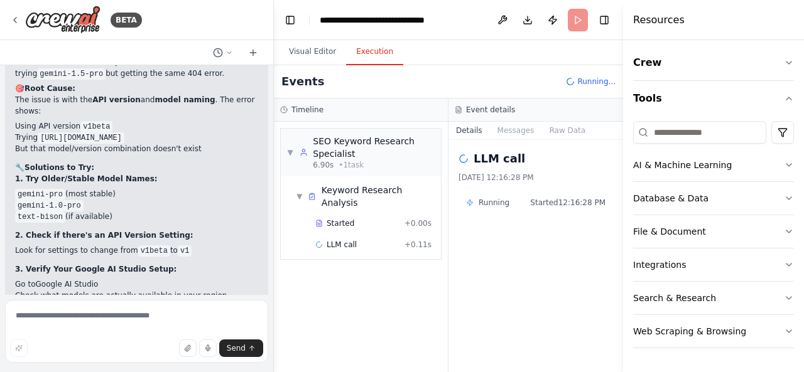
scroll to position [3390, 0]
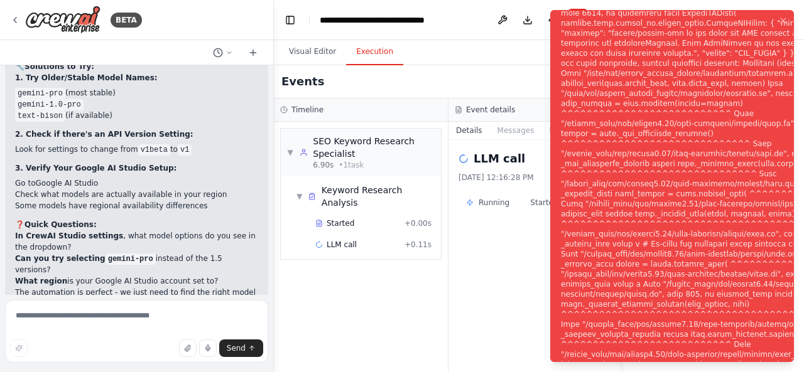
click at [656, 89] on div "Notifications (F8)" at bounding box center [719, 194] width 316 height 995
click at [154, 310] on textarea at bounding box center [136, 331] width 263 height 63
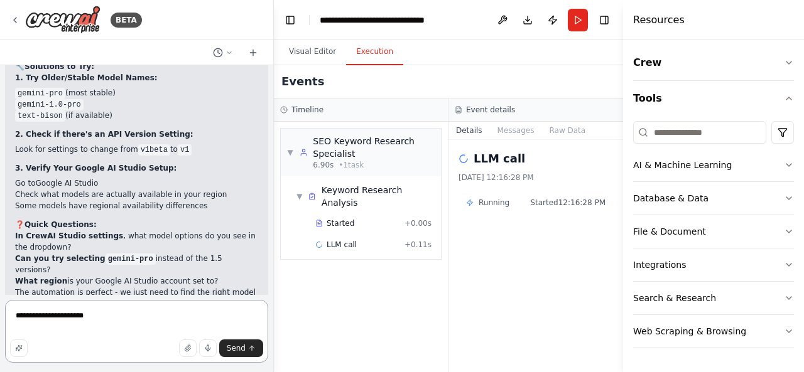
type textarea "**********"
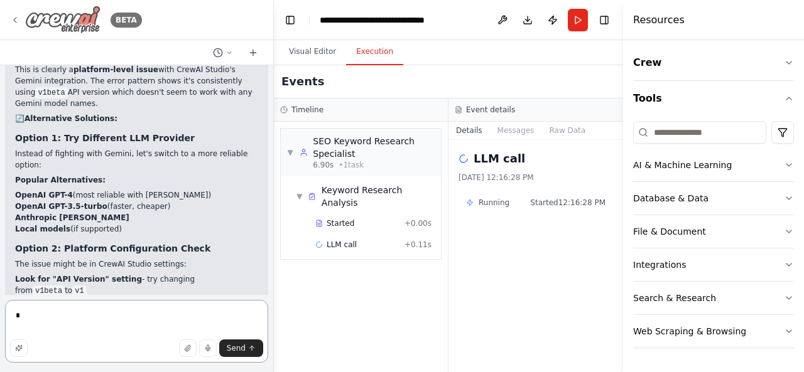
scroll to position [3802, 0]
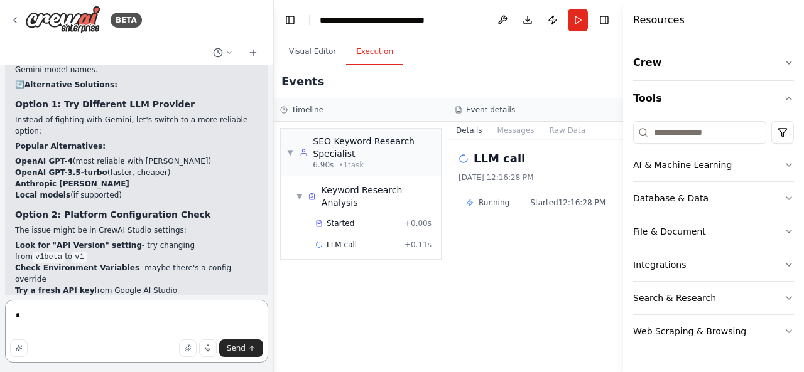
click at [146, 308] on textarea "*" at bounding box center [136, 331] width 263 height 63
type textarea "**********"
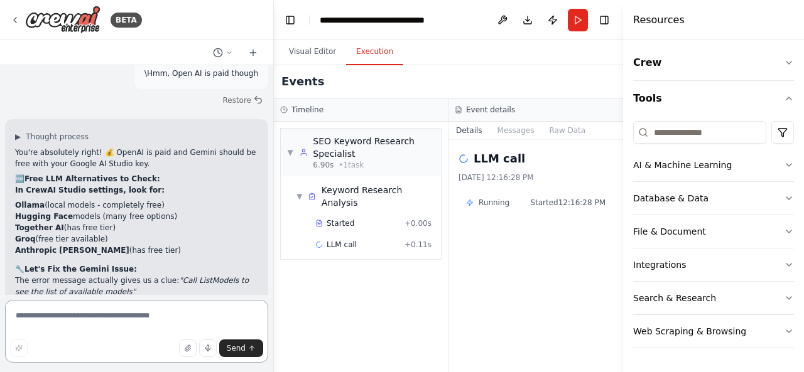
scroll to position [4265, 0]
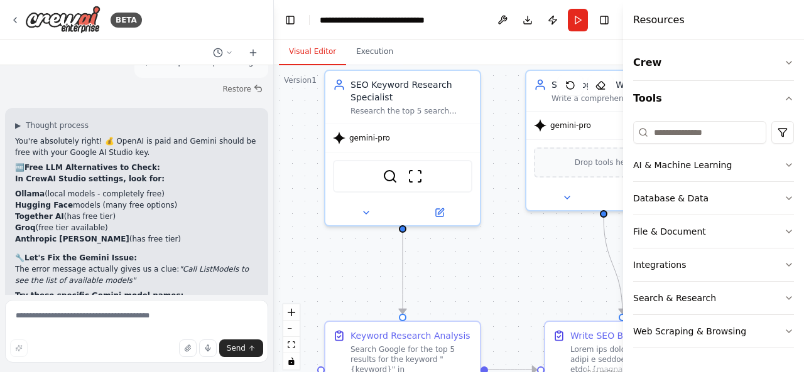
click at [310, 55] on button "Visual Editor" at bounding box center [312, 52] width 67 height 26
click at [384, 148] on div "gemini-pro" at bounding box center [402, 136] width 154 height 28
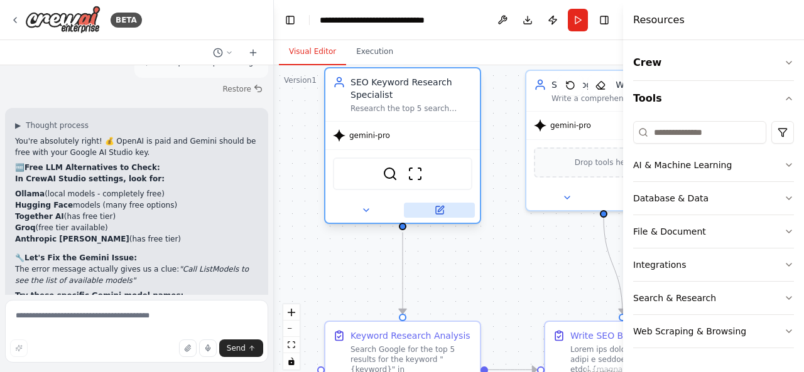
click at [433, 209] on button at bounding box center [439, 210] width 71 height 15
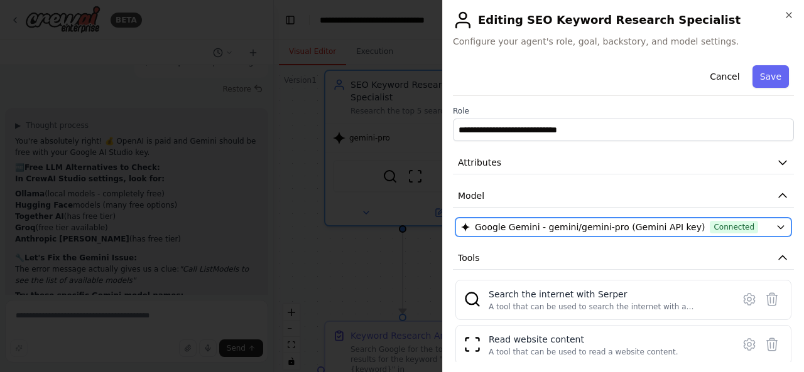
click at [606, 225] on span "Google Gemini - gemini/gemini-pro (Gemini API key)" at bounding box center [590, 227] width 230 height 13
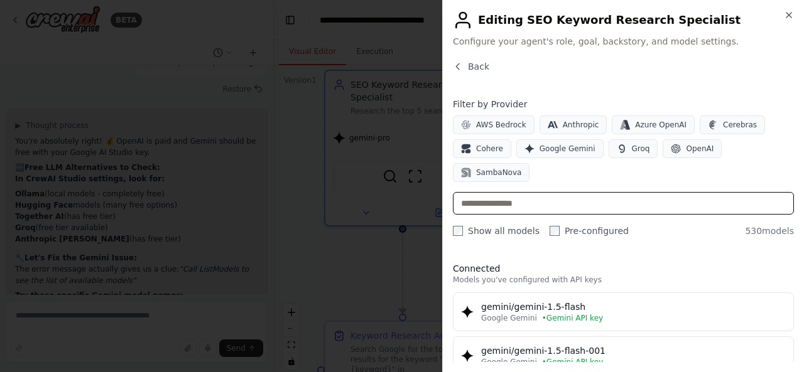
click at [571, 192] on input "text" at bounding box center [623, 203] width 341 height 23
type input "*"
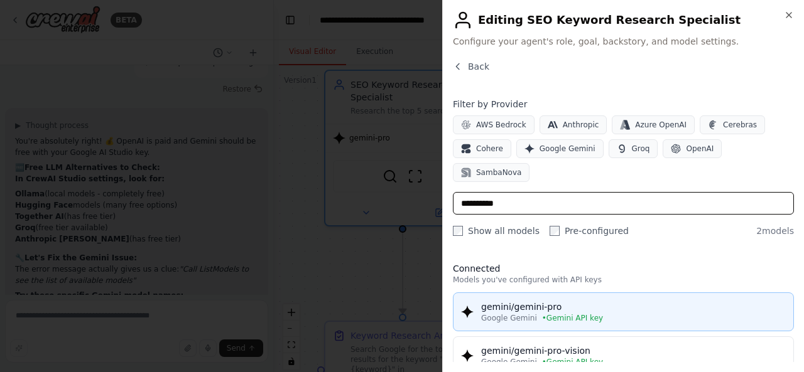
type input "**********"
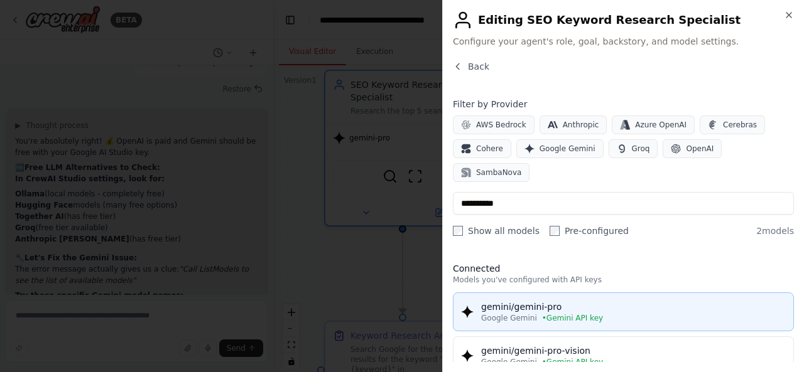
click at [661, 301] on div "gemini/gemini-pro" at bounding box center [633, 307] width 305 height 13
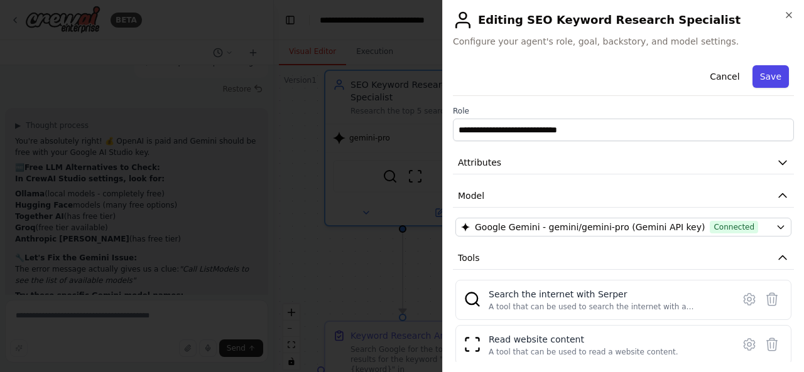
click at [752, 78] on button "Save" at bounding box center [770, 76] width 36 height 23
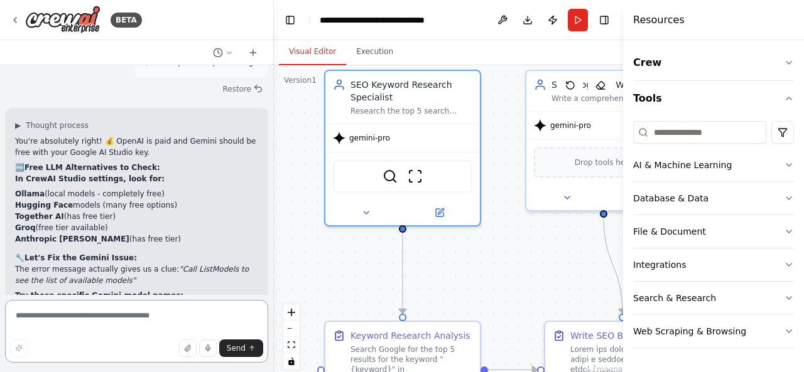
click at [166, 314] on textarea at bounding box center [136, 331] width 263 height 63
